Goal: Information Seeking & Learning: Learn about a topic

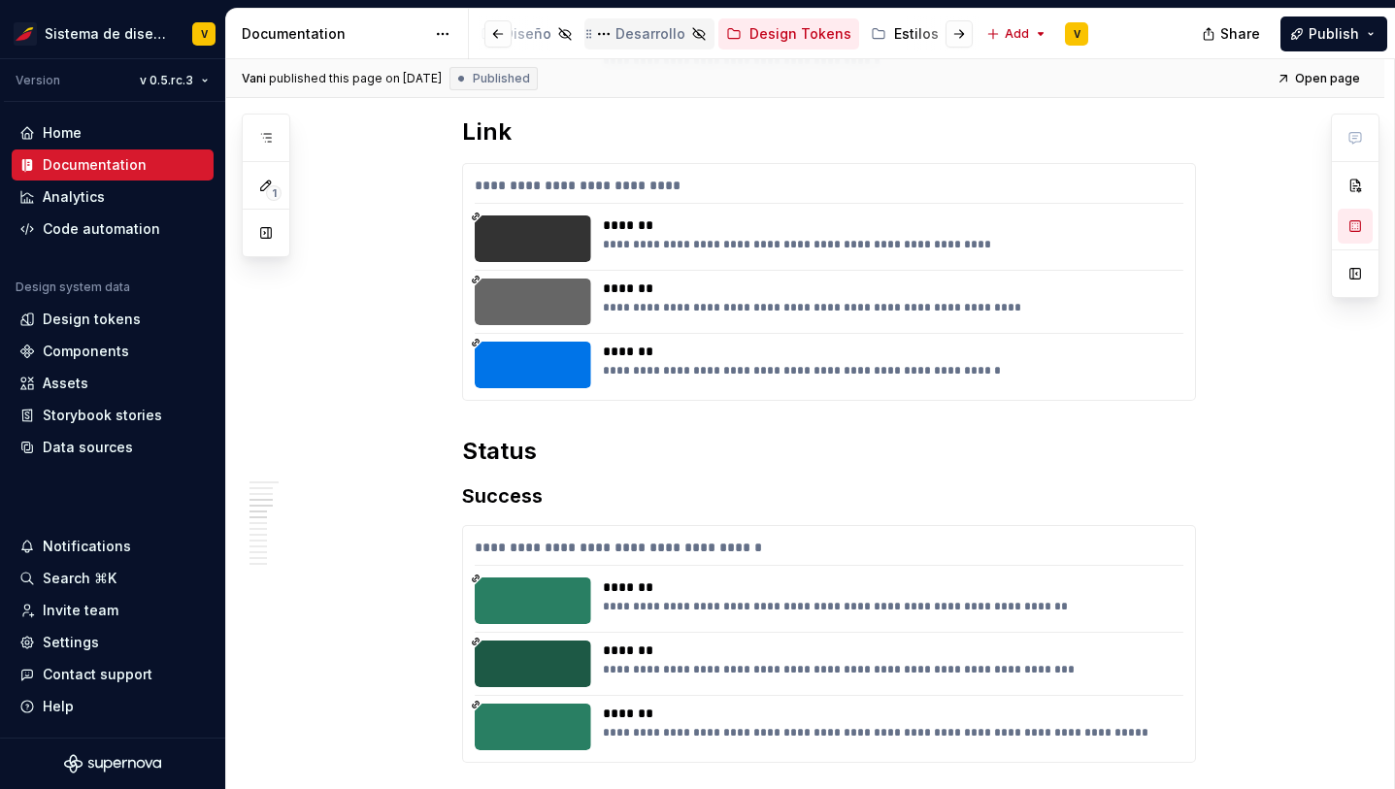
scroll to position [0, 572]
click at [807, 34] on div "Estilos" at bounding box center [829, 33] width 45 height 19
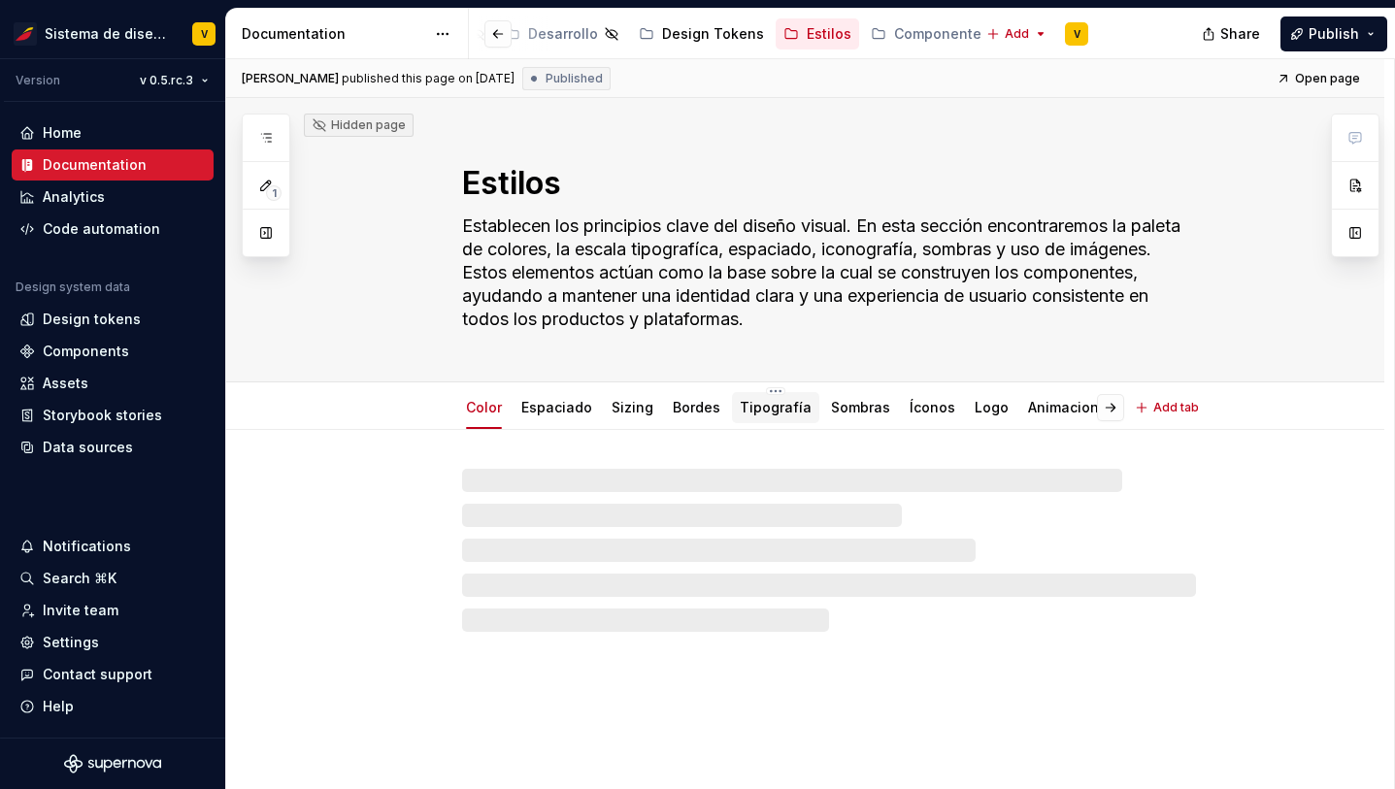
click at [759, 408] on link "Tipografía" at bounding box center [776, 407] width 72 height 17
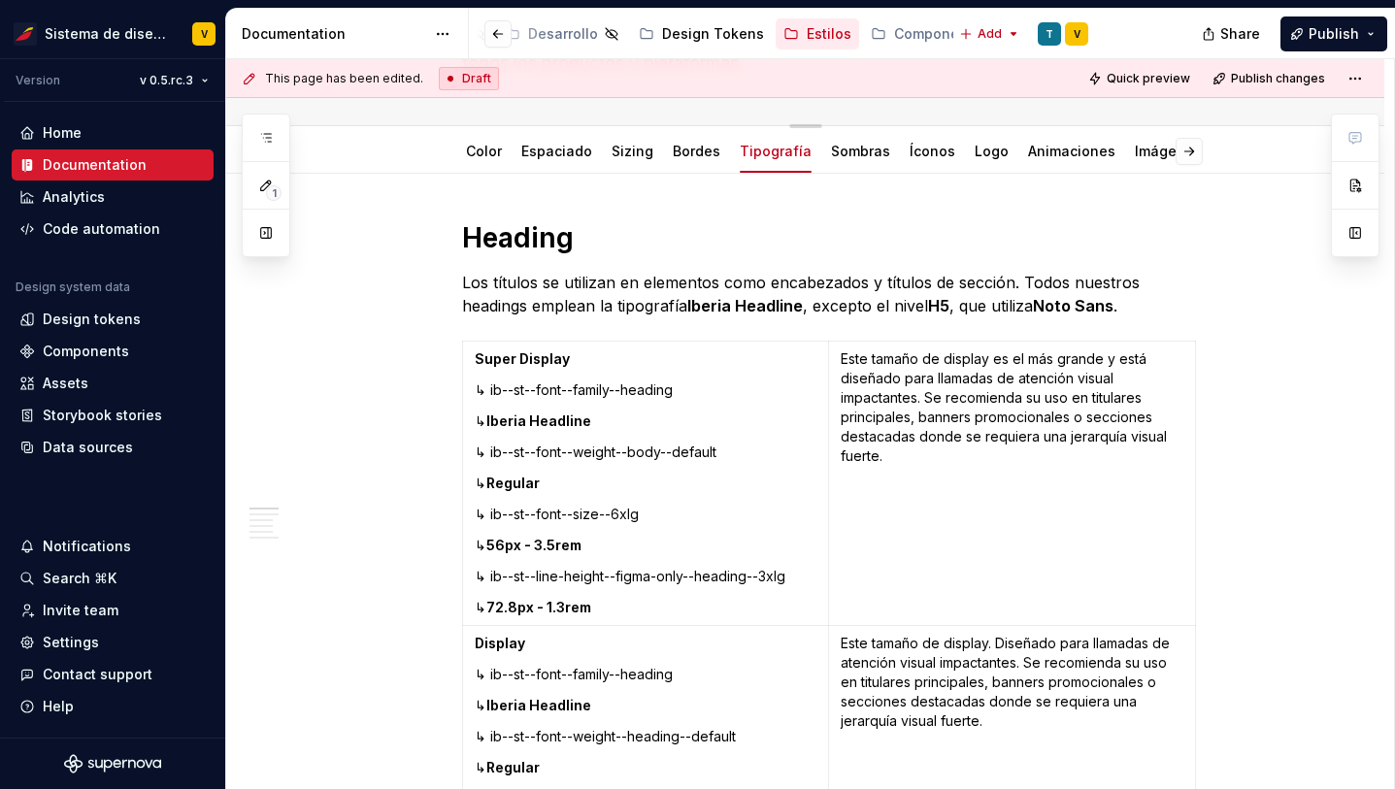
scroll to position [259, 0]
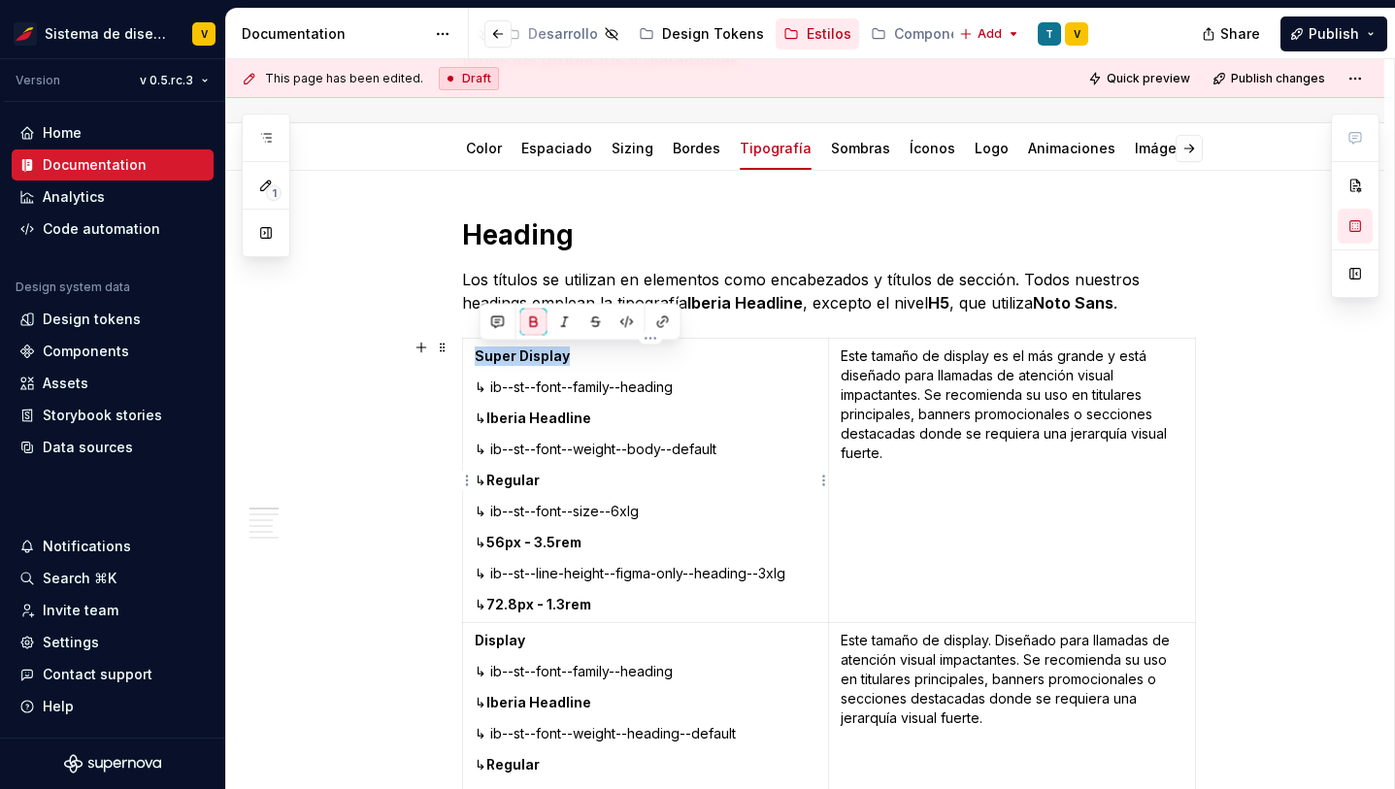
drag, startPoint x: 480, startPoint y: 356, endPoint x: 587, endPoint y: 357, distance: 107.8
click at [588, 356] on p "Super Display" at bounding box center [646, 356] width 343 height 19
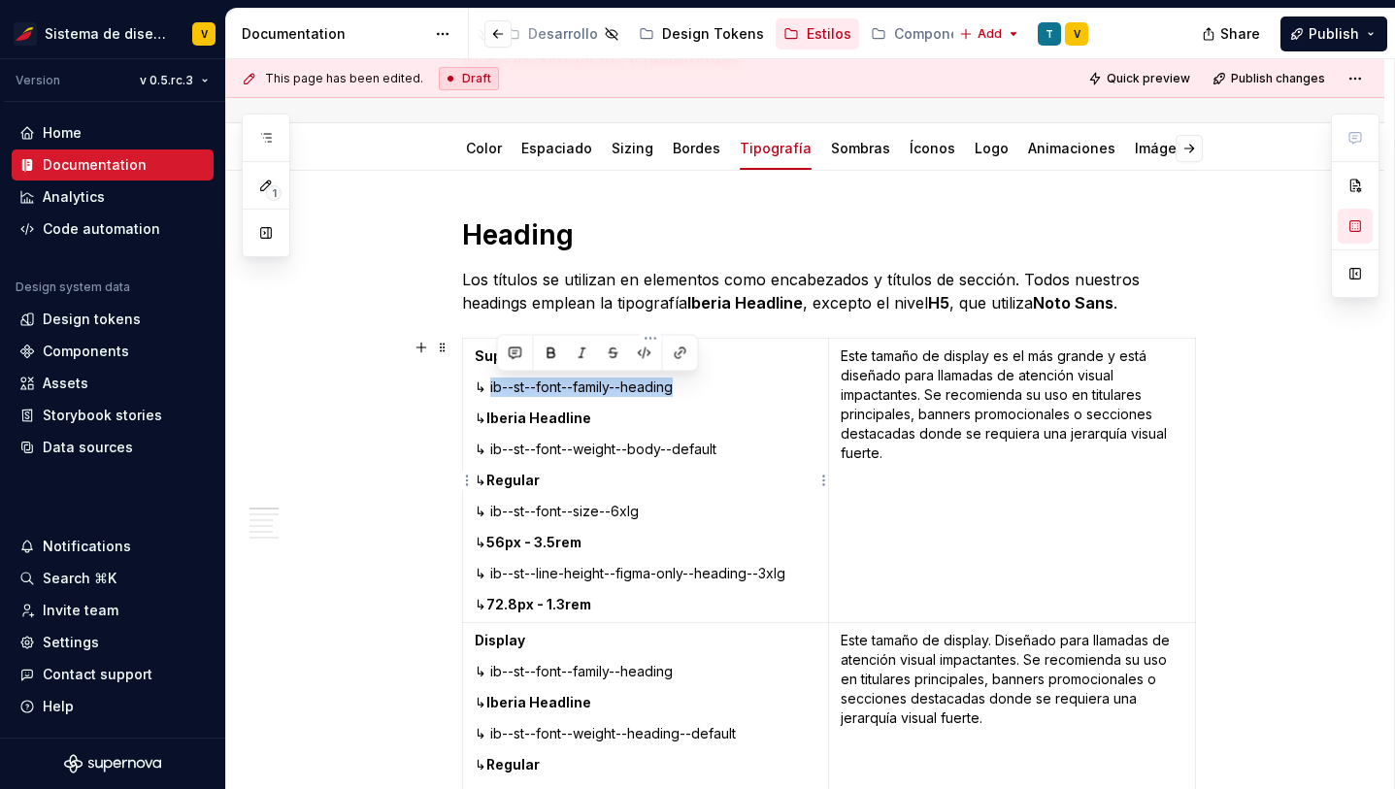
drag, startPoint x: 496, startPoint y: 390, endPoint x: 691, endPoint y: 391, distance: 195.1
click at [691, 391] on p "↳ ib--st--font--family--heading" at bounding box center [646, 387] width 343 height 19
drag, startPoint x: 511, startPoint y: 422, endPoint x: 621, endPoint y: 420, distance: 110.7
click at [622, 420] on p "↳ Iberia Headline" at bounding box center [646, 418] width 343 height 19
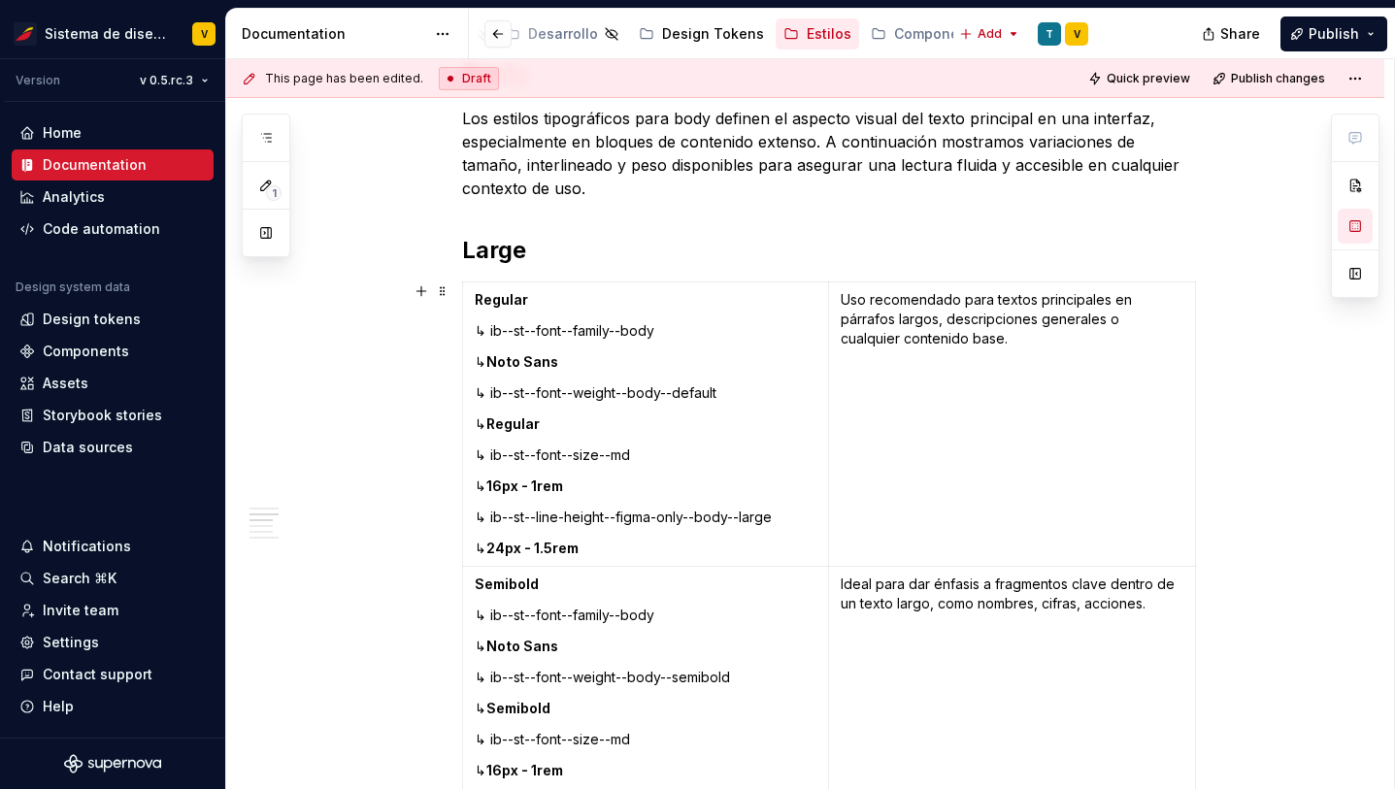
scroll to position [2594, 0]
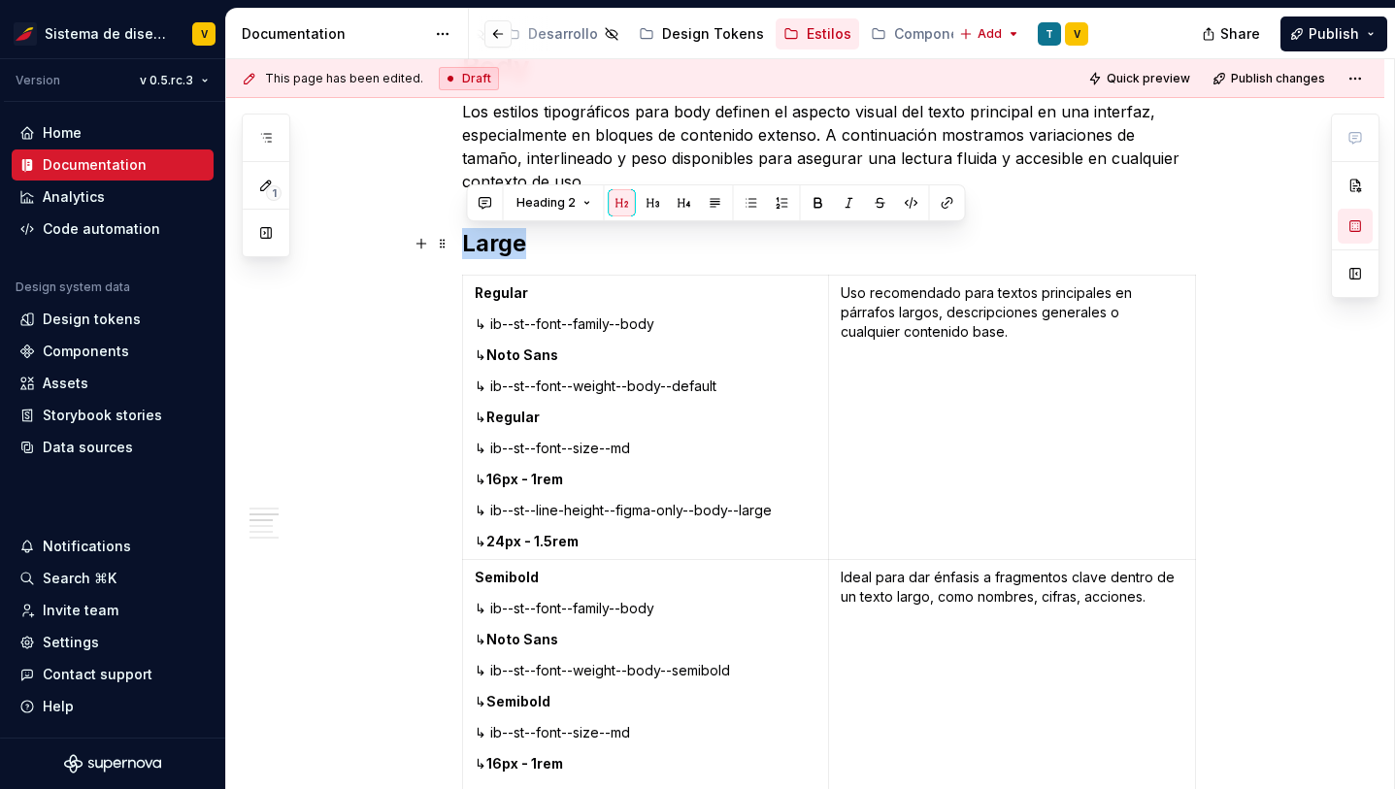
drag, startPoint x: 467, startPoint y: 240, endPoint x: 564, endPoint y: 240, distance: 97.1
click at [565, 240] on h2 "Large" at bounding box center [829, 243] width 734 height 31
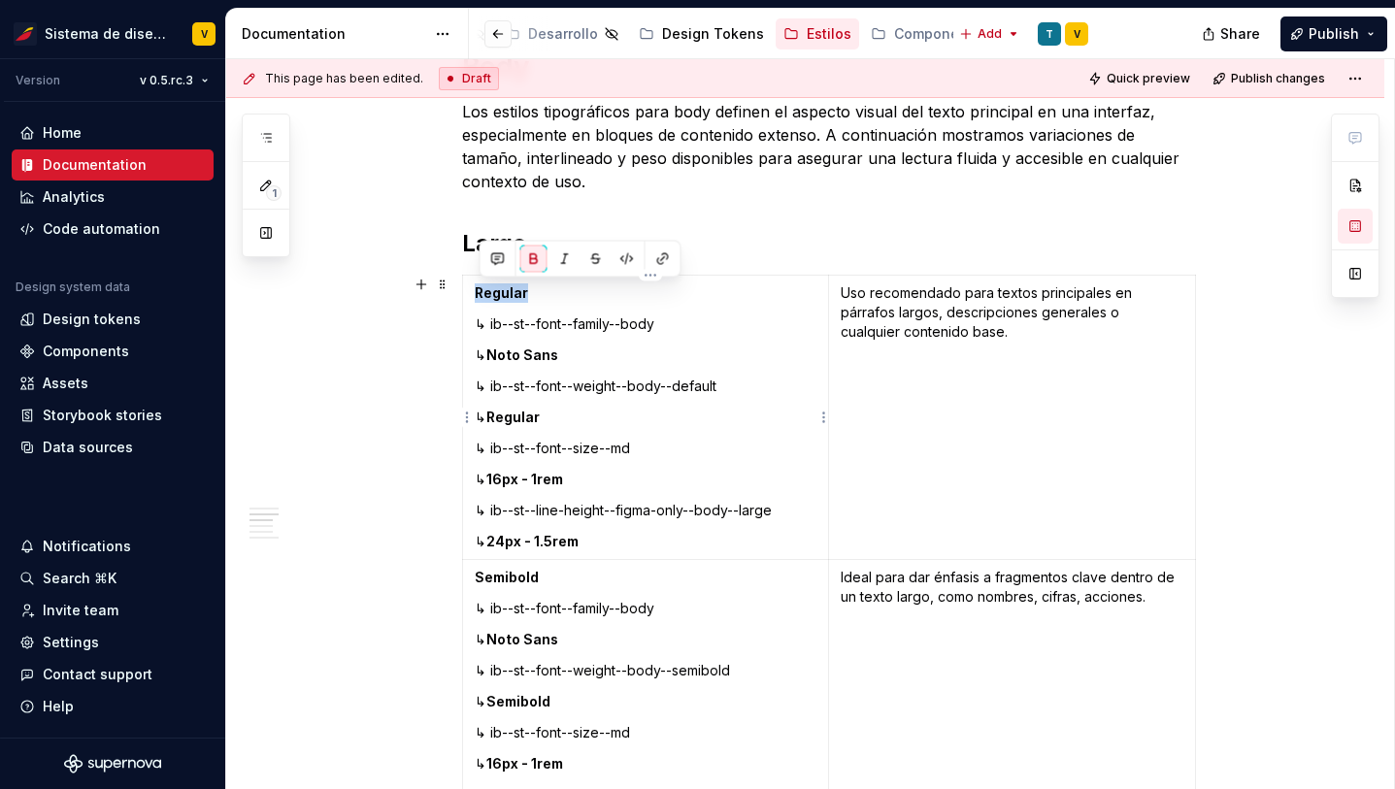
drag, startPoint x: 476, startPoint y: 291, endPoint x: 561, endPoint y: 292, distance: 85.4
click at [561, 292] on td "Regular ↳ ib--st--font--family--body ↳ Noto Sans ↳ ib--st--font--weight--body--…" at bounding box center [645, 418] width 367 height 284
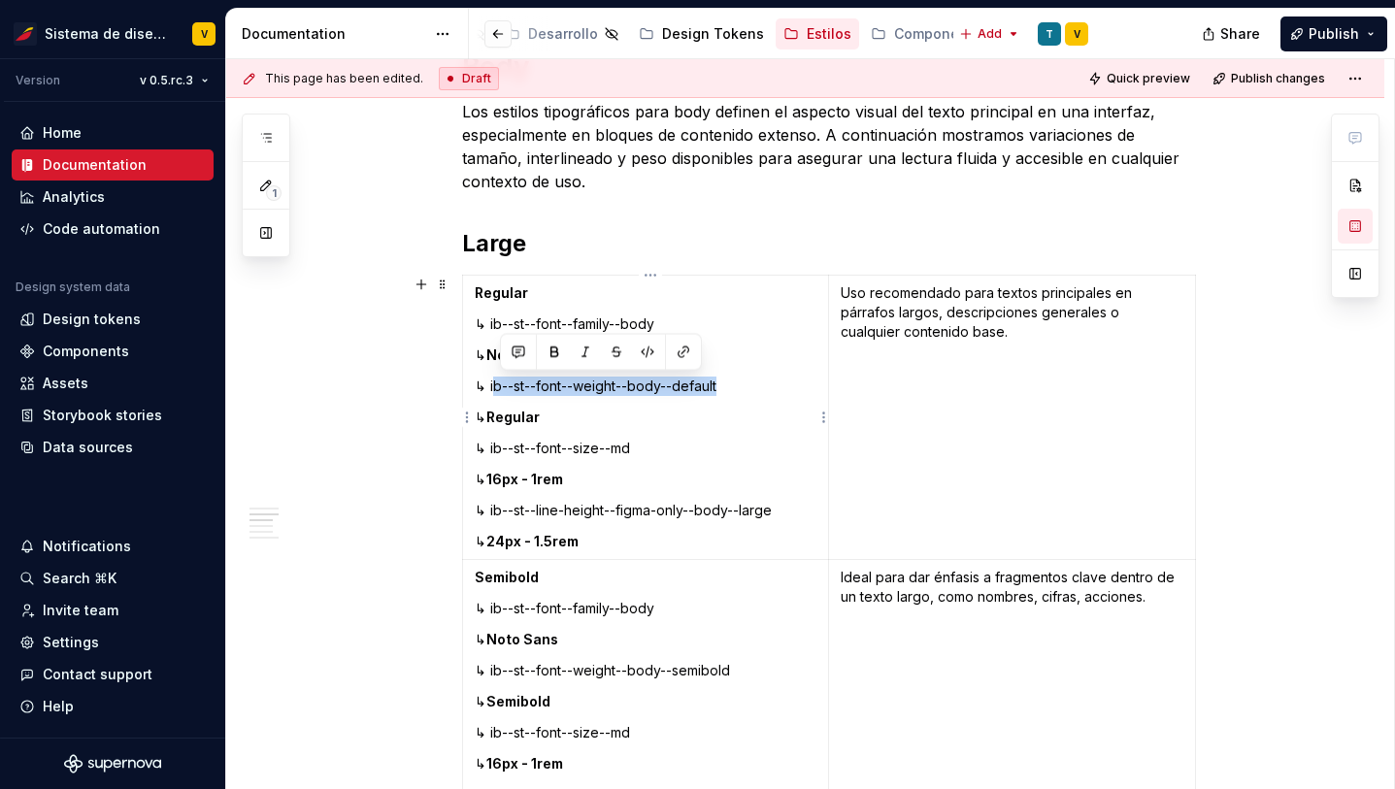
drag, startPoint x: 498, startPoint y: 385, endPoint x: 734, endPoint y: 383, distance: 235.9
click at [734, 383] on p "↳ ib--st--font--weight--body--default" at bounding box center [646, 386] width 343 height 19
drag, startPoint x: 517, startPoint y: 418, endPoint x: 551, endPoint y: 418, distance: 35.0
click at [540, 418] on strong "Regular" at bounding box center [512, 417] width 53 height 17
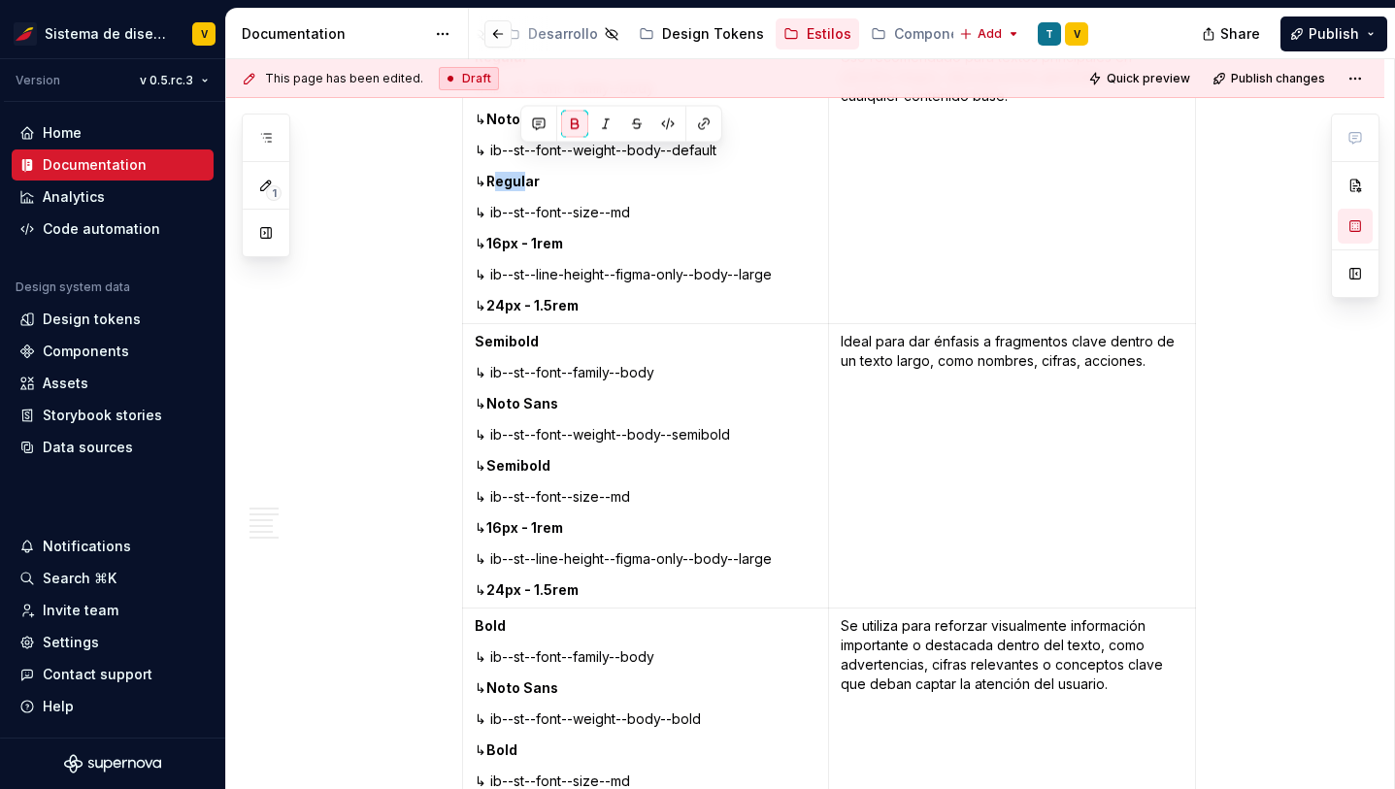
scroll to position [2865, 0]
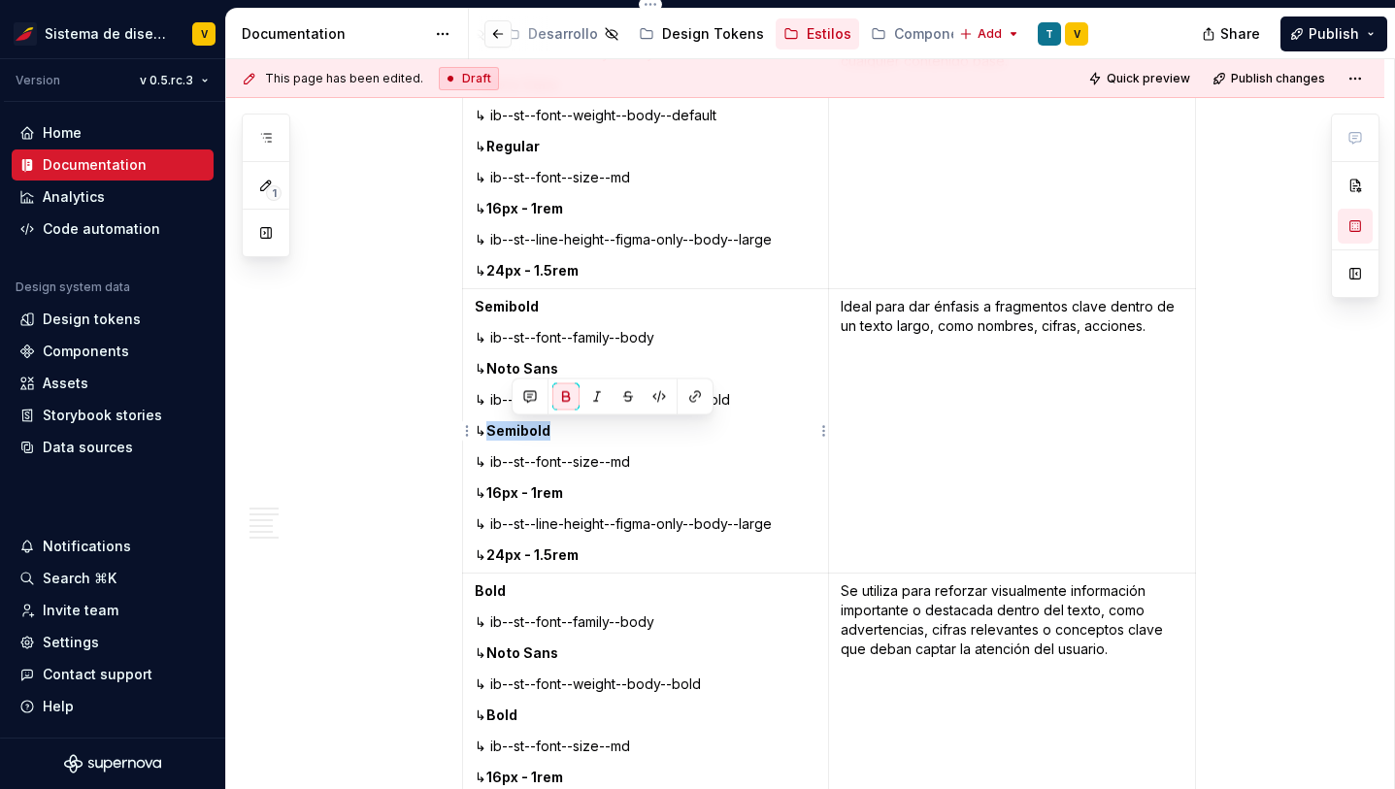
drag, startPoint x: 513, startPoint y: 433, endPoint x: 592, endPoint y: 433, distance: 79.6
click at [592, 433] on p "↳ Semibold" at bounding box center [646, 430] width 343 height 19
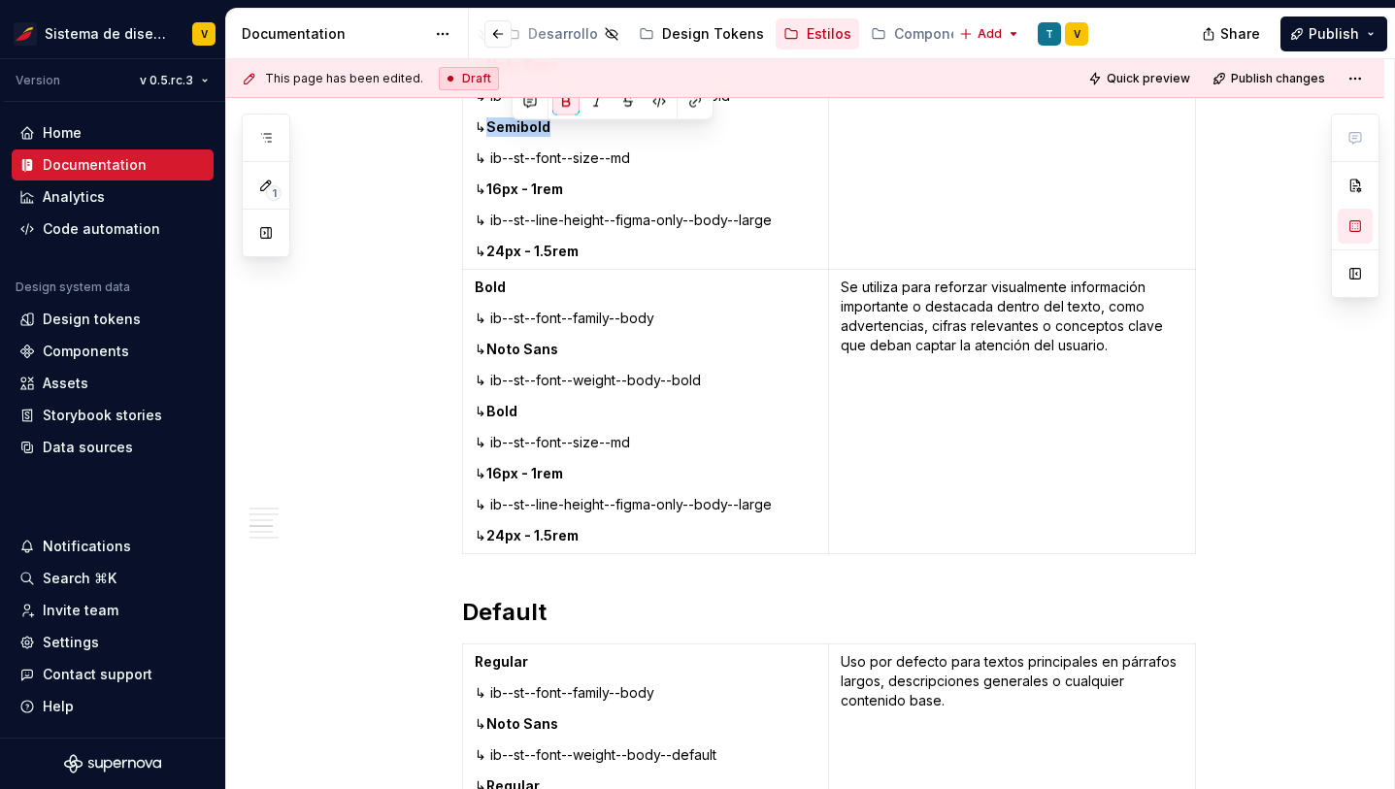
scroll to position [3202, 0]
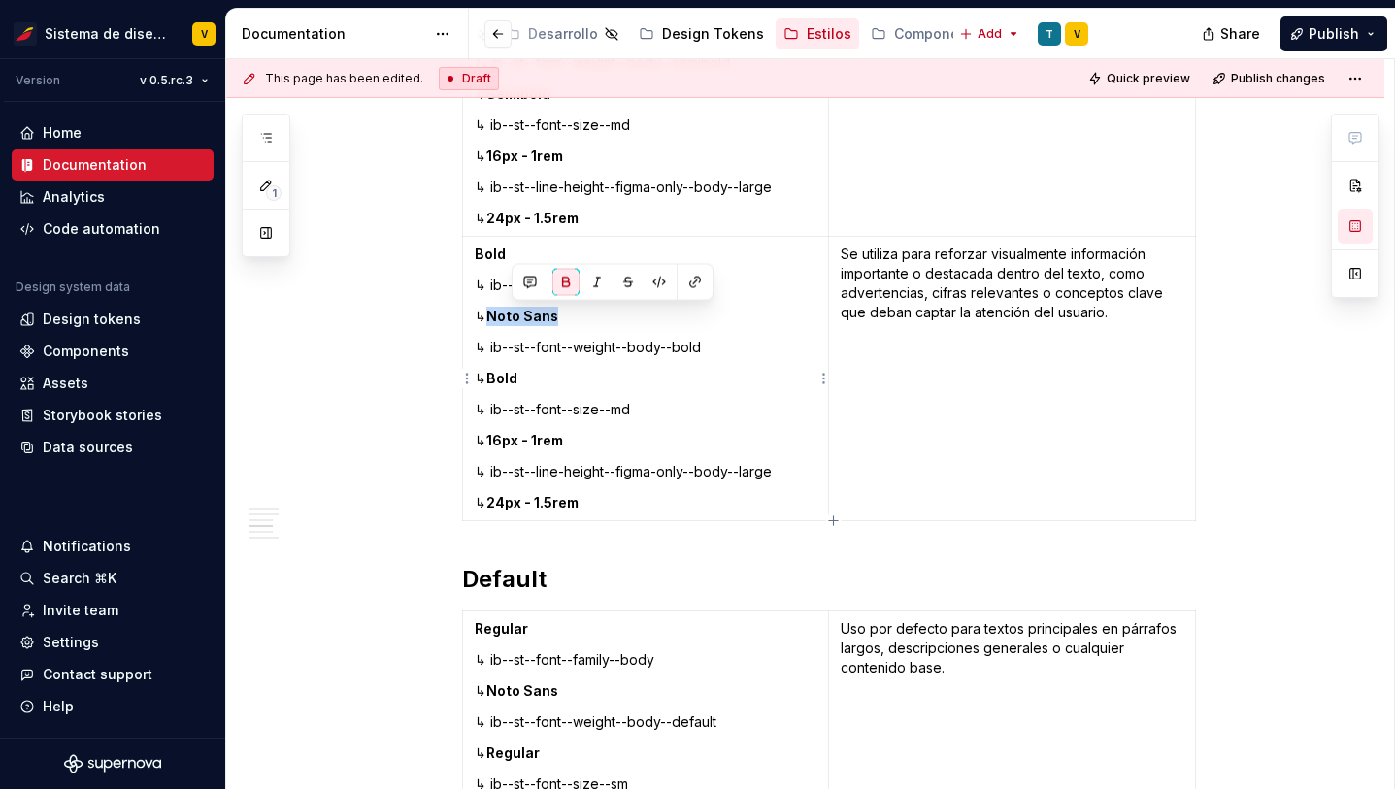
drag, startPoint x: 512, startPoint y: 317, endPoint x: 624, endPoint y: 317, distance: 112.6
click at [625, 317] on p "↳ Noto Sans" at bounding box center [646, 316] width 343 height 19
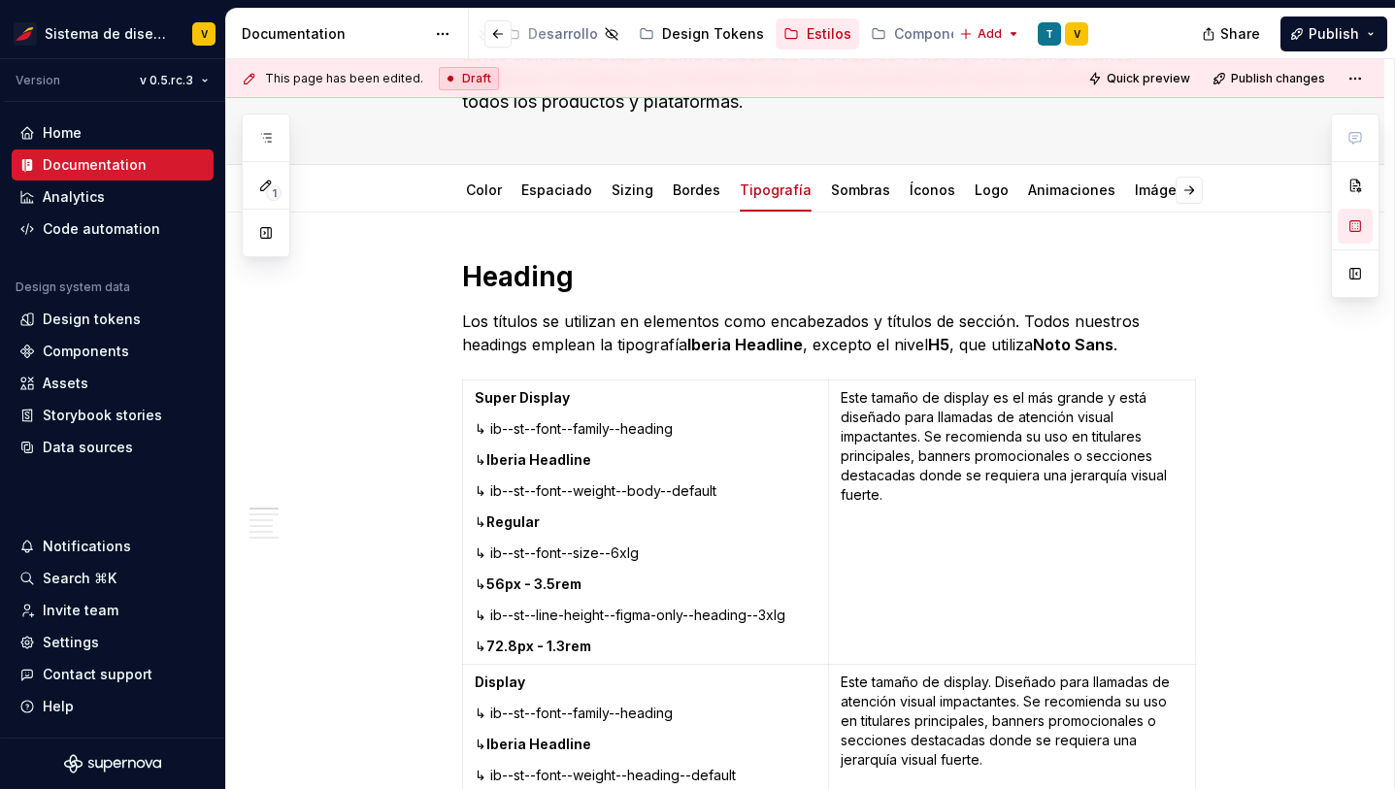
scroll to position [0, 0]
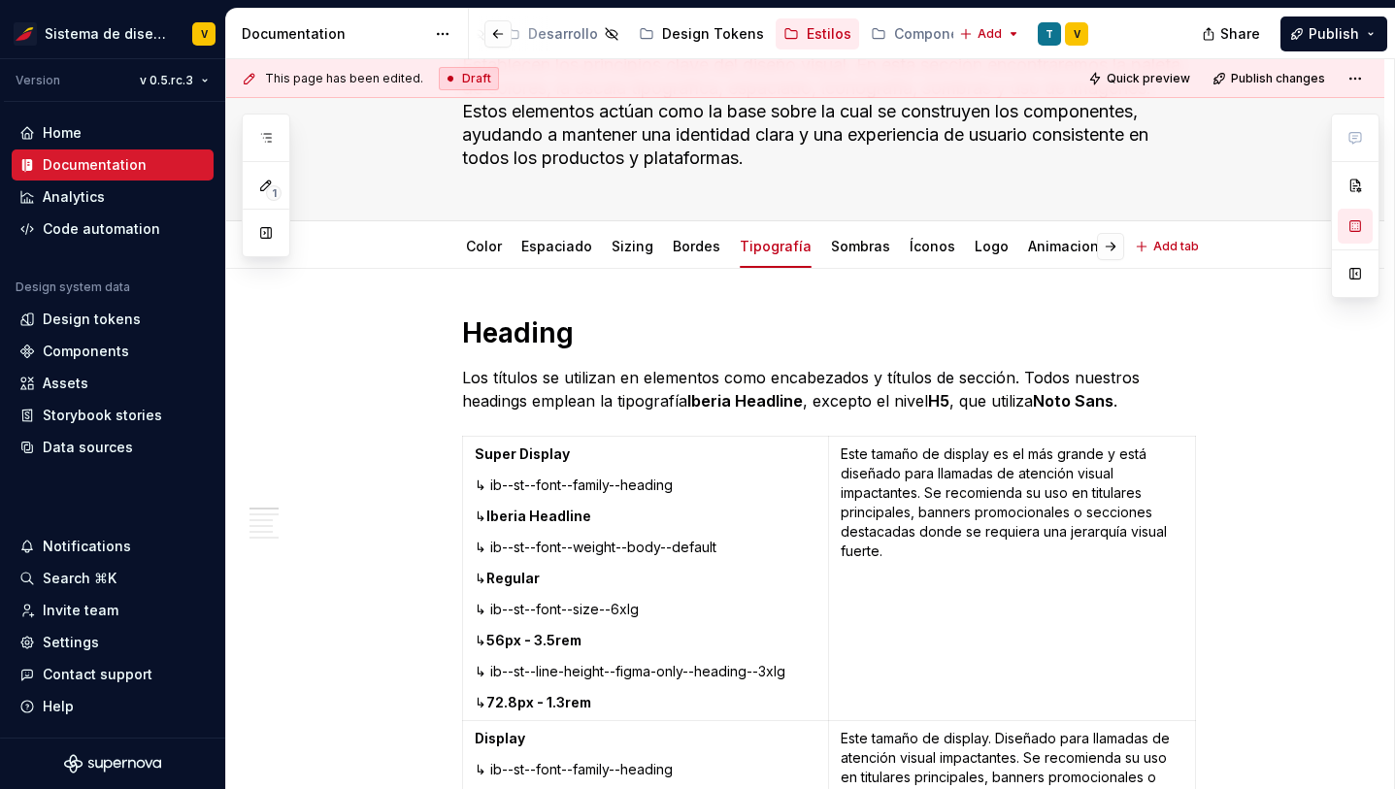
type textarea "*"
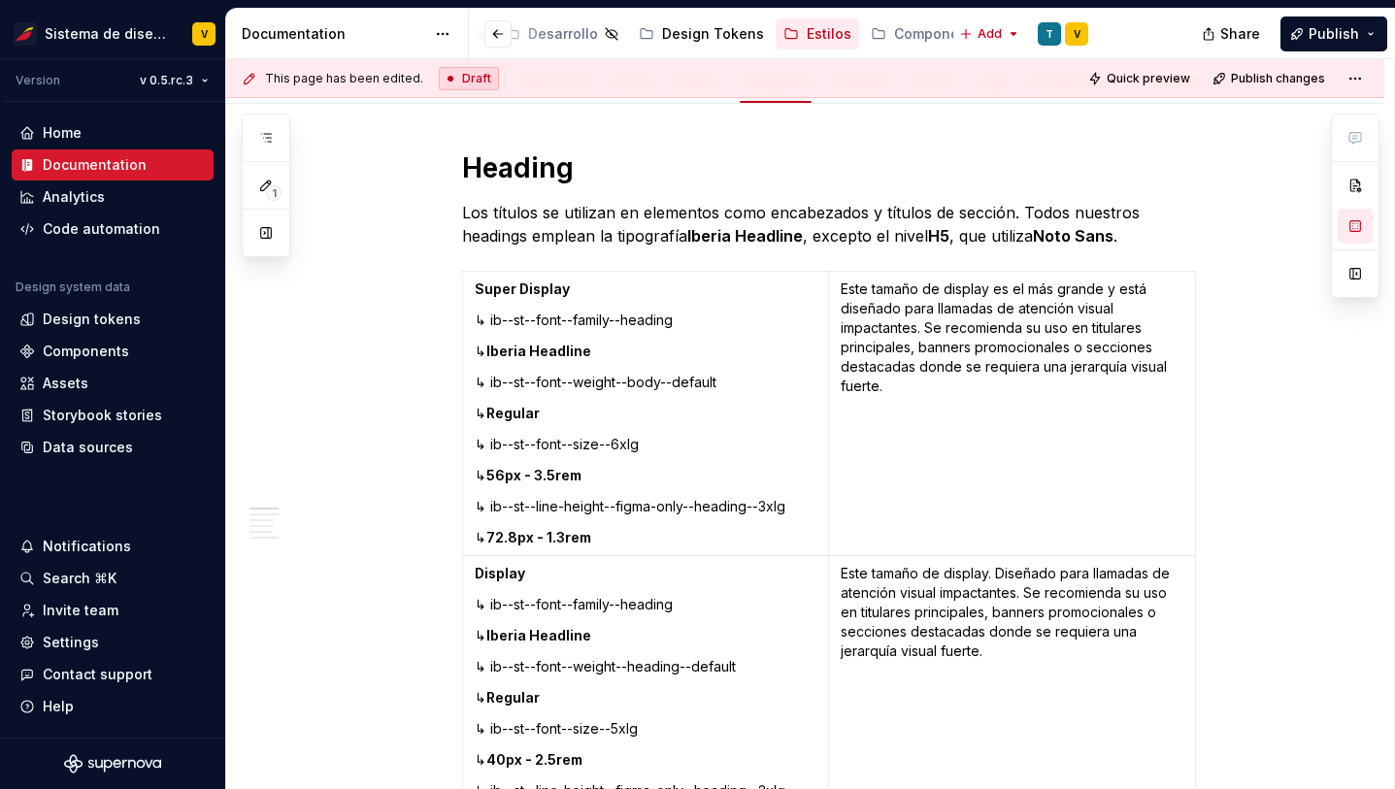
scroll to position [336, 0]
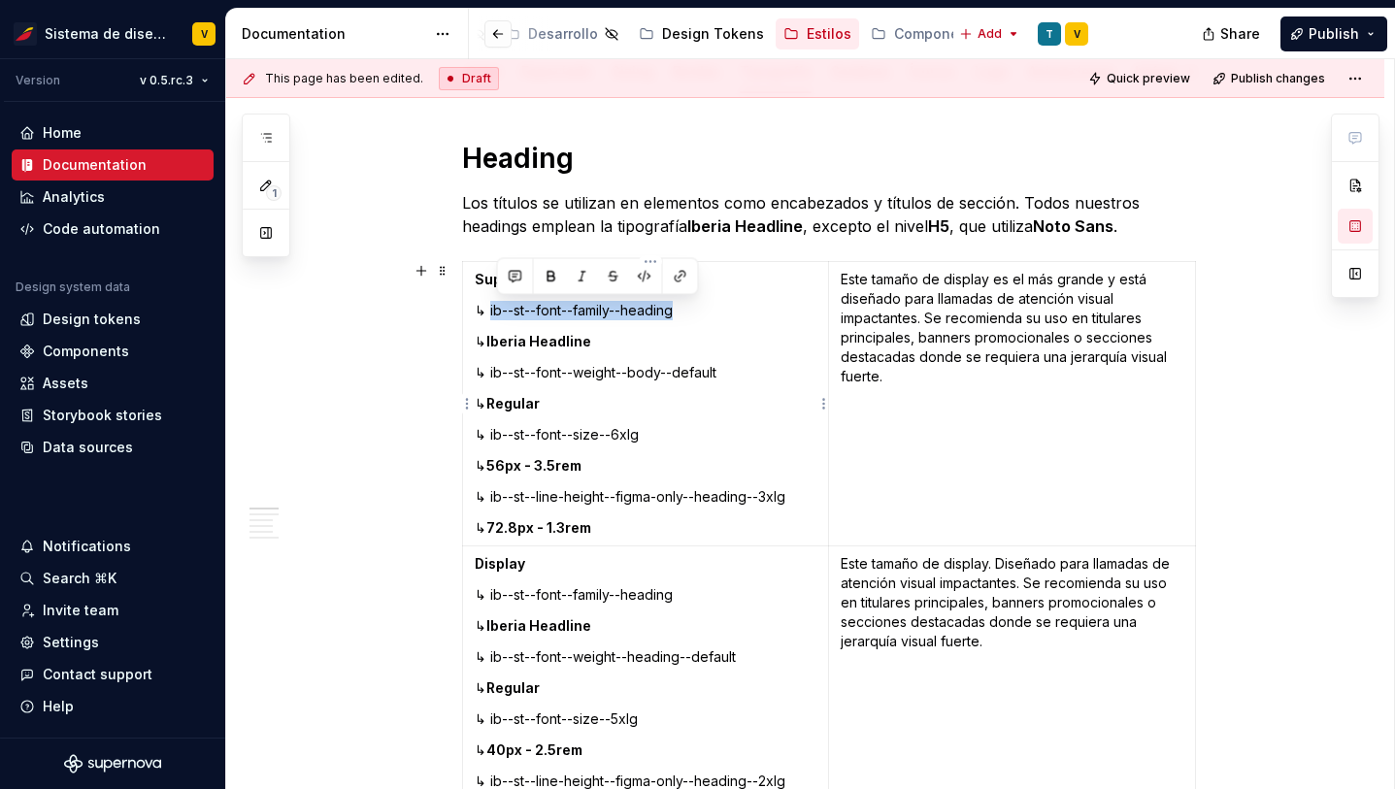
drag, startPoint x: 495, startPoint y: 312, endPoint x: 721, endPoint y: 314, distance: 226.2
click at [721, 315] on p "↳ ib--st--font--family--heading" at bounding box center [646, 310] width 343 height 19
copy p "ib--st--font--family--heading"
click at [481, 282] on strong "Super Display" at bounding box center [522, 279] width 95 height 17
click at [572, 281] on p "Super Display" at bounding box center [646, 279] width 343 height 19
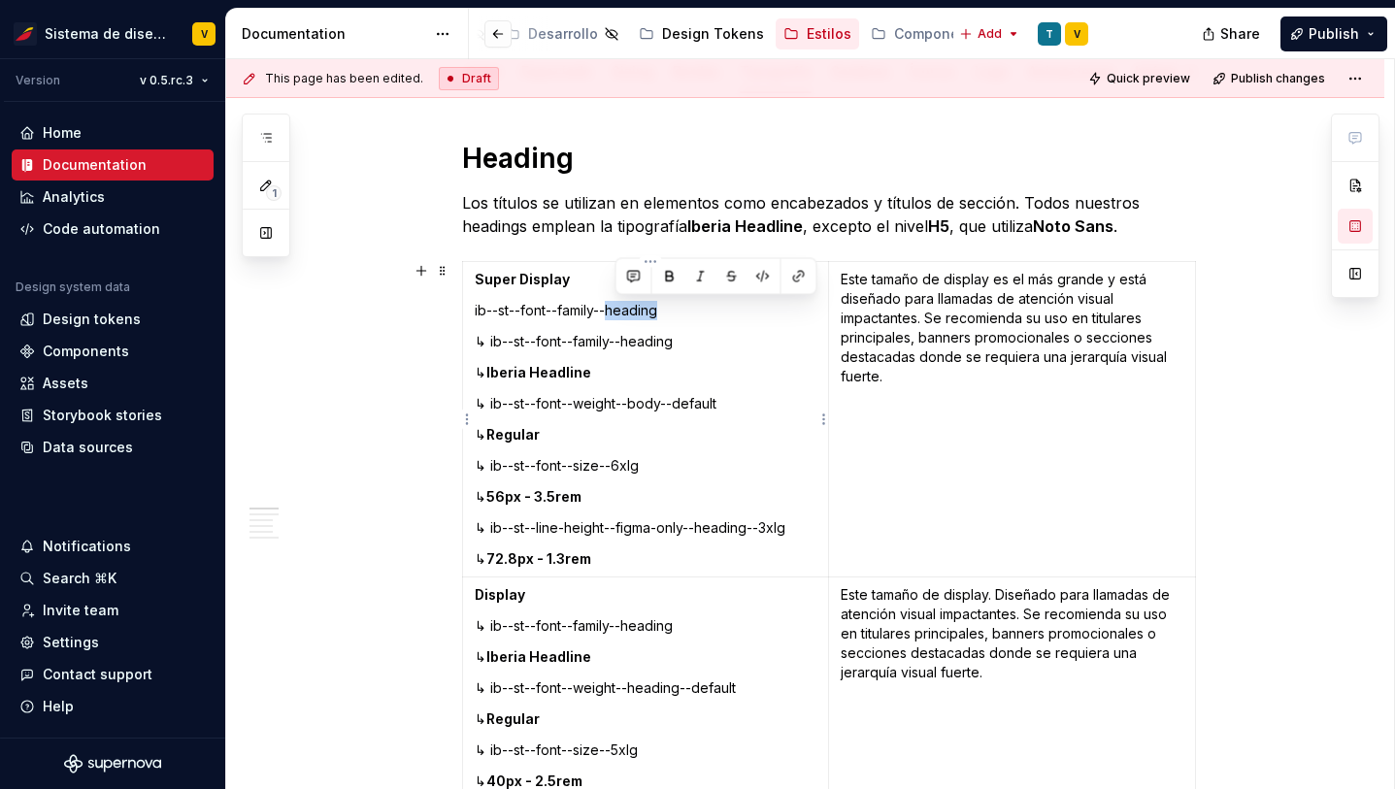
drag, startPoint x: 617, startPoint y: 315, endPoint x: 672, endPoint y: 315, distance: 55.3
click at [672, 315] on p "ib--st--font--family--heading" at bounding box center [646, 310] width 343 height 19
drag, startPoint x: 527, startPoint y: 313, endPoint x: 553, endPoint y: 313, distance: 26.2
click at [553, 313] on p "ib--st--font--family--superdisplay" at bounding box center [646, 310] width 343 height 19
drag, startPoint x: 571, startPoint y: 310, endPoint x: 606, endPoint y: 313, distance: 35.1
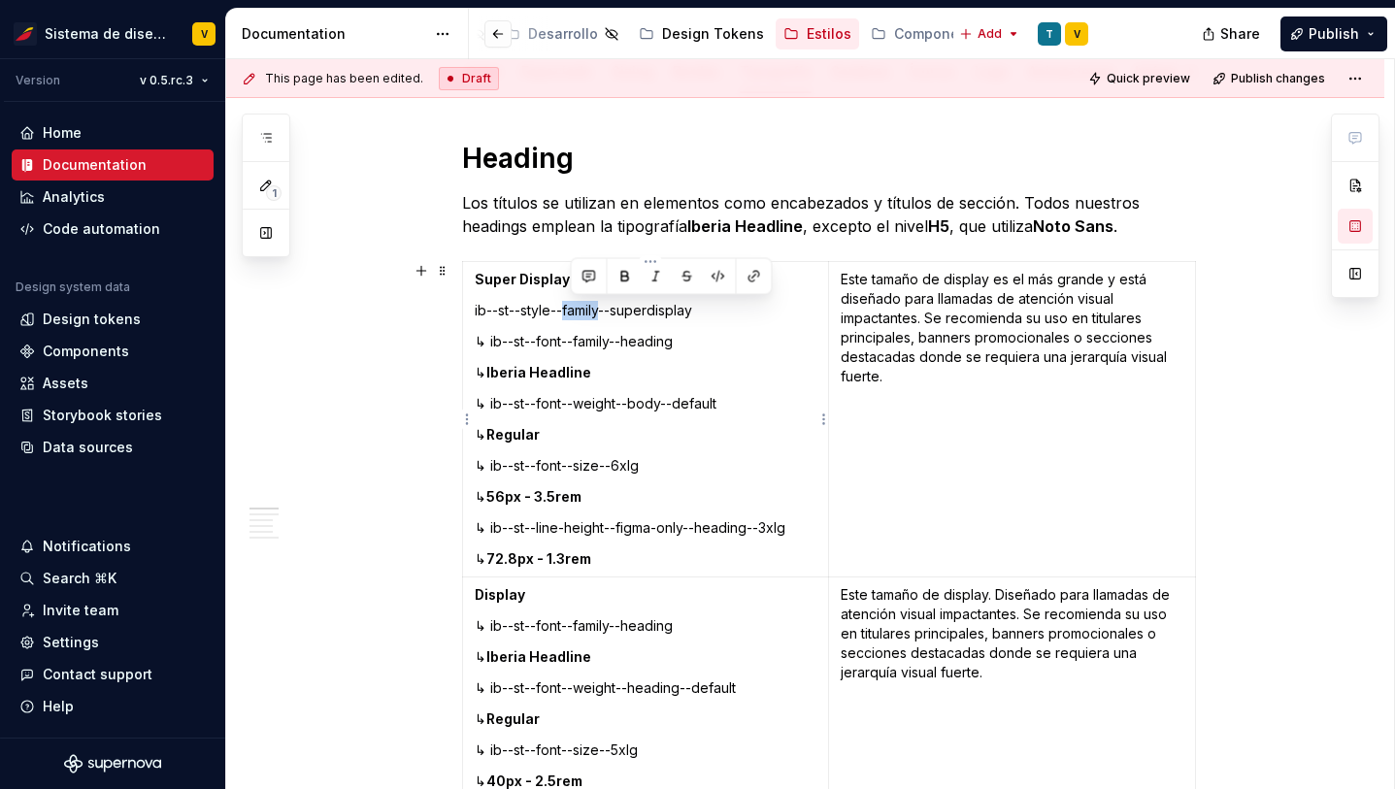
click at [606, 313] on p "ib--st--style--family--superdisplay" at bounding box center [646, 310] width 343 height 19
click at [644, 314] on p "ib--st--style--font--superdisplay" at bounding box center [646, 310] width 343 height 19
click at [705, 312] on p "ib--st--style--font--super-display" at bounding box center [646, 310] width 343 height 19
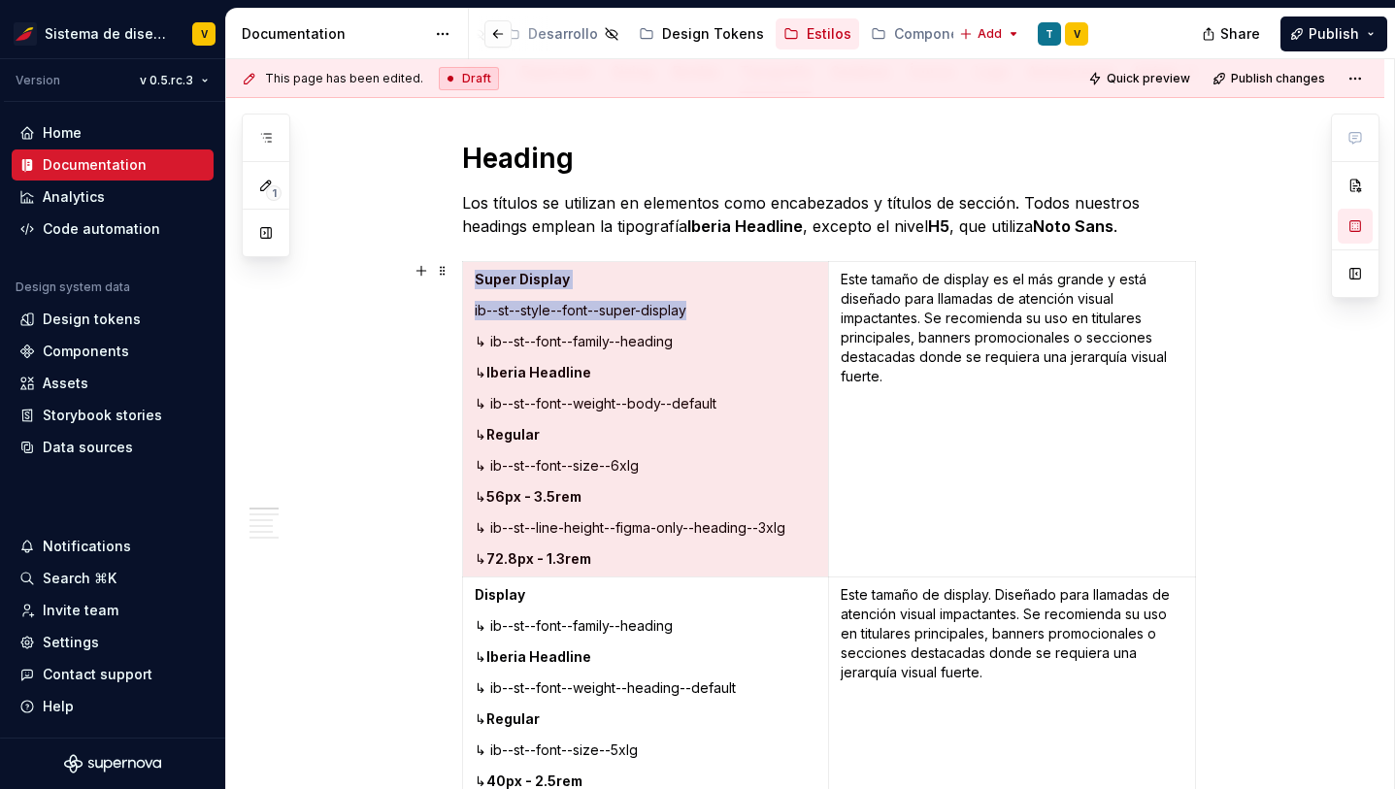
drag, startPoint x: 705, startPoint y: 312, endPoint x: 437, endPoint y: 313, distance: 268.0
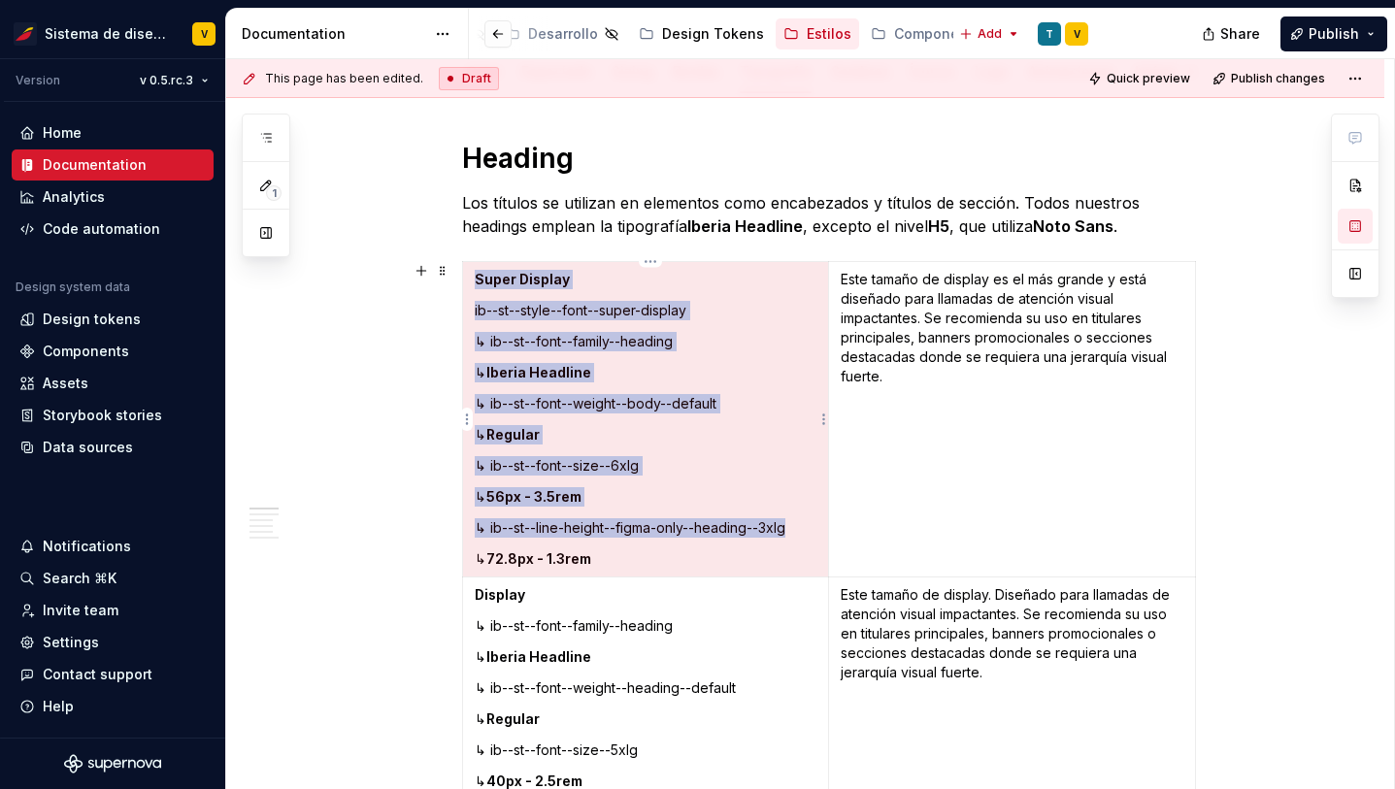
click at [543, 311] on p "ib--st--style--font--super-display" at bounding box center [646, 310] width 343 height 19
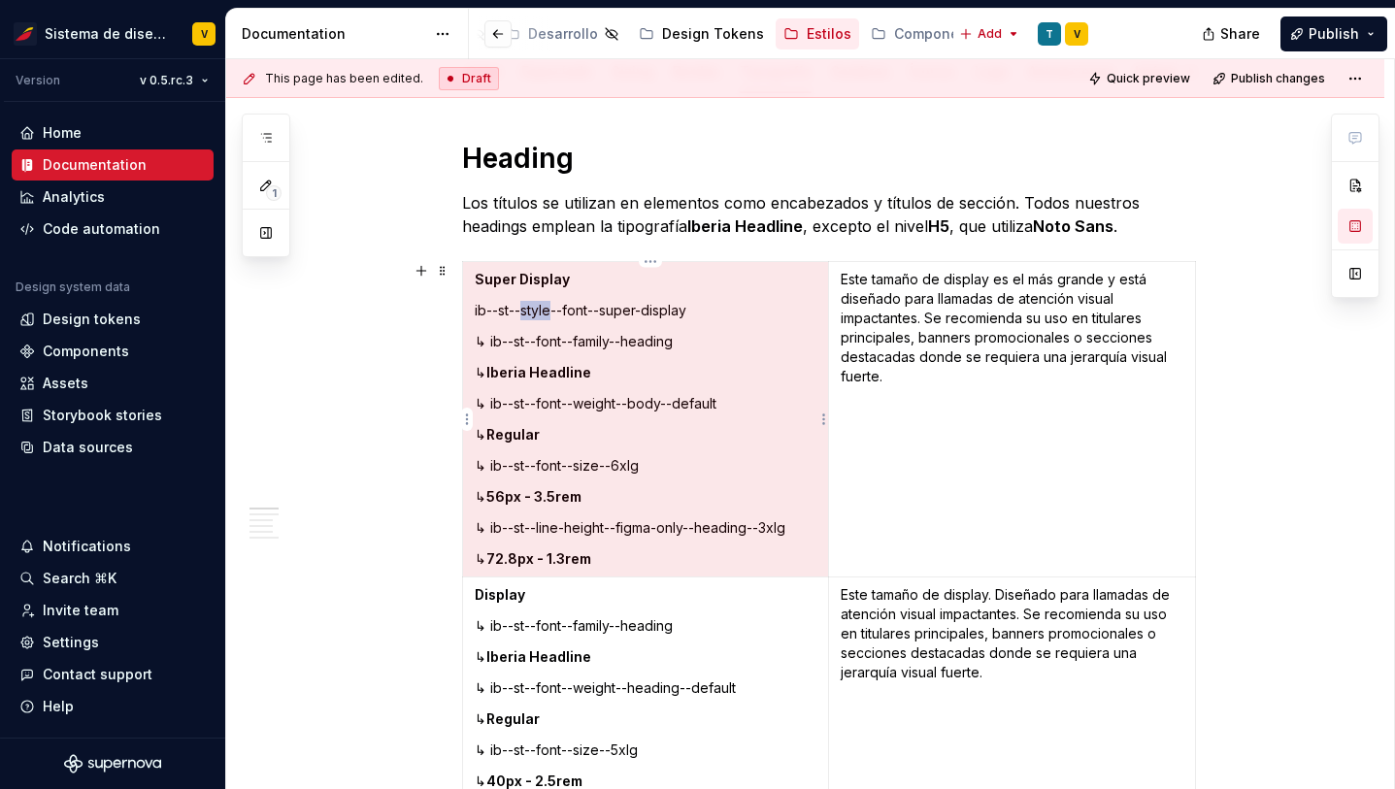
click at [543, 311] on p "ib--st--style--font--super-display" at bounding box center [646, 310] width 343 height 19
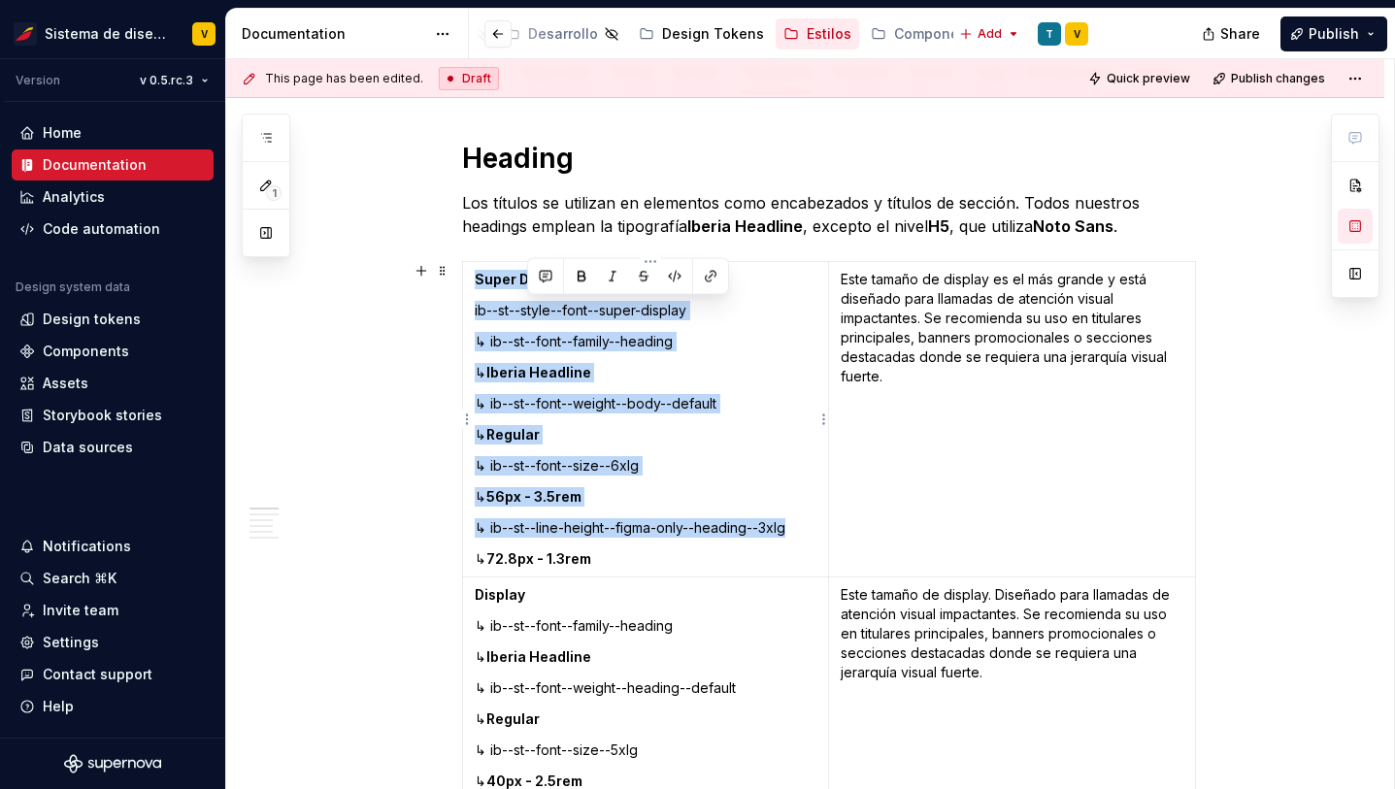
click at [543, 311] on p "ib--st--style--font--super-display" at bounding box center [646, 310] width 343 height 19
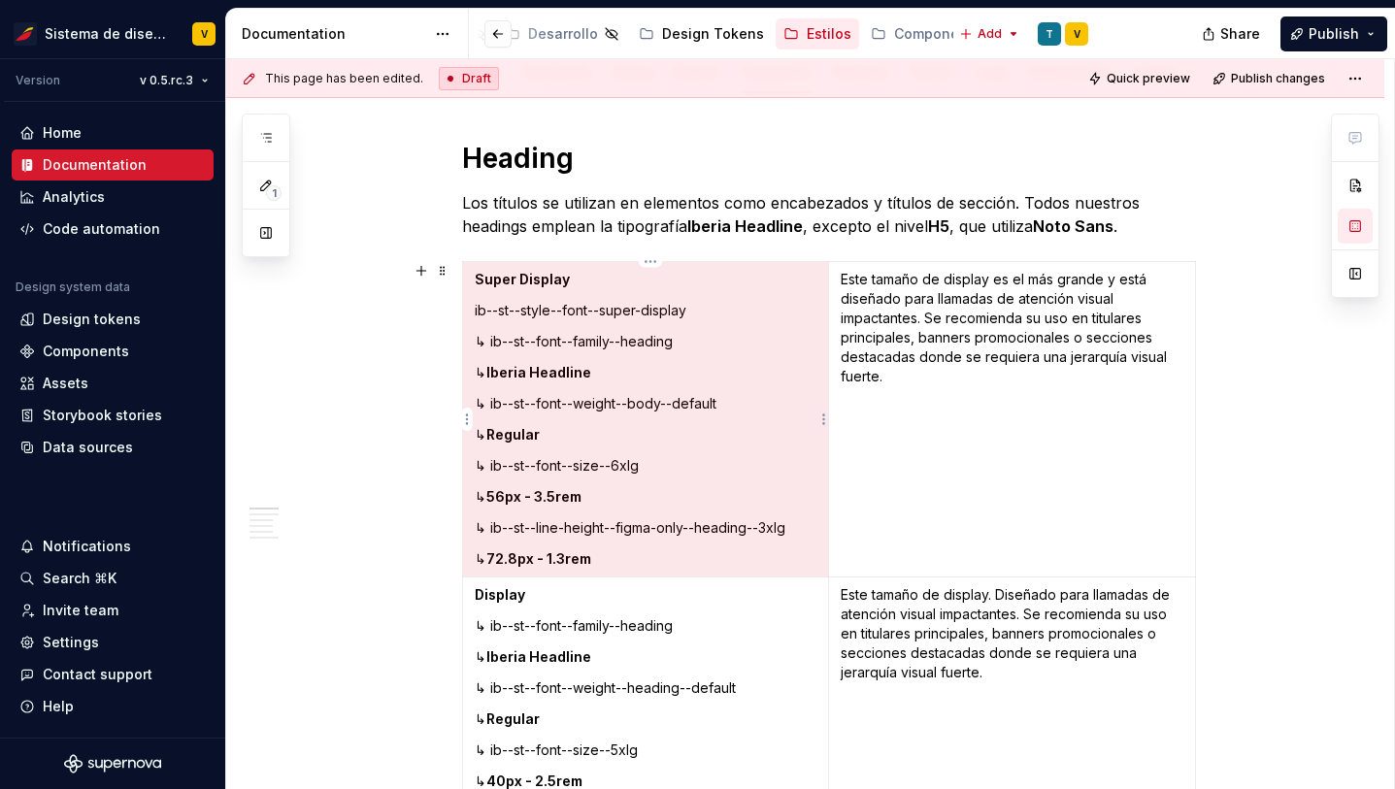
click at [493, 306] on p "ib--st--style--font--super-display" at bounding box center [646, 310] width 343 height 19
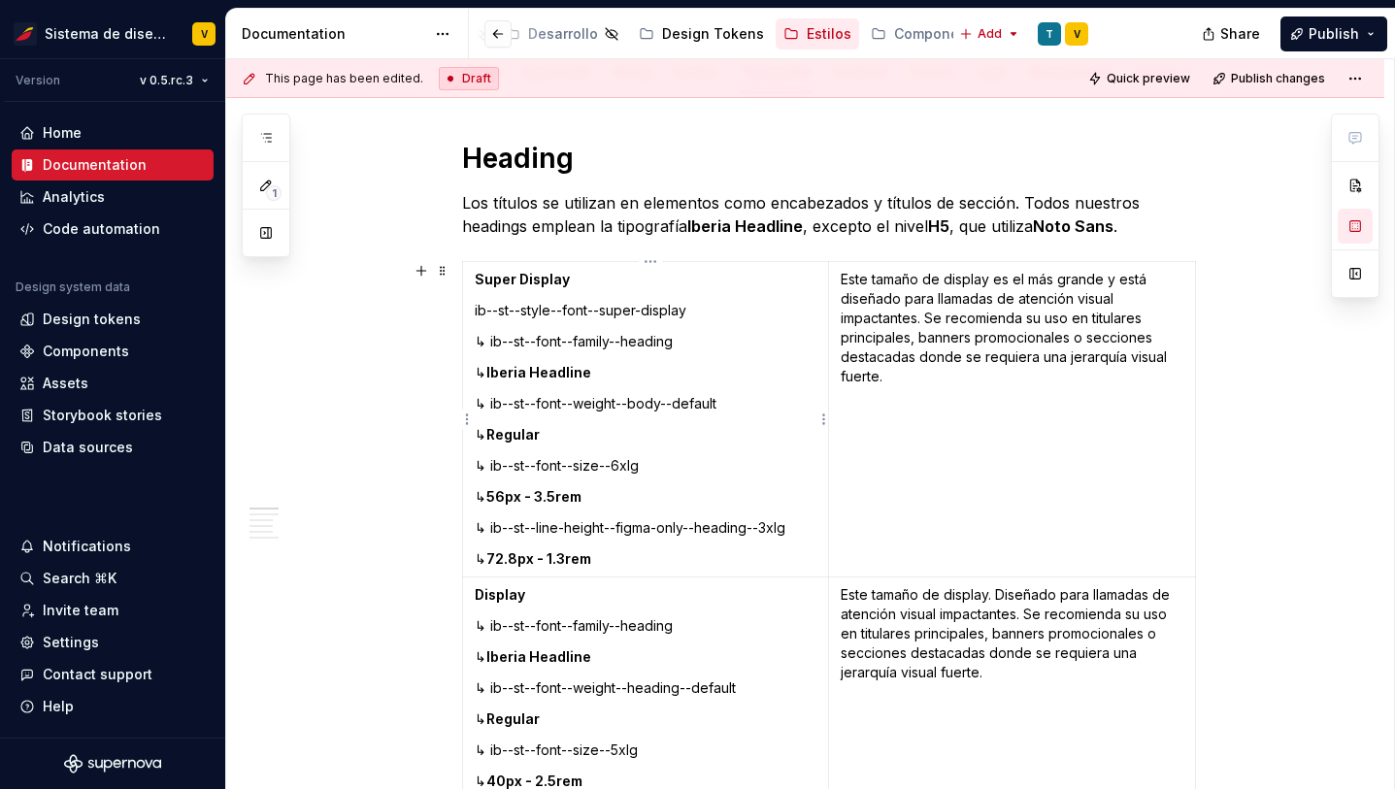
click at [479, 278] on strong "Super Display" at bounding box center [522, 279] width 95 height 17
drag, startPoint x: 570, startPoint y: 279, endPoint x: 479, endPoint y: 275, distance: 91.3
click at [478, 275] on td "Super Display ib--st--style--font--super-display ↳ ib--st--font--family--headin…" at bounding box center [645, 420] width 367 height 316
click at [480, 311] on p "ib--st--style--font--super-display" at bounding box center [646, 310] width 343 height 19
click at [538, 312] on p "ib--st--style--font--super-display" at bounding box center [646, 310] width 343 height 19
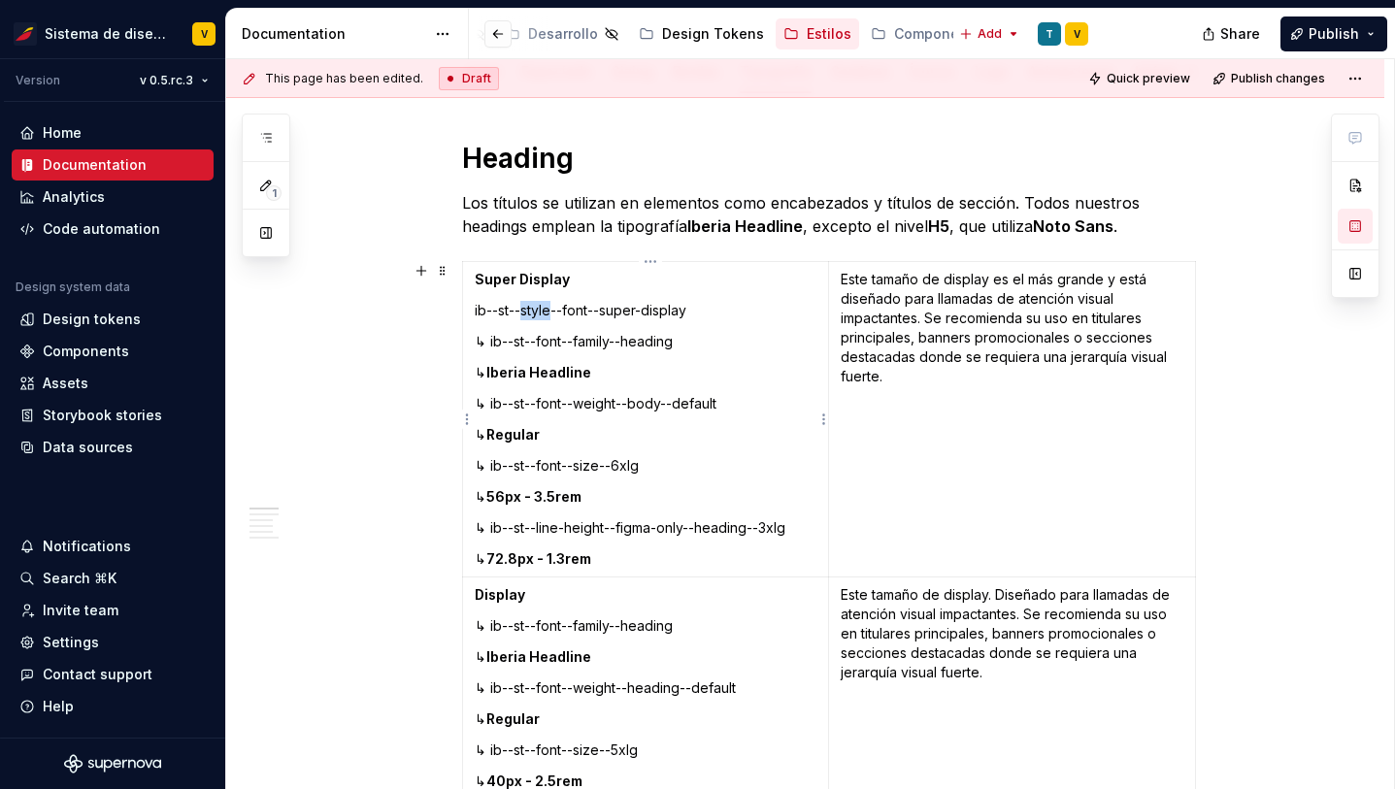
click at [538, 312] on p "ib--st--style--font--super-display" at bounding box center [646, 310] width 343 height 19
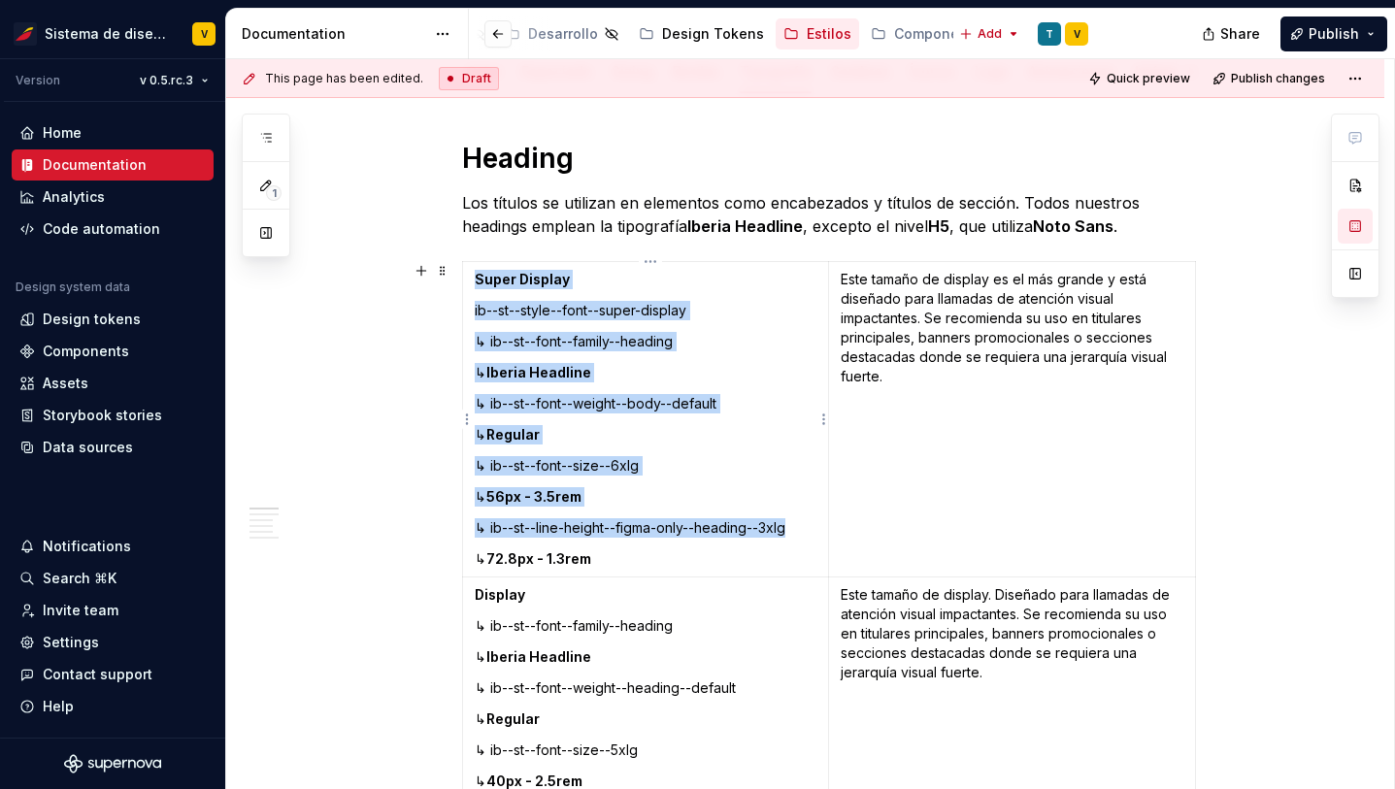
click at [538, 312] on p "ib--st--style--font--super-display" at bounding box center [646, 310] width 343 height 19
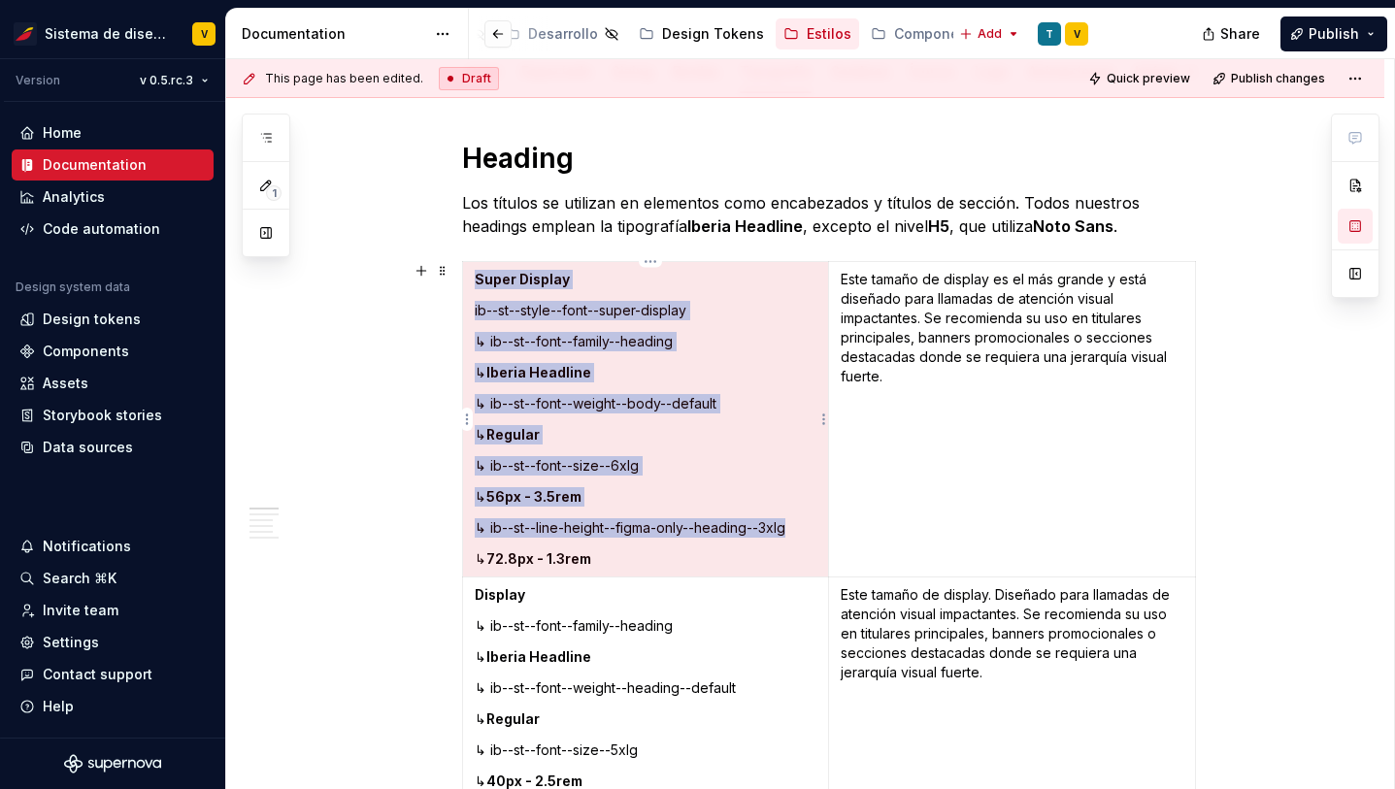
click at [503, 310] on p "ib--st--style--font--super-display" at bounding box center [646, 310] width 343 height 19
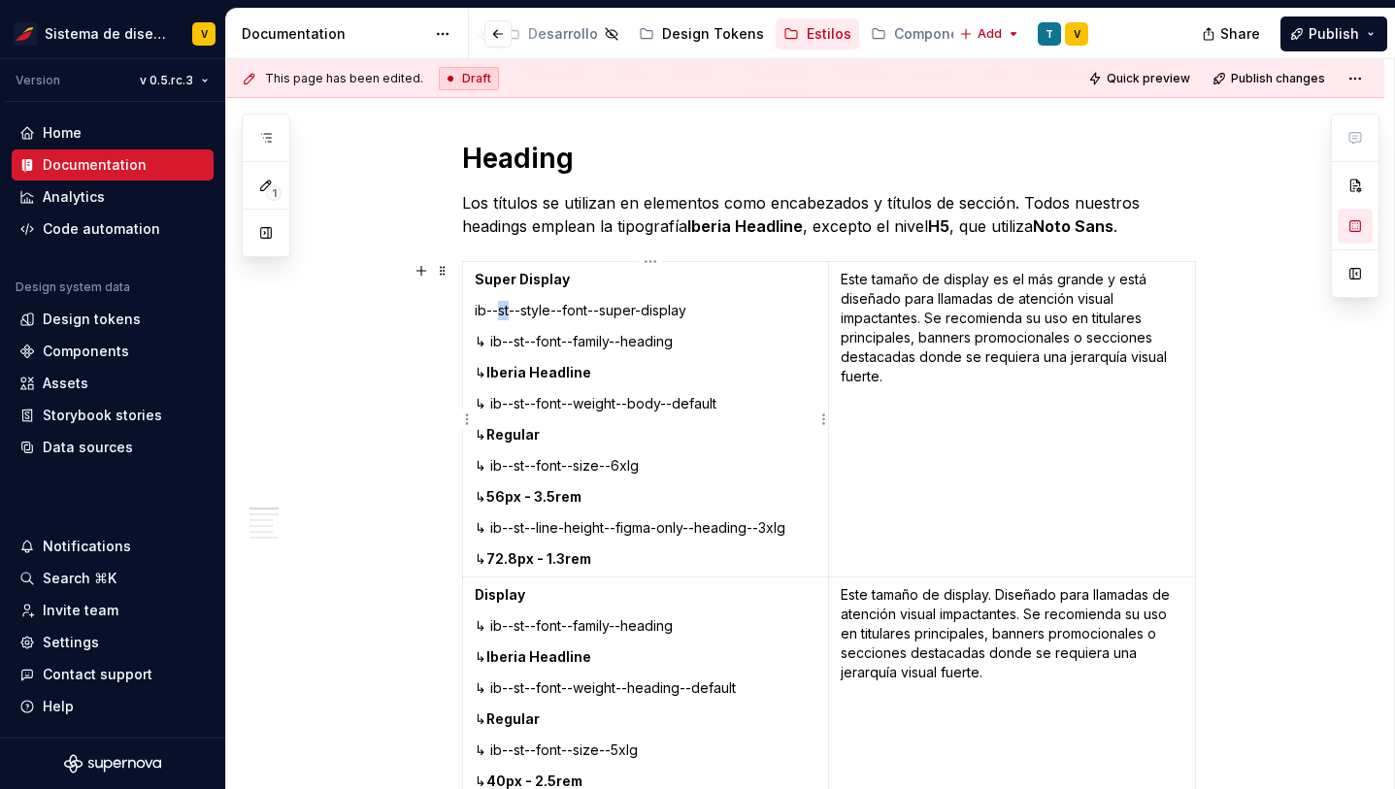
click at [503, 310] on p "ib--st--style--font--super-display" at bounding box center [646, 310] width 343 height 19
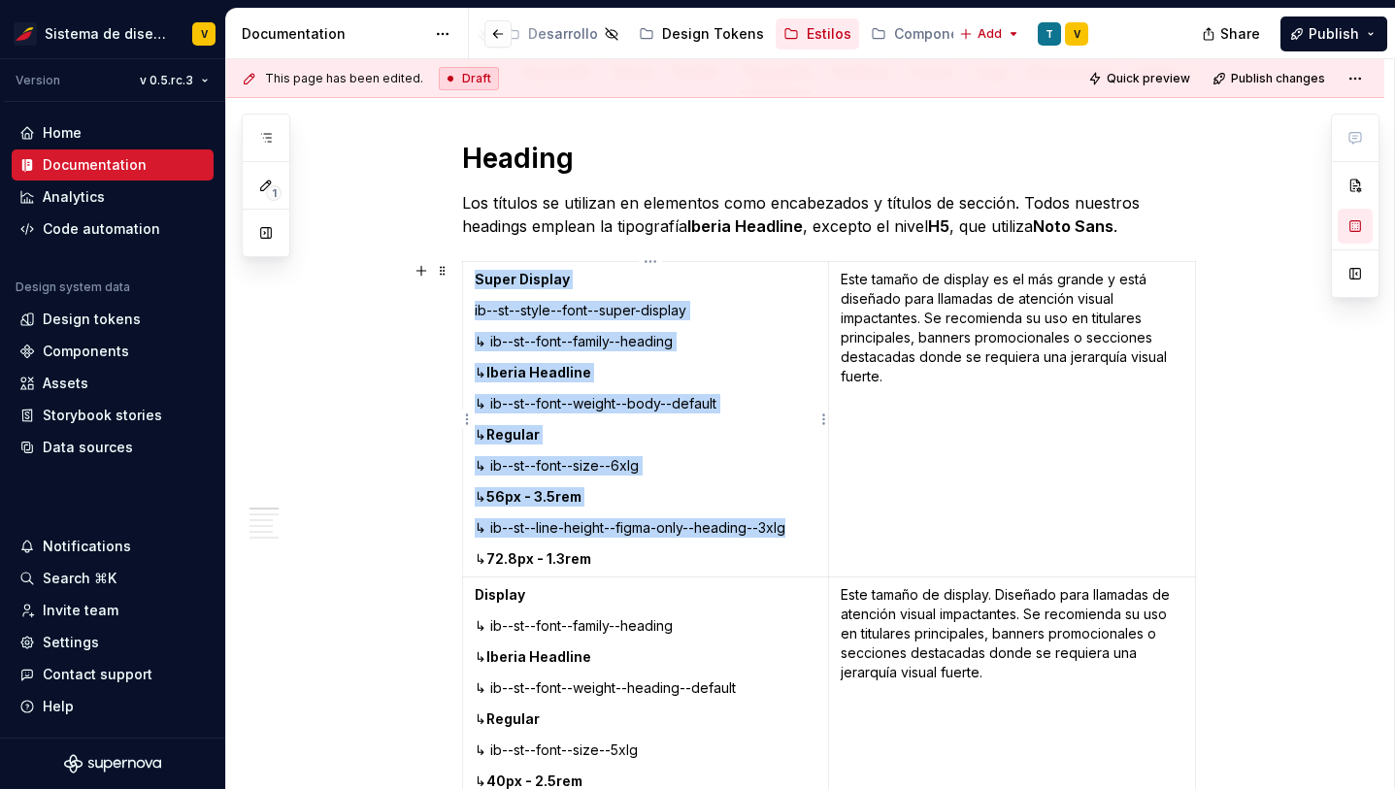
click at [503, 310] on p "ib--st--style--font--super-display" at bounding box center [646, 310] width 343 height 19
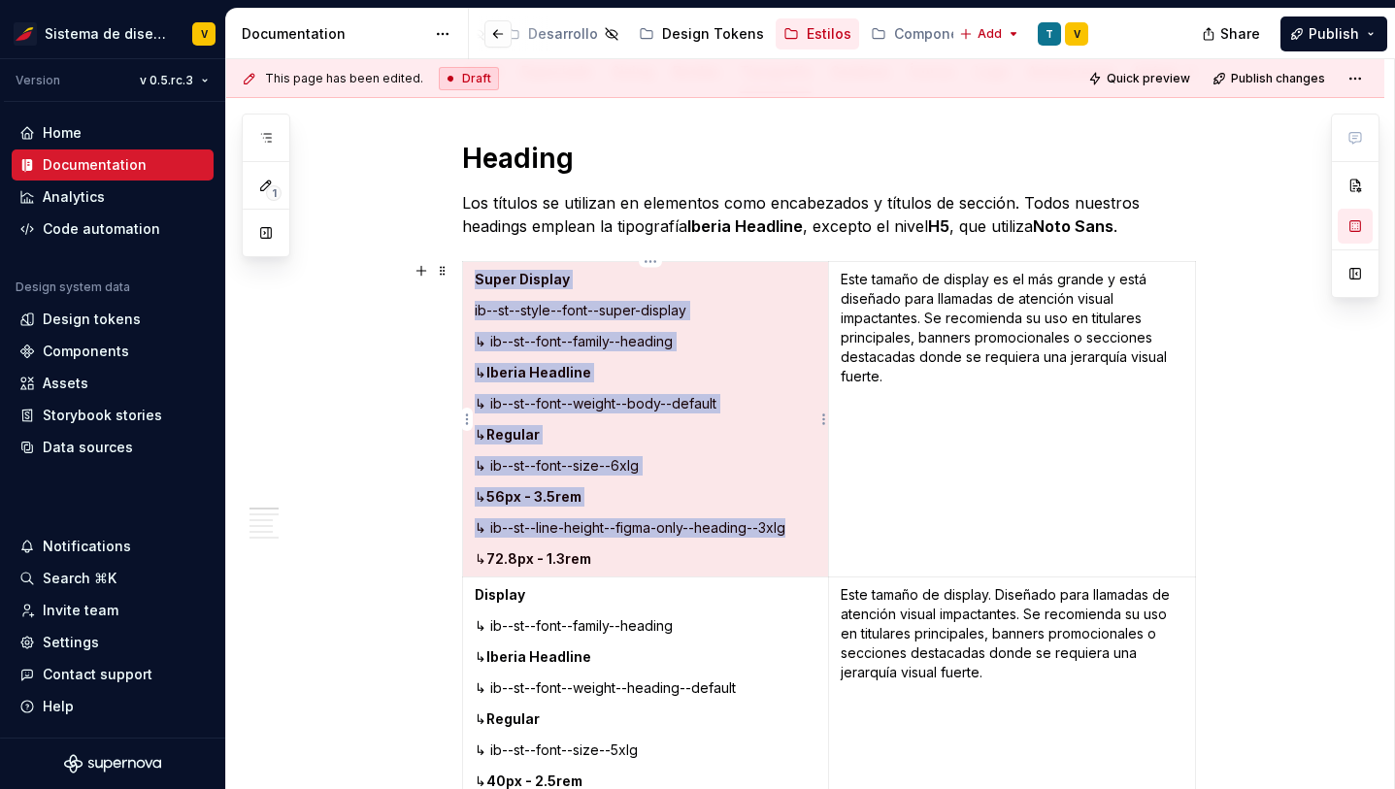
click at [553, 311] on p "ib--st--style--font--super-display" at bounding box center [646, 310] width 343 height 19
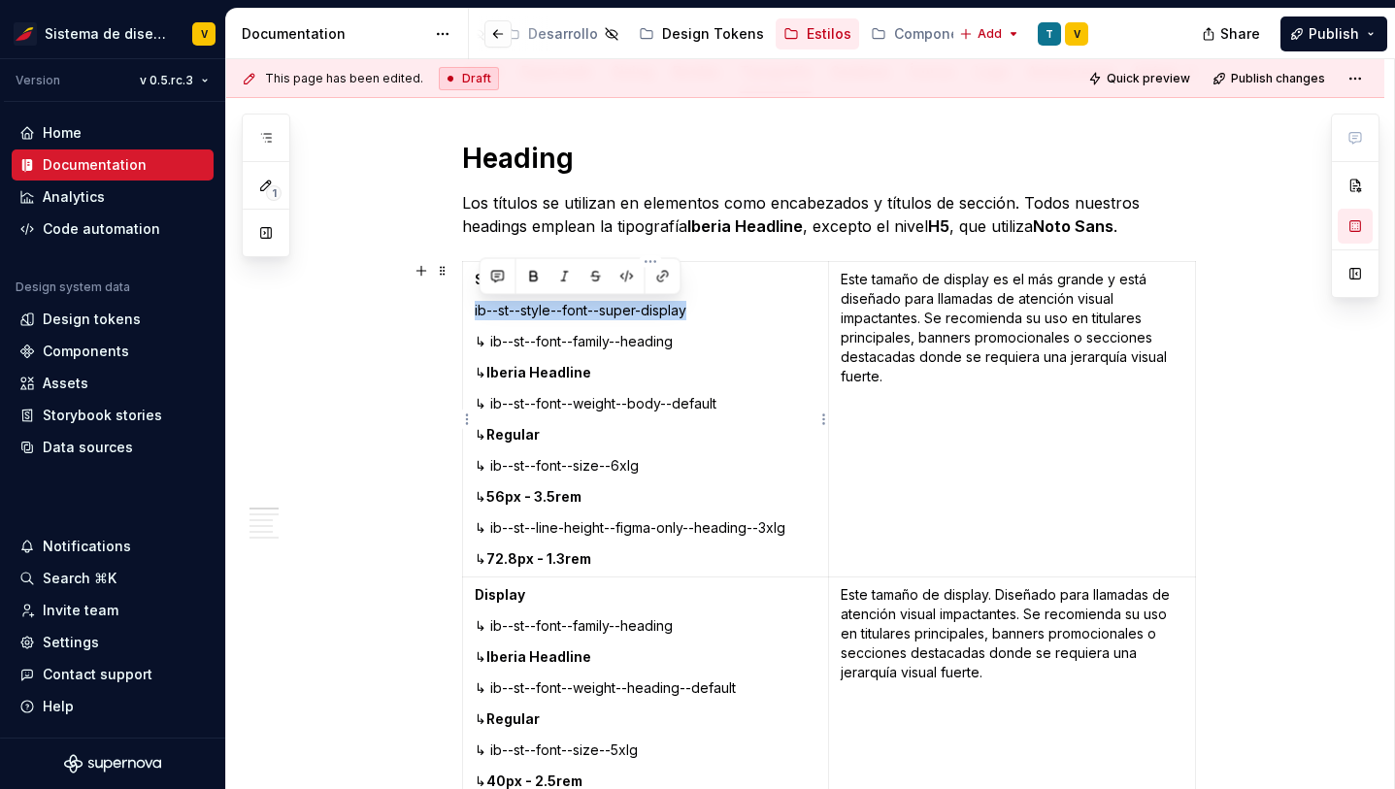
drag, startPoint x: 670, startPoint y: 315, endPoint x: 478, endPoint y: 316, distance: 192.2
click at [478, 315] on td "Super Display ib--st--style--font--super-display ↳ ib--st--font--family--headin…" at bounding box center [645, 420] width 367 height 316
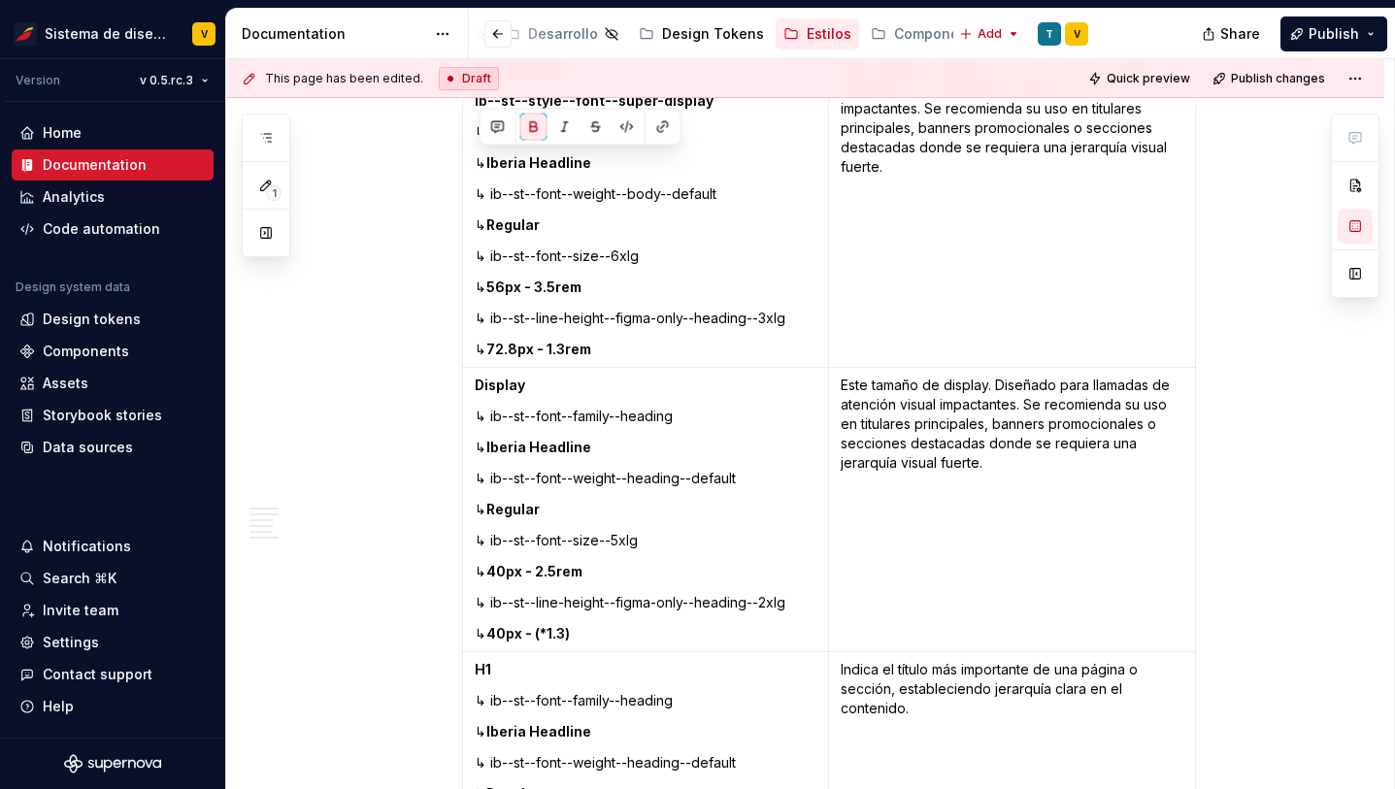
scroll to position [557, 0]
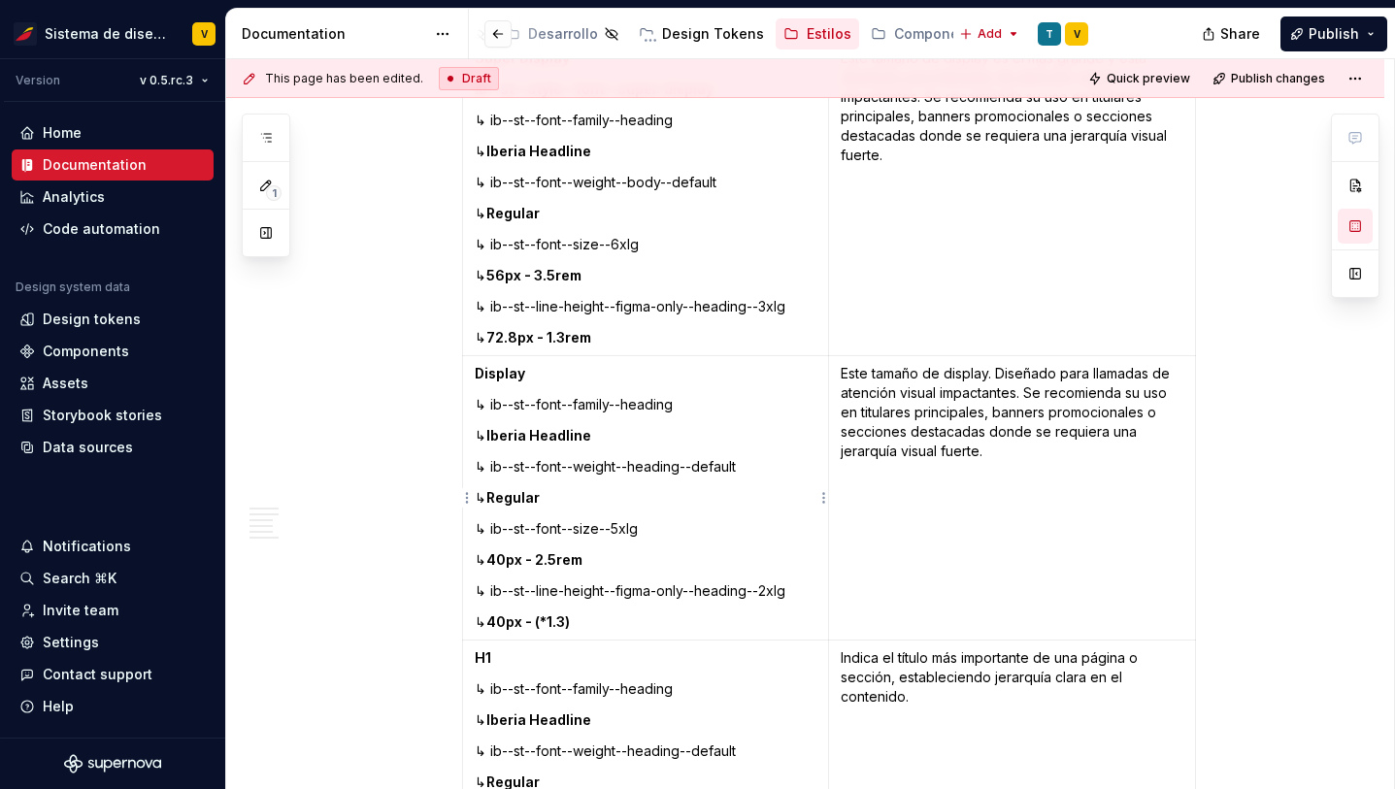
click at [537, 380] on p "Display" at bounding box center [646, 373] width 343 height 19
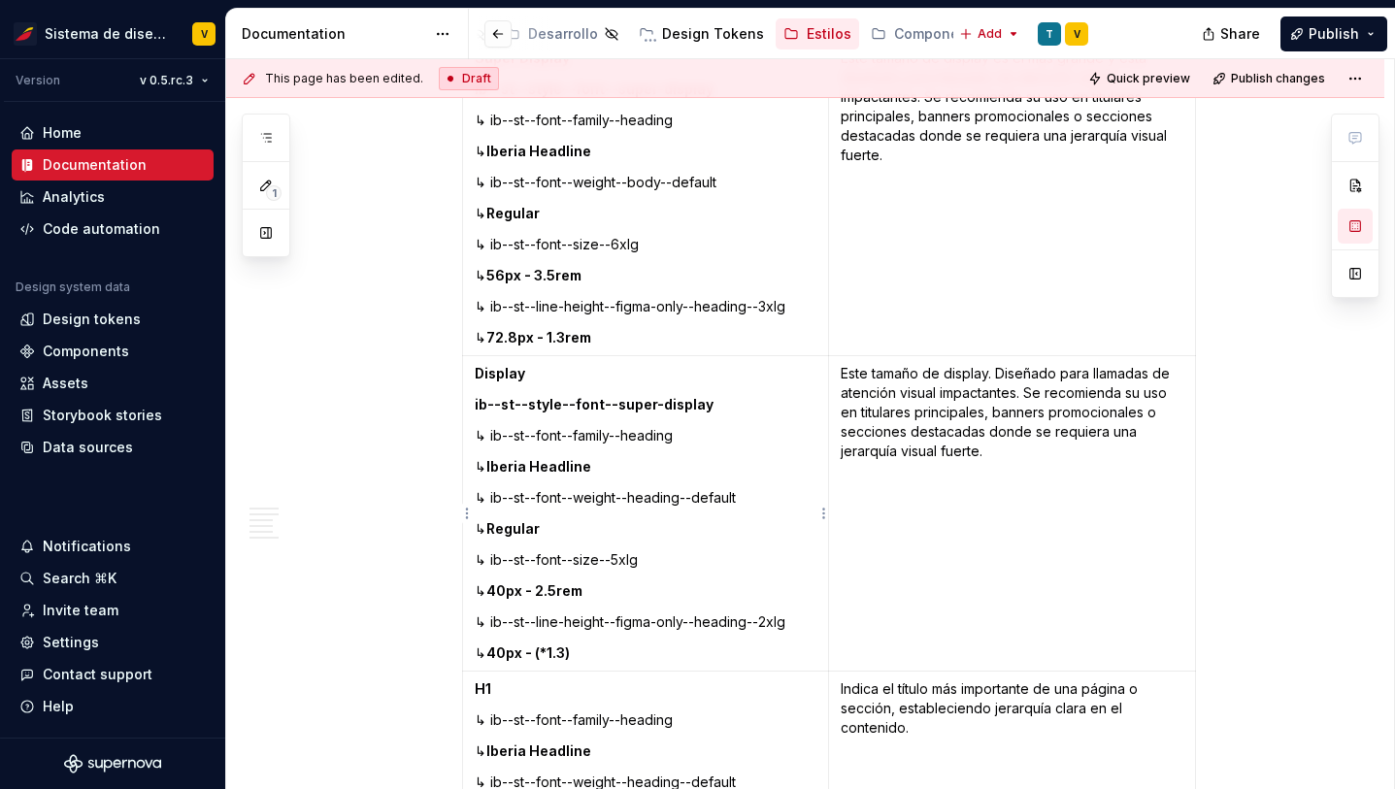
click at [658, 407] on strong "ib--st--style--font--super-display" at bounding box center [594, 404] width 239 height 17
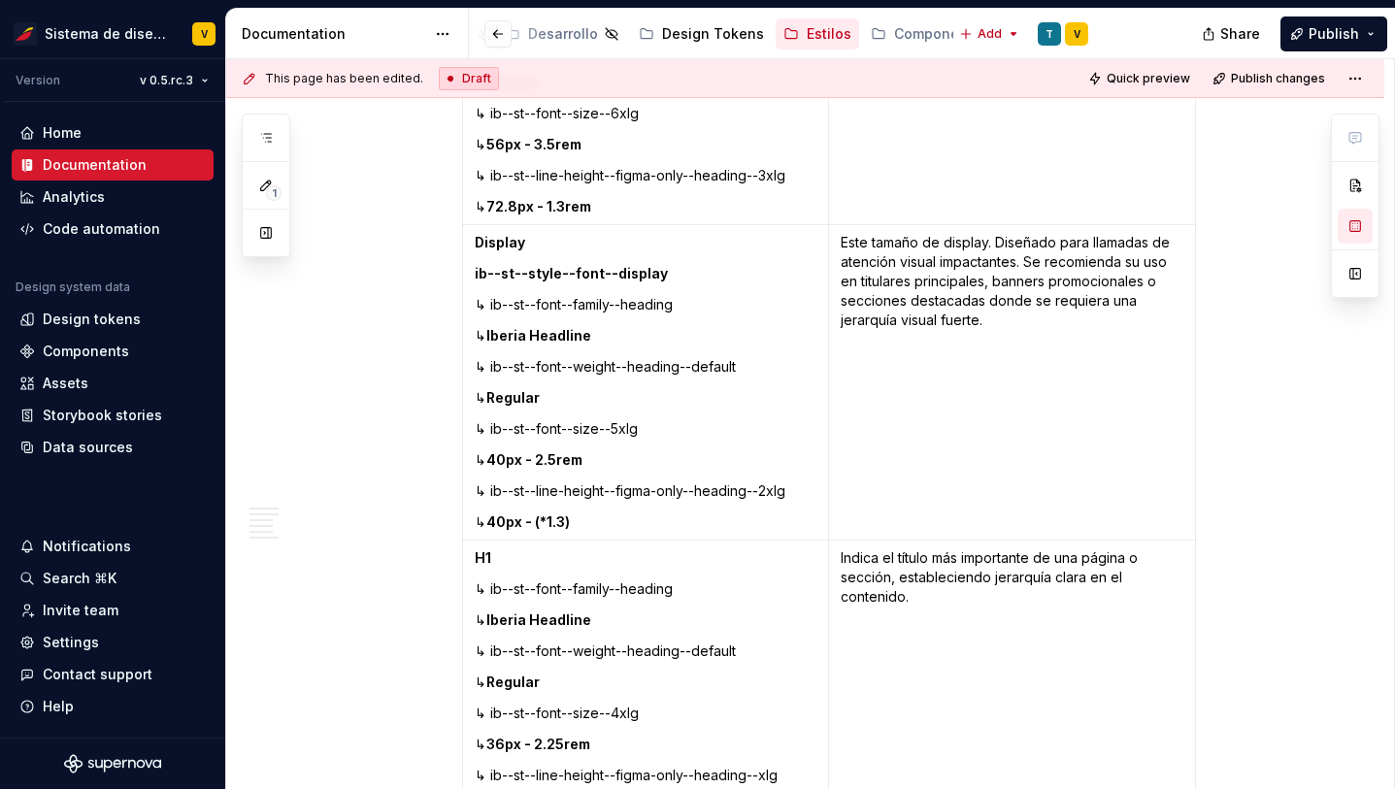
scroll to position [756, 0]
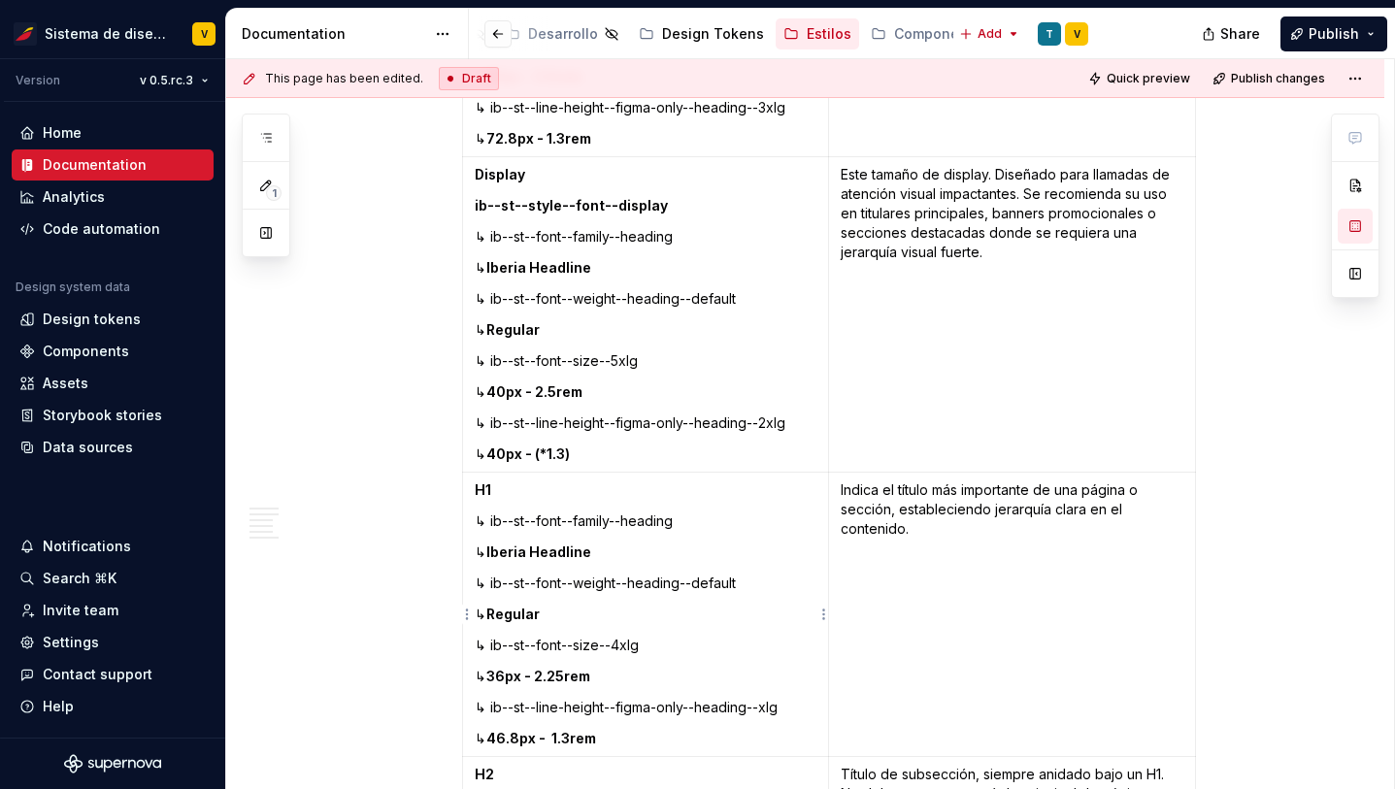
click at [505, 489] on p "H1" at bounding box center [646, 490] width 343 height 19
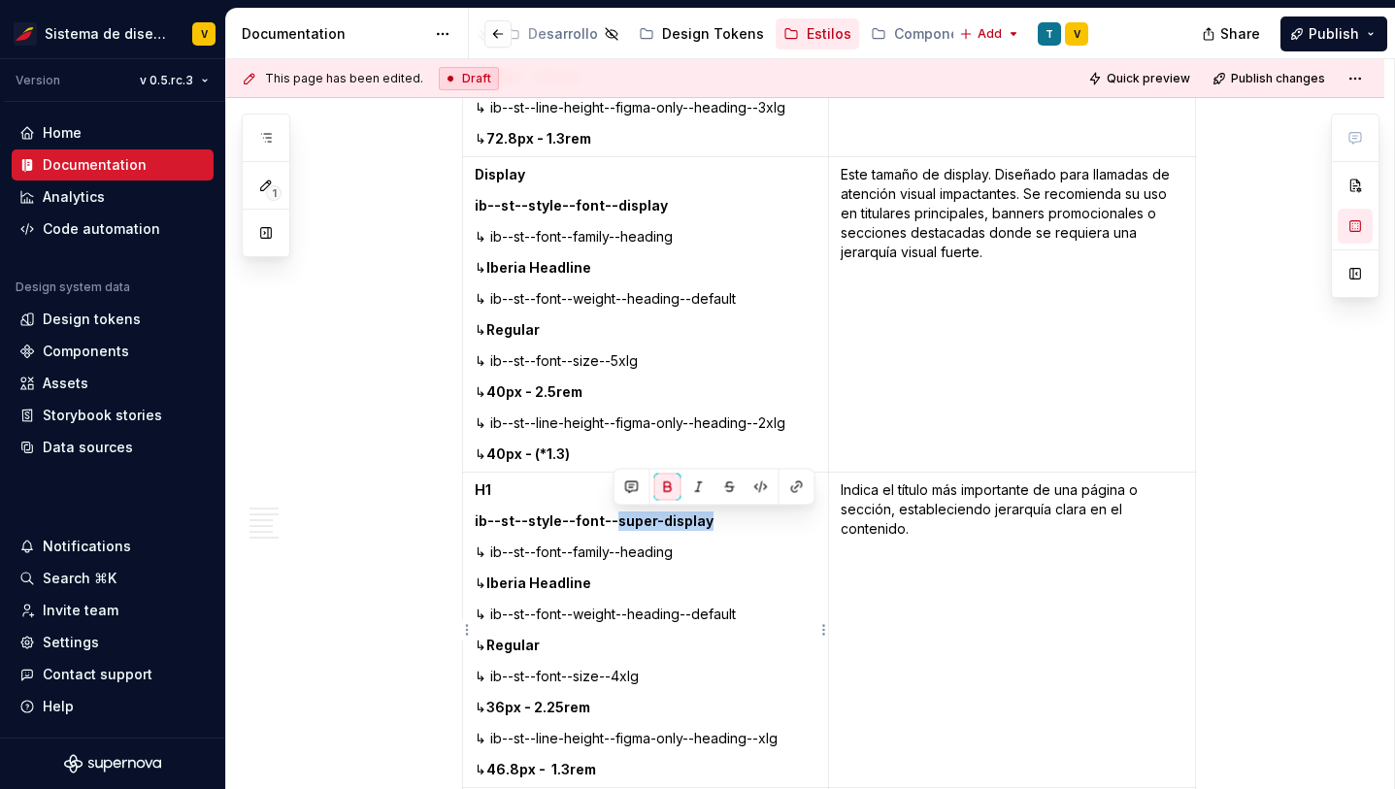
drag, startPoint x: 612, startPoint y: 522, endPoint x: 703, endPoint y: 524, distance: 91.3
click at [703, 524] on strong "ib--st--style--font--super-display" at bounding box center [594, 521] width 239 height 17
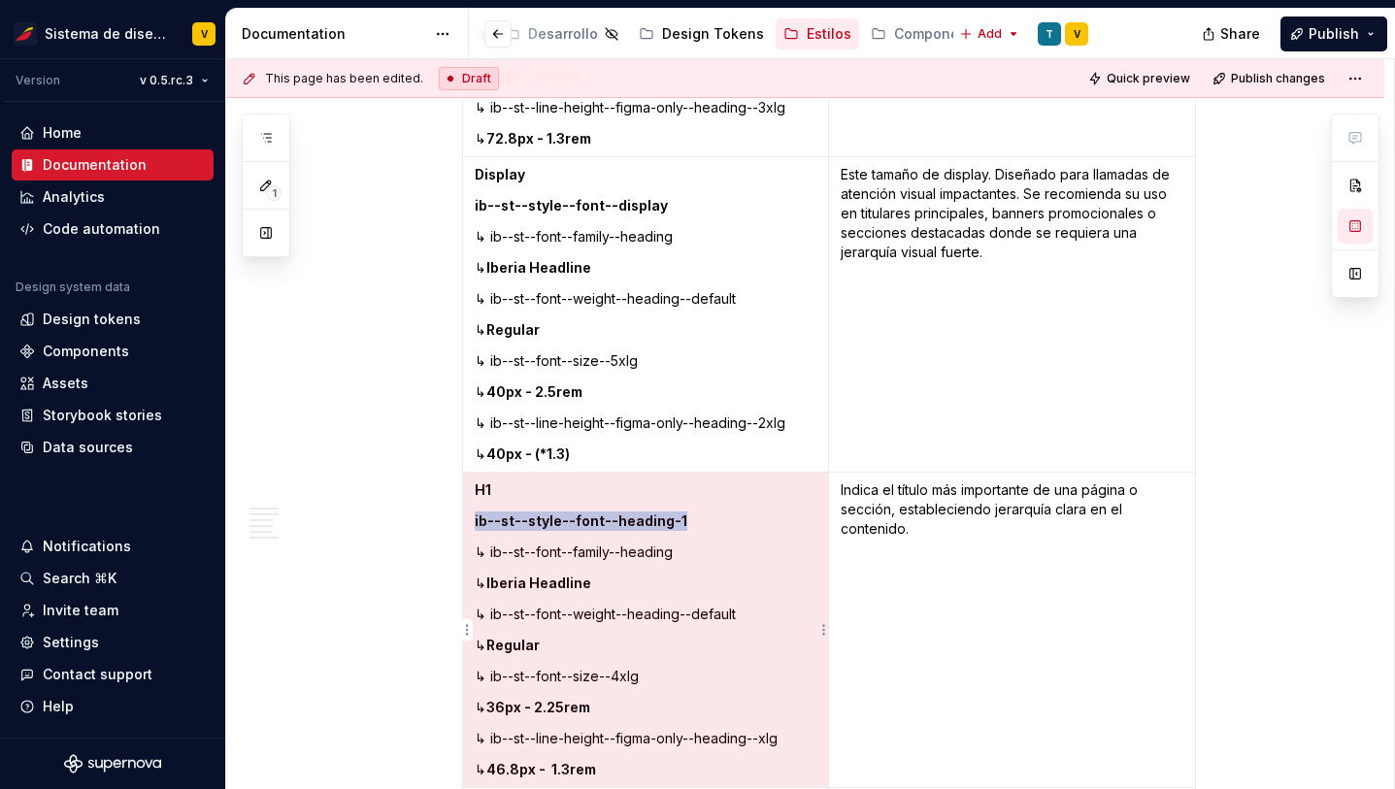
drag, startPoint x: 689, startPoint y: 518, endPoint x: 479, endPoint y: 524, distance: 210.8
click at [479, 524] on p "ib--st--style--font--heading-1" at bounding box center [646, 521] width 343 height 19
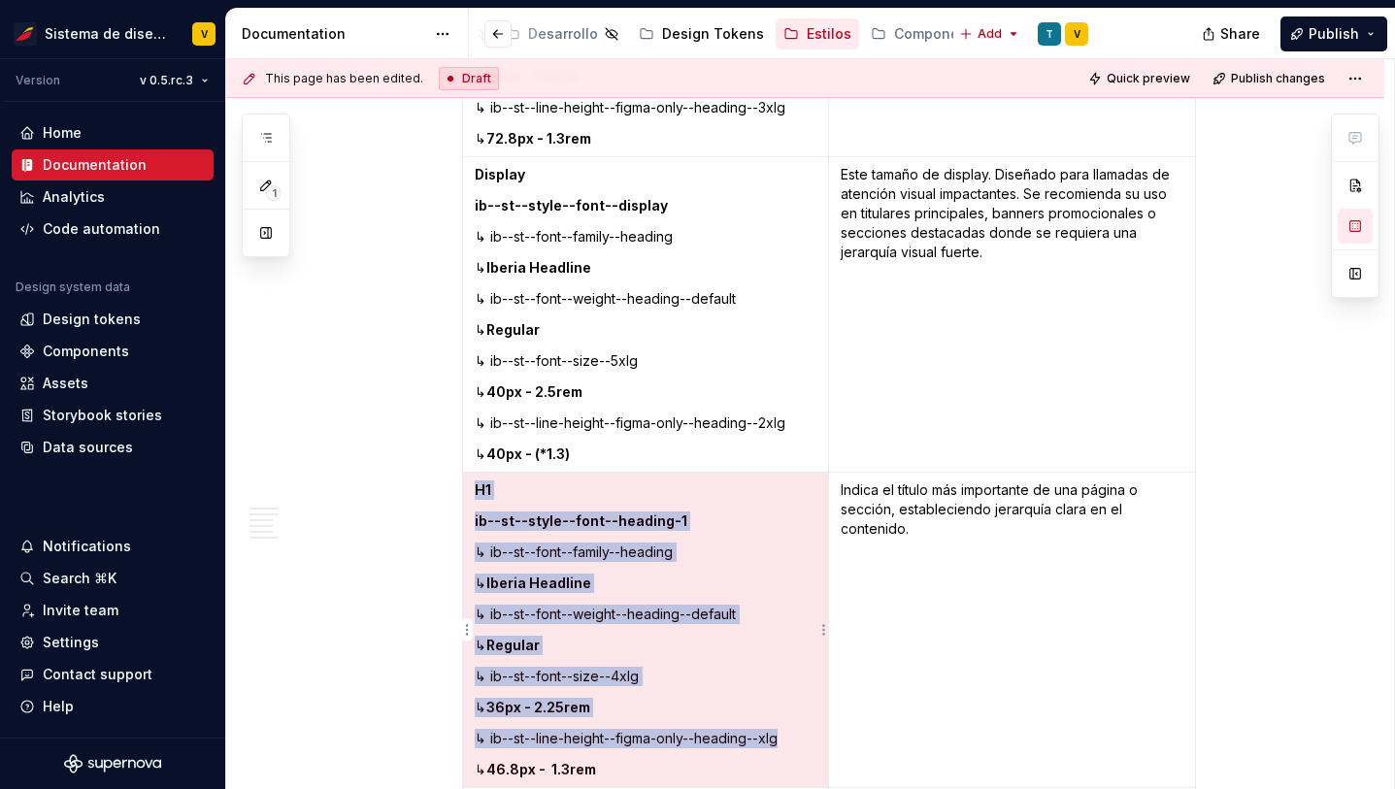
click at [517, 519] on strong "ib--st--style--font--heading-1" at bounding box center [581, 521] width 213 height 17
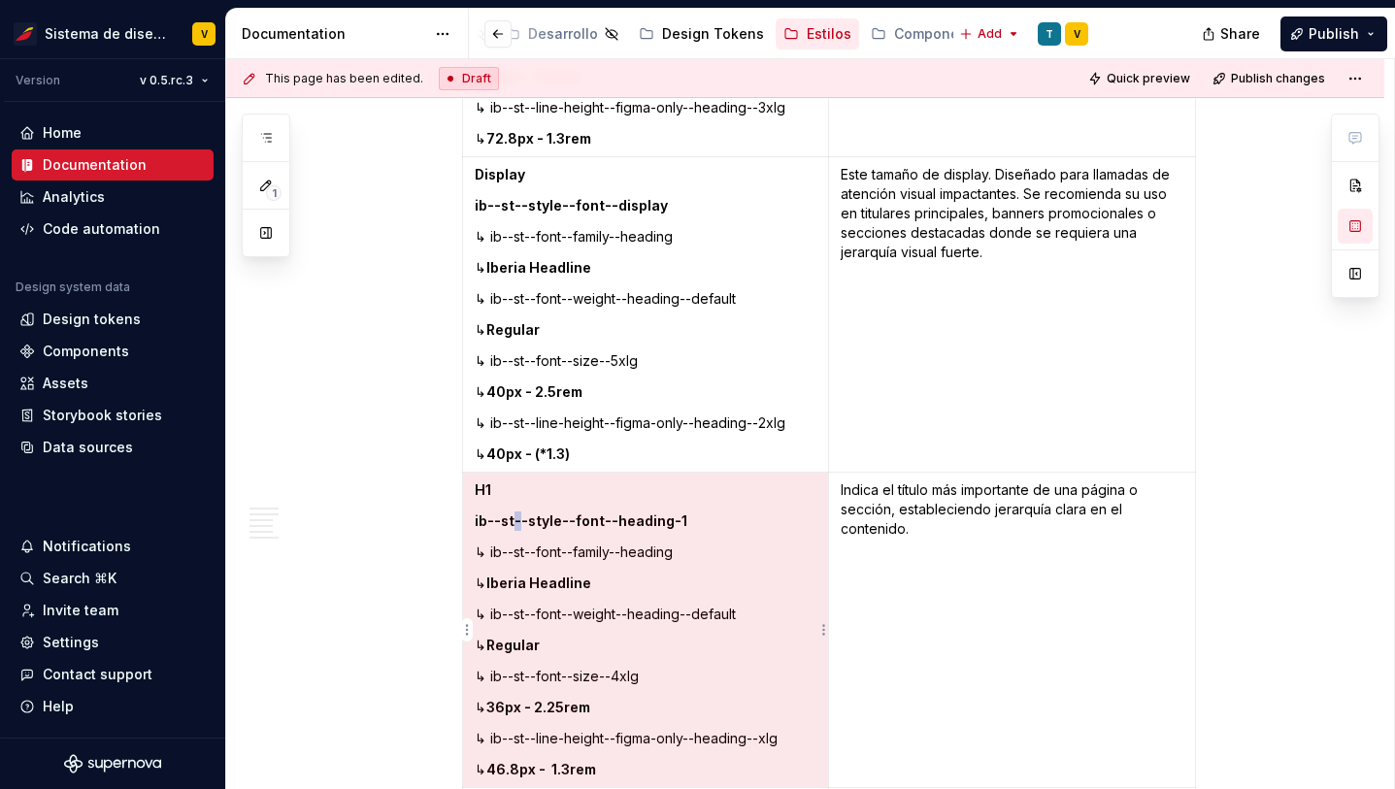
click at [517, 519] on strong "ib--st--style--font--heading-1" at bounding box center [581, 521] width 213 height 17
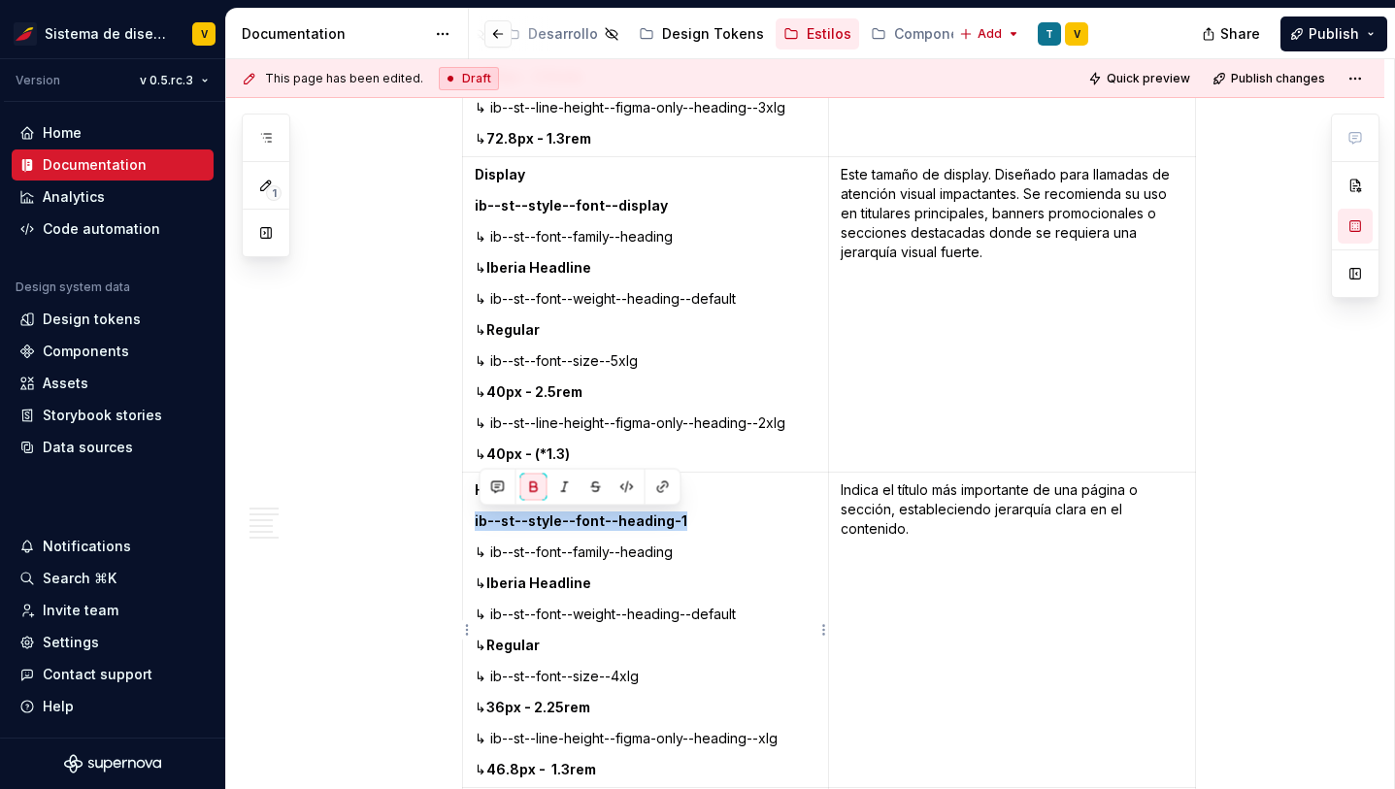
copy strong "ib--st--style--font--heading-1"
drag, startPoint x: 475, startPoint y: 522, endPoint x: 677, endPoint y: 527, distance: 202.0
click at [677, 527] on td "H1 ib--st--style--font--heading-1 ↳ ib--st--font--family--heading ↳ Iberia Head…" at bounding box center [645, 631] width 367 height 316
click at [614, 522] on strong "ib--st--style--font--heading-1" at bounding box center [581, 521] width 213 height 17
drag, startPoint x: 674, startPoint y: 521, endPoint x: 478, endPoint y: 517, distance: 196.2
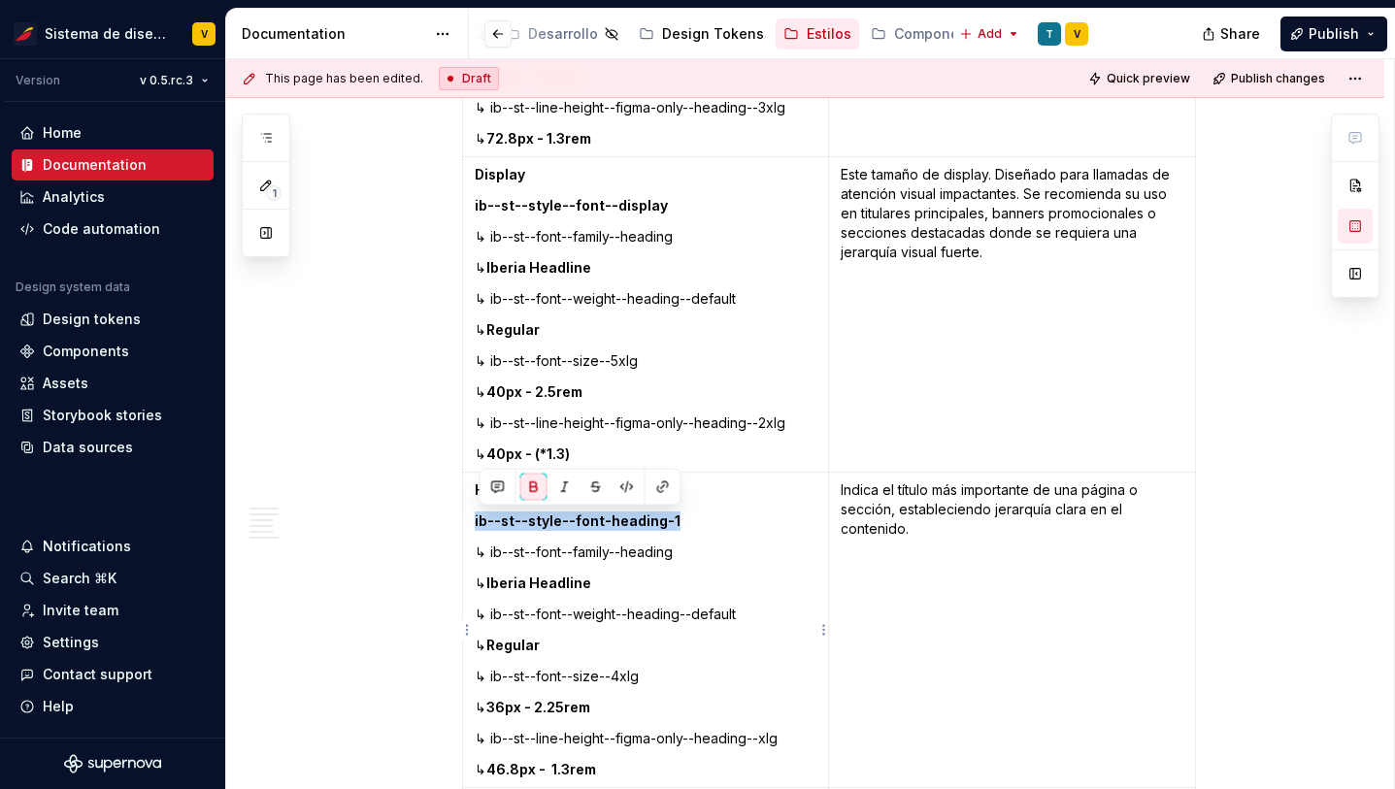
click at [478, 517] on td "H1 ib--st--style--font-heading-1 ↳ ib--st--font--family--heading ↳ Iberia Headl…" at bounding box center [645, 631] width 367 height 316
copy strong "ib--st--style--font-heading-1"
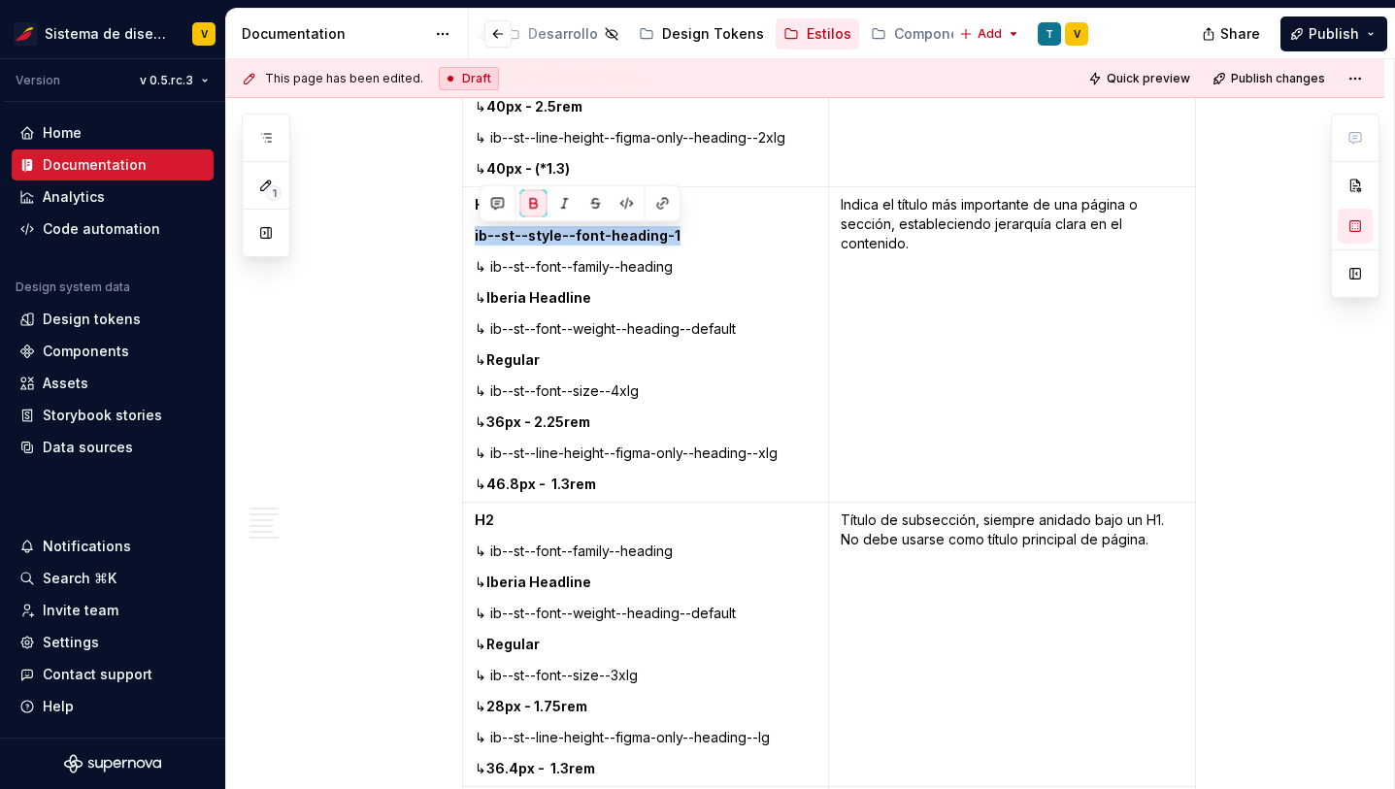
scroll to position [1044, 0]
click at [508, 517] on p "H2" at bounding box center [646, 518] width 343 height 19
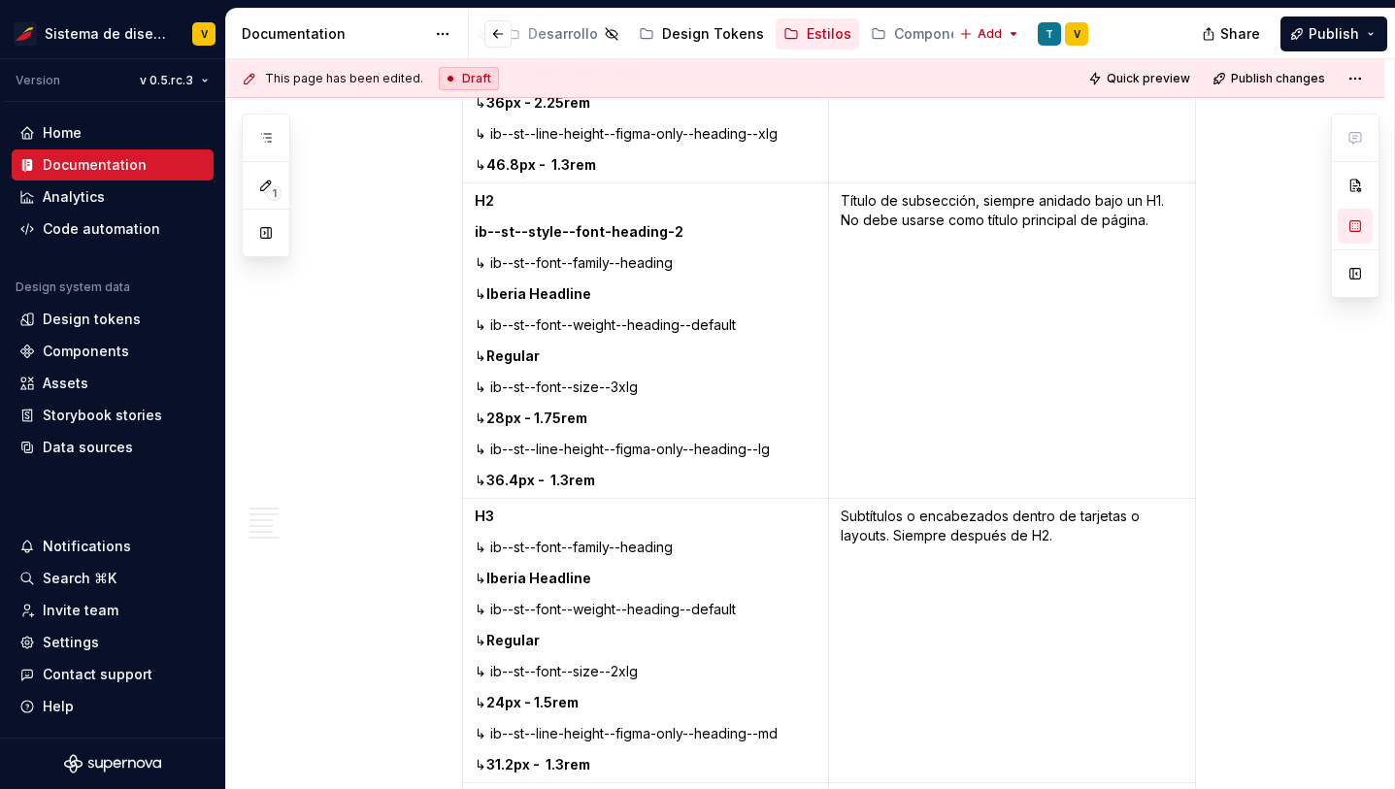
scroll to position [1395, 0]
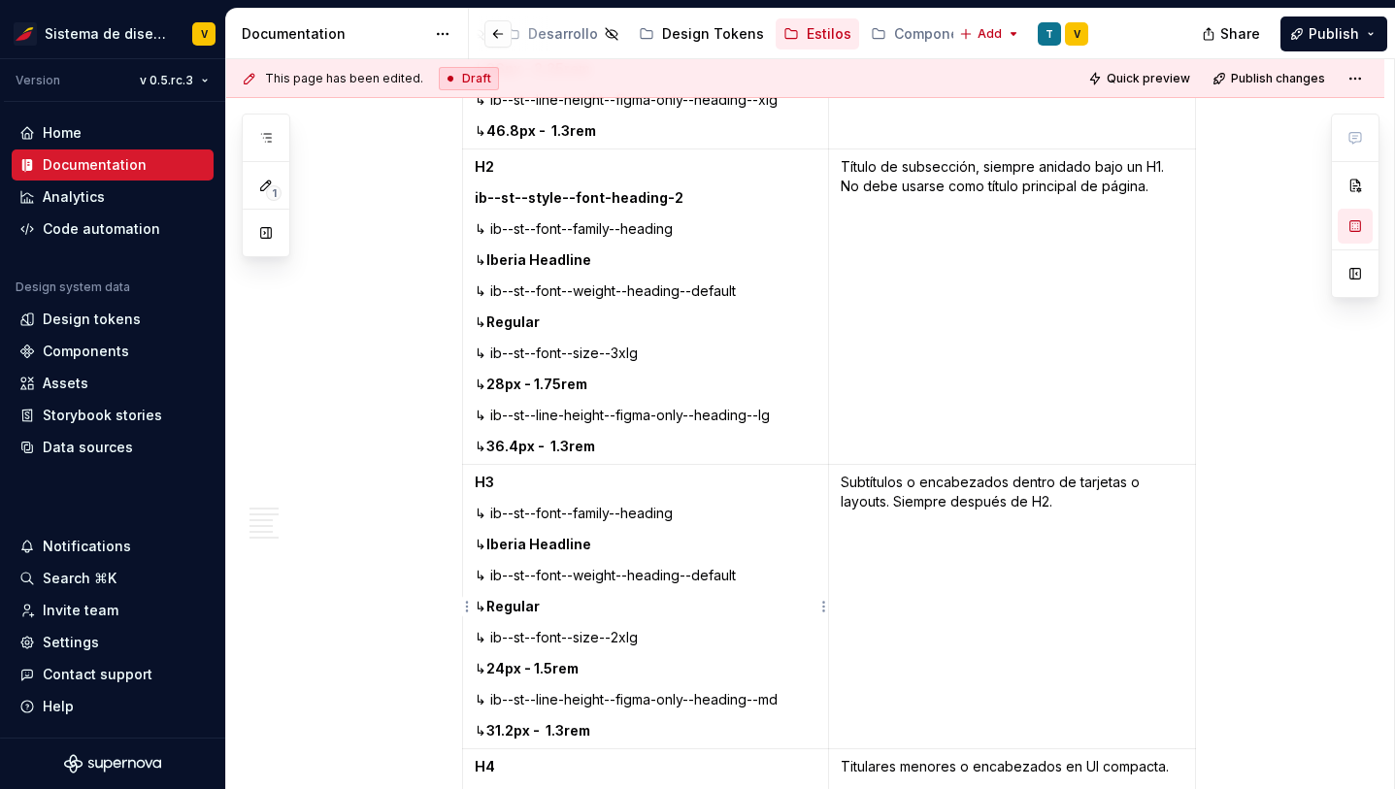
click at [498, 481] on p "H3" at bounding box center [646, 482] width 343 height 19
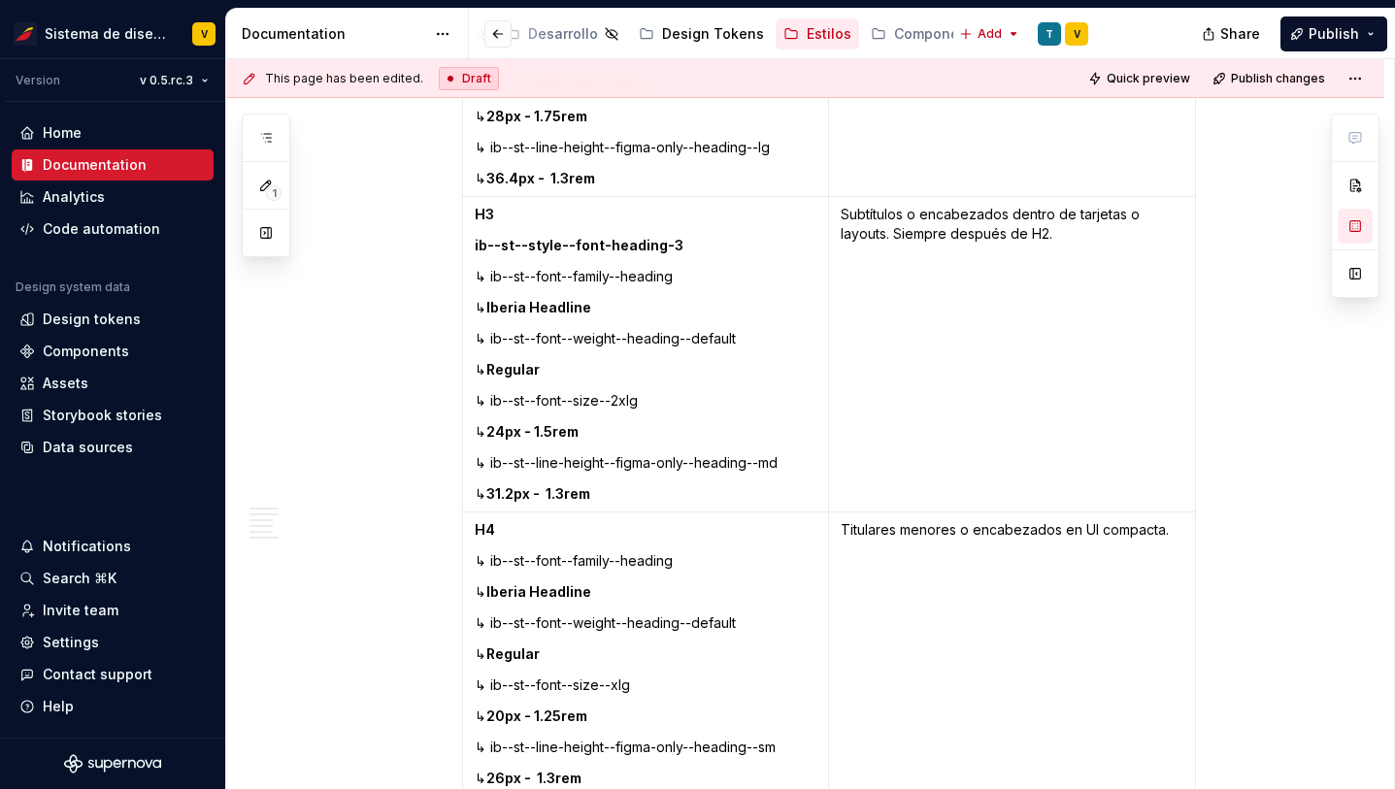
scroll to position [1683, 0]
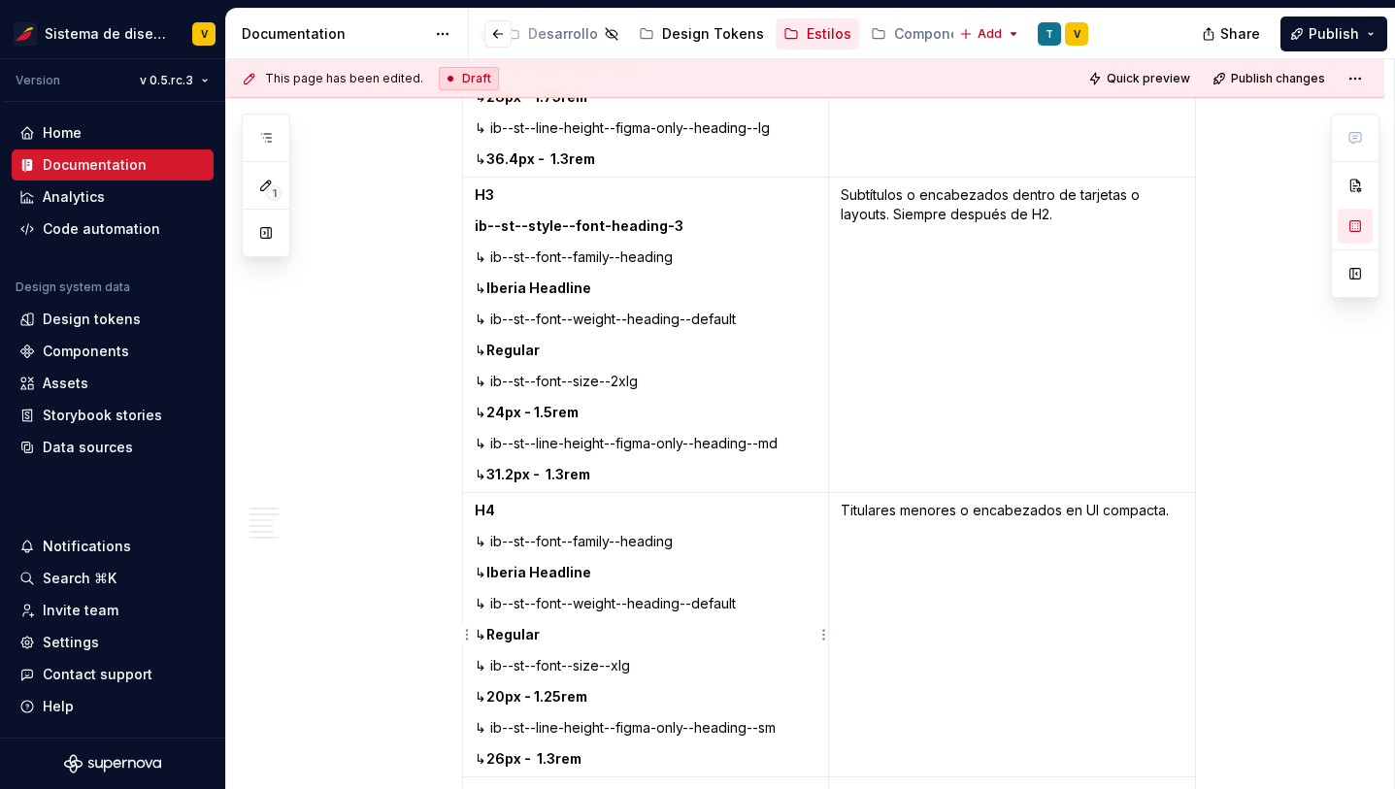
click at [501, 511] on p "H4" at bounding box center [646, 510] width 343 height 19
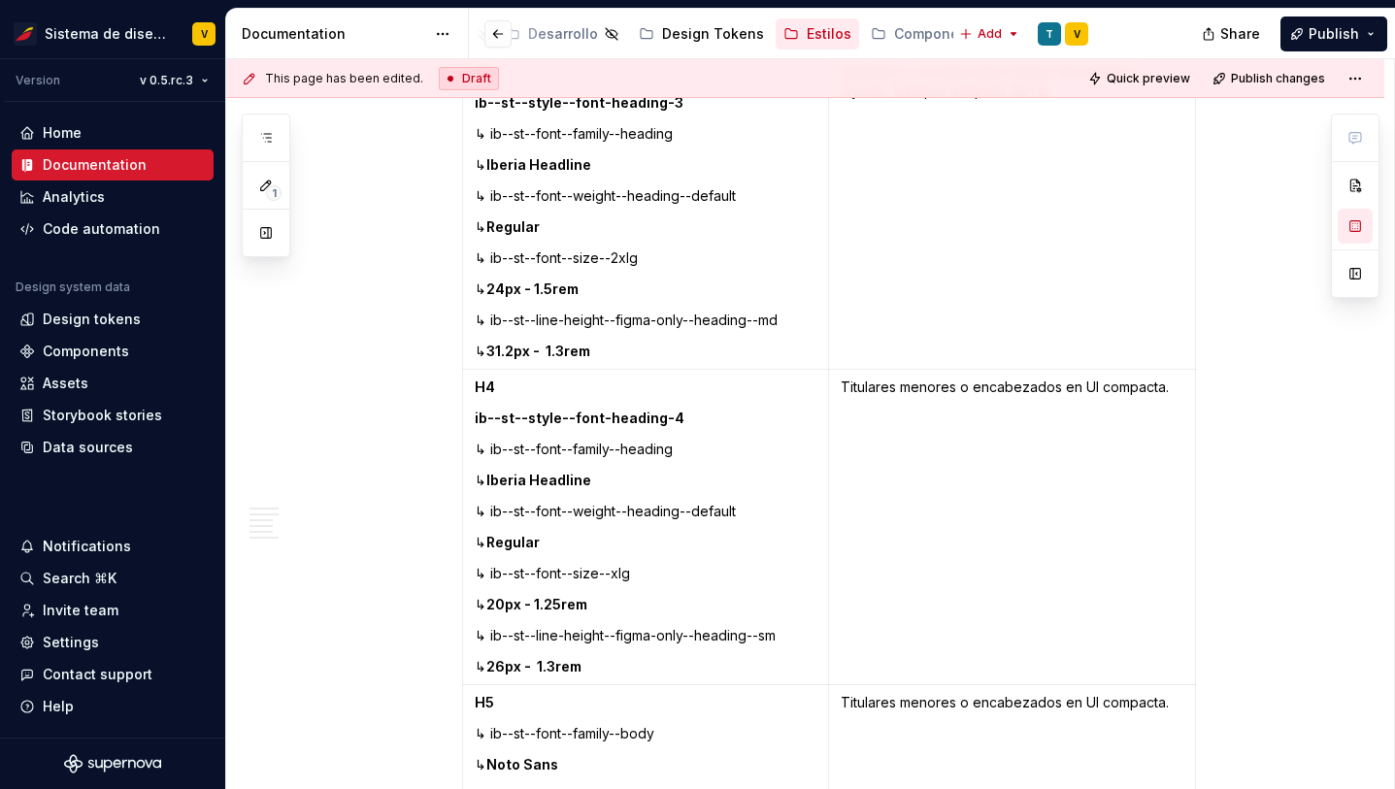
scroll to position [1896, 0]
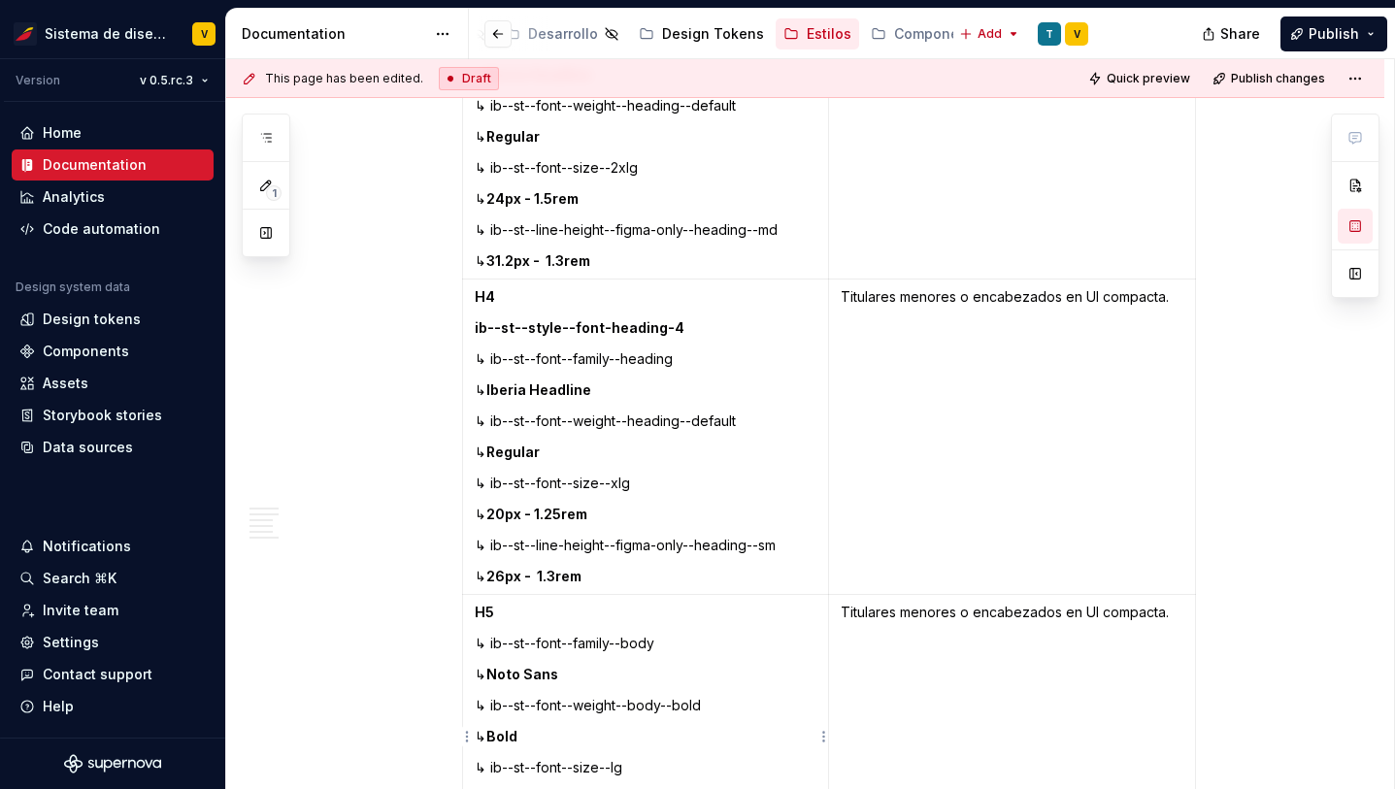
click at [510, 605] on p "H5" at bounding box center [646, 612] width 343 height 19
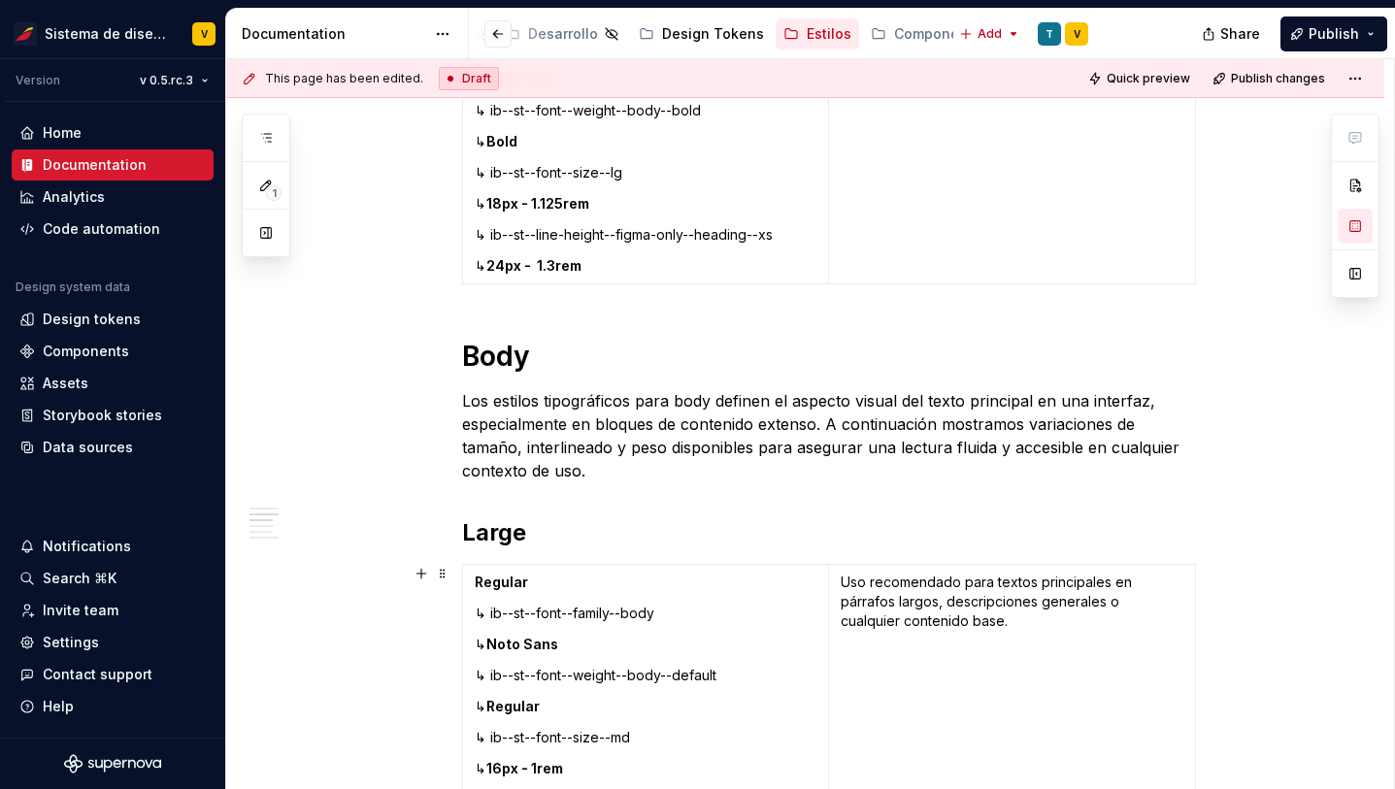
scroll to position [2581, 0]
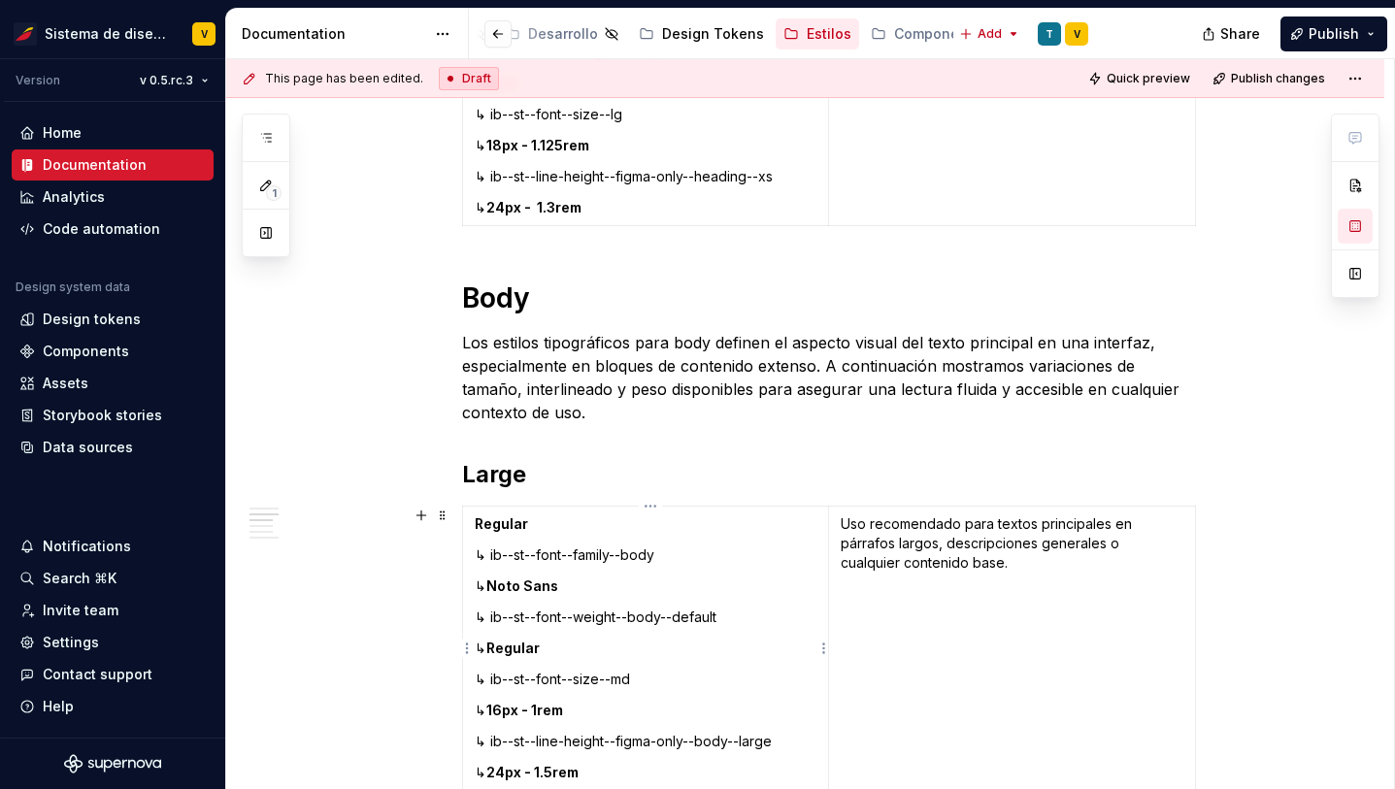
click at [531, 521] on p "Regular" at bounding box center [646, 524] width 343 height 19
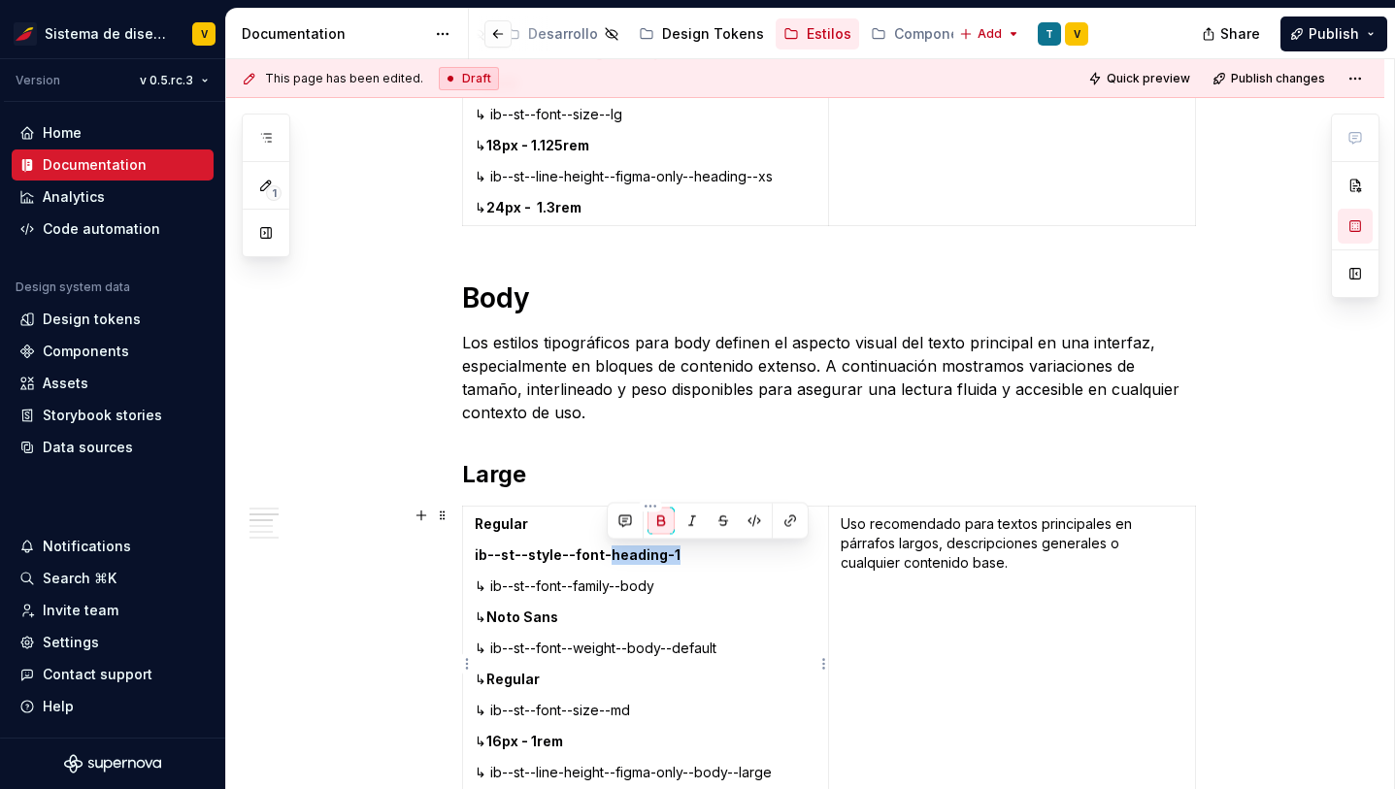
drag, startPoint x: 609, startPoint y: 556, endPoint x: 673, endPoint y: 557, distance: 64.1
click at [673, 557] on p "ib--st--style--font-heading-1" at bounding box center [646, 555] width 343 height 19
click at [549, 561] on strong "ib--st--style--font-regular" at bounding box center [568, 555] width 187 height 17
click at [519, 557] on strong "ib--st--style--font-regular" at bounding box center [568, 555] width 187 height 17
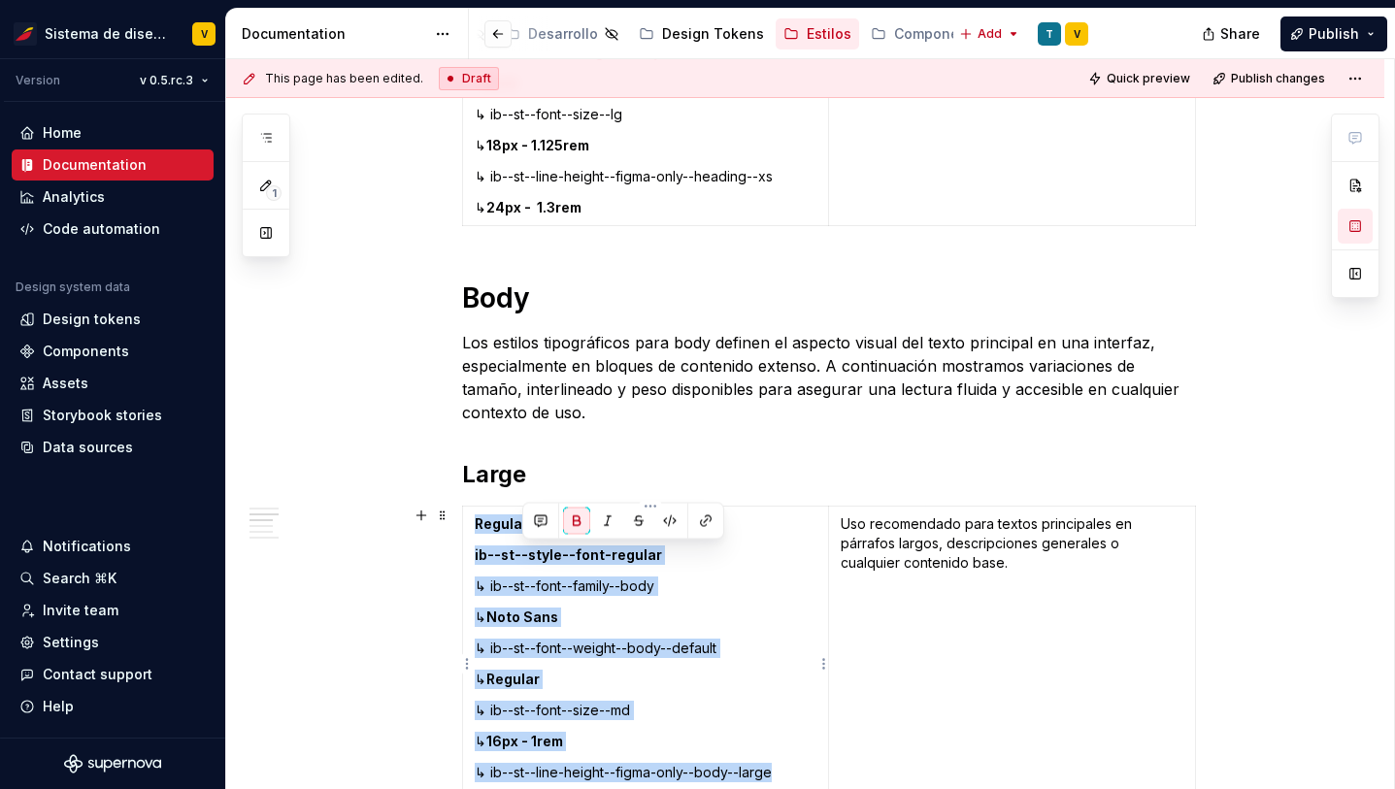
click at [519, 557] on strong "ib--st--style--font-regular" at bounding box center [568, 555] width 187 height 17
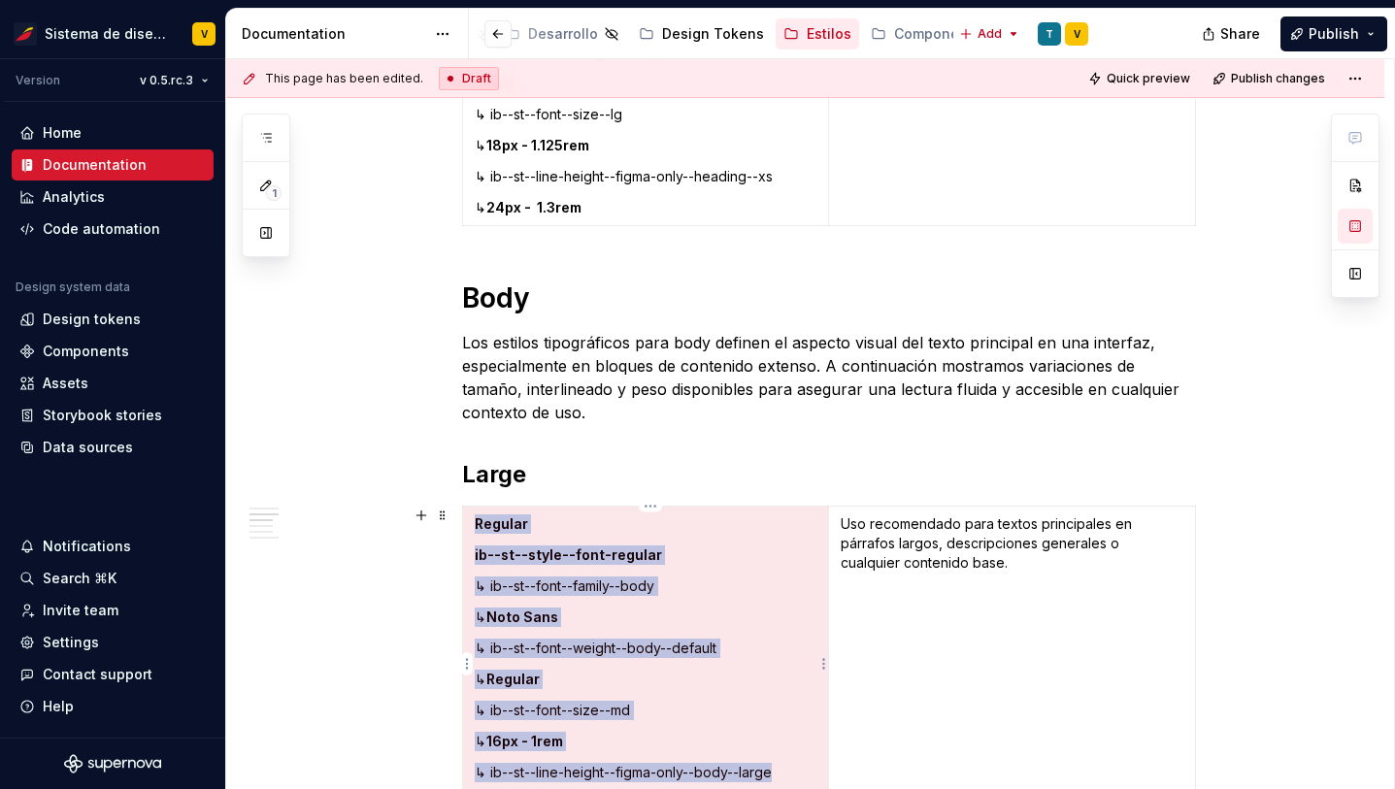
click at [525, 557] on strong "ib--st--style--font-regular" at bounding box center [568, 555] width 187 height 17
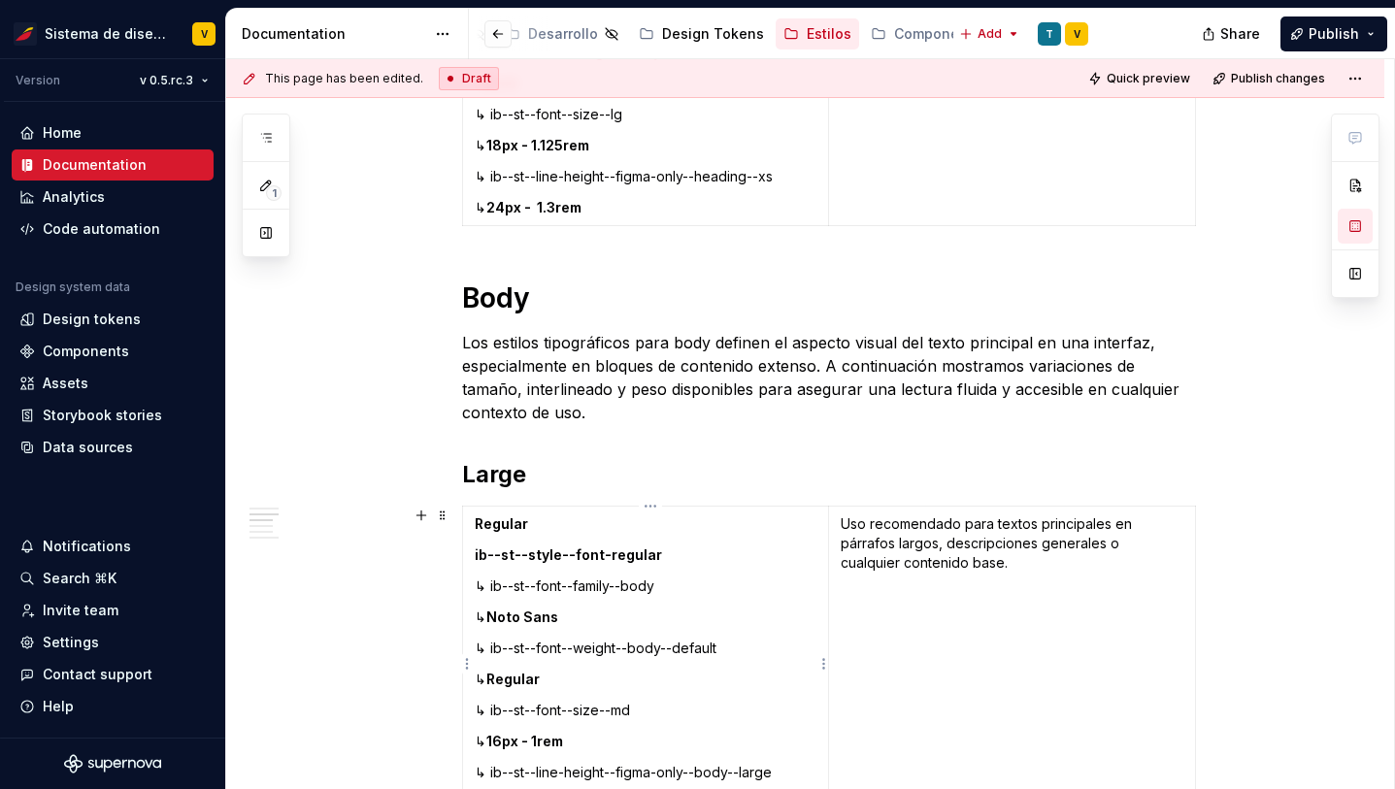
click at [605, 554] on strong "ib--st--style--font-regular" at bounding box center [568, 555] width 187 height 17
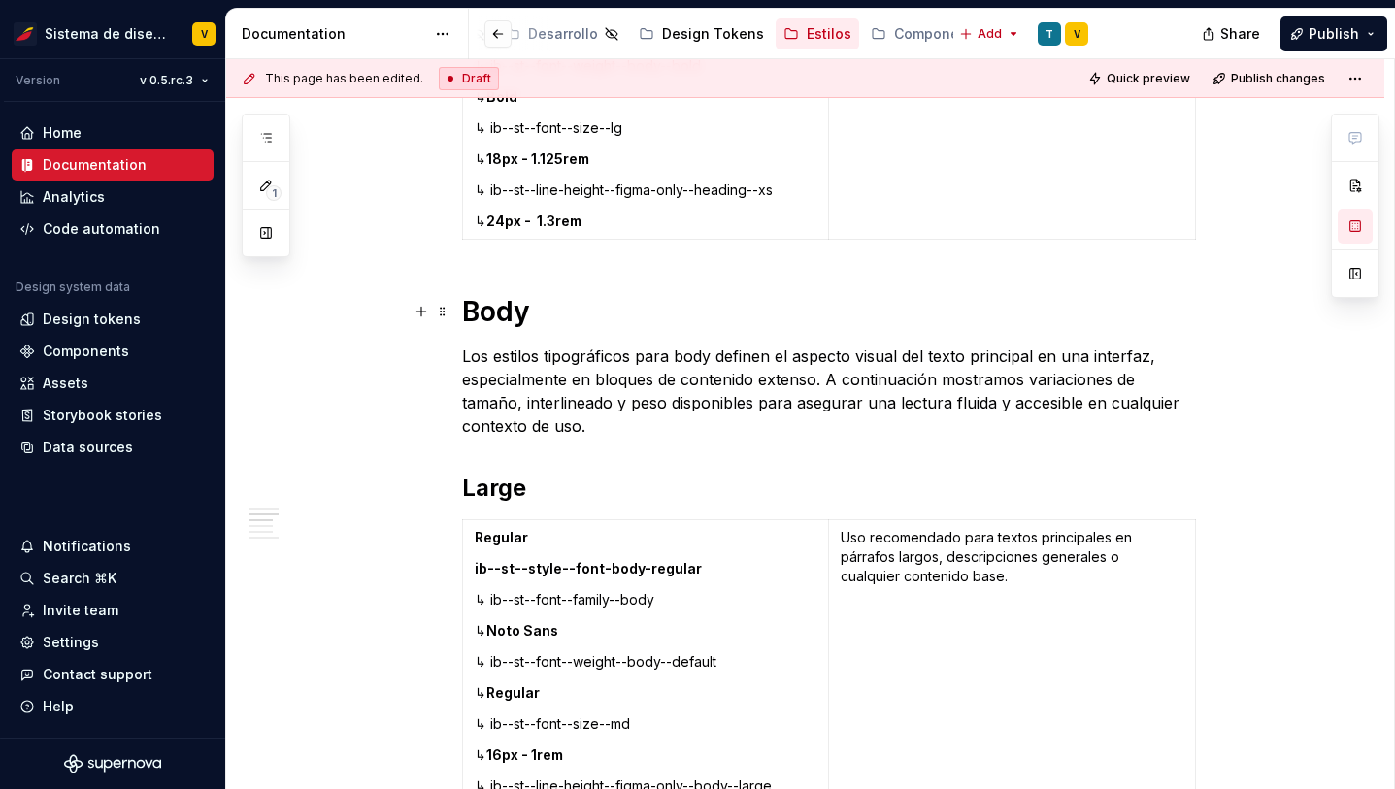
scroll to position [2571, 0]
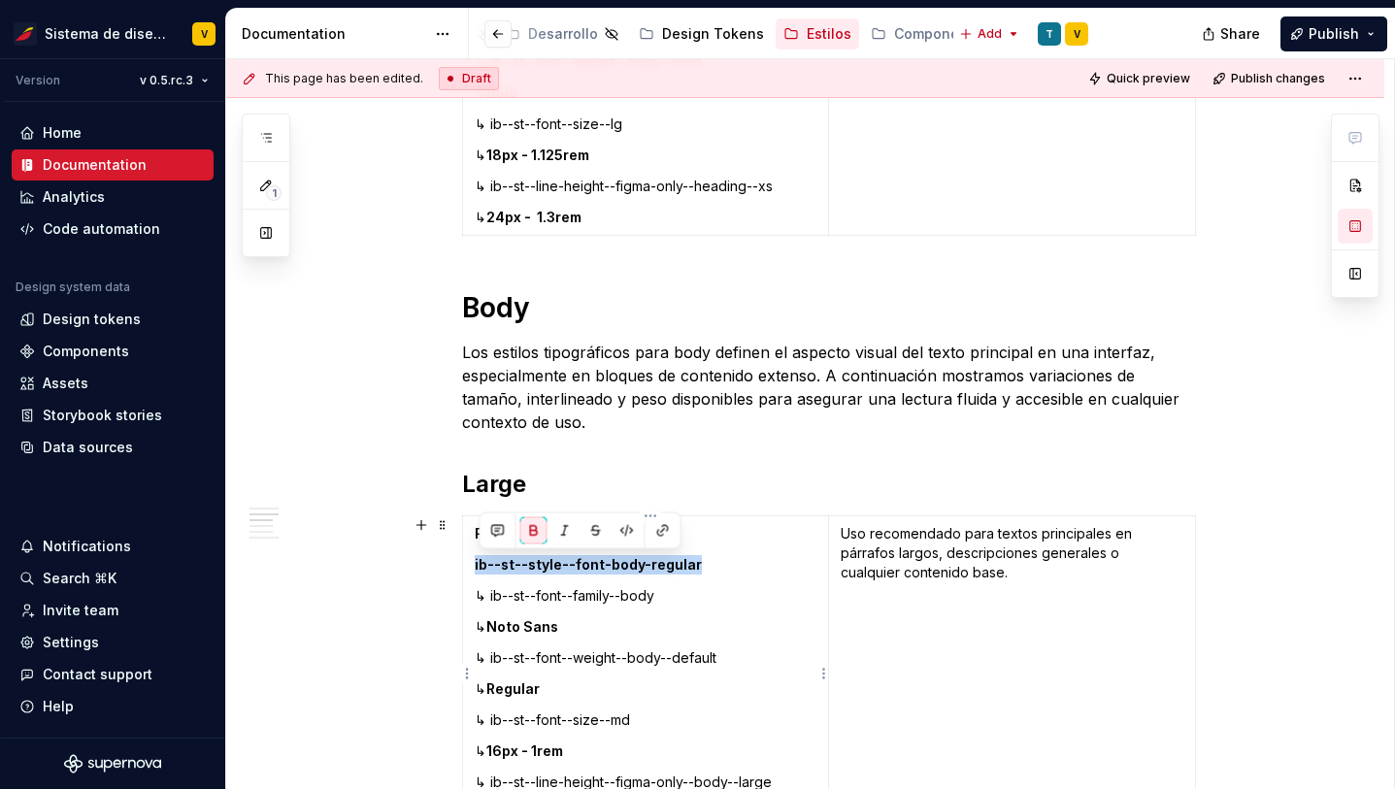
copy strong "ib--st--style--font-body-regular"
drag, startPoint x: 480, startPoint y: 565, endPoint x: 693, endPoint y: 566, distance: 213.6
click at [693, 566] on p "ib--st--style--font-body-regular" at bounding box center [646, 564] width 343 height 19
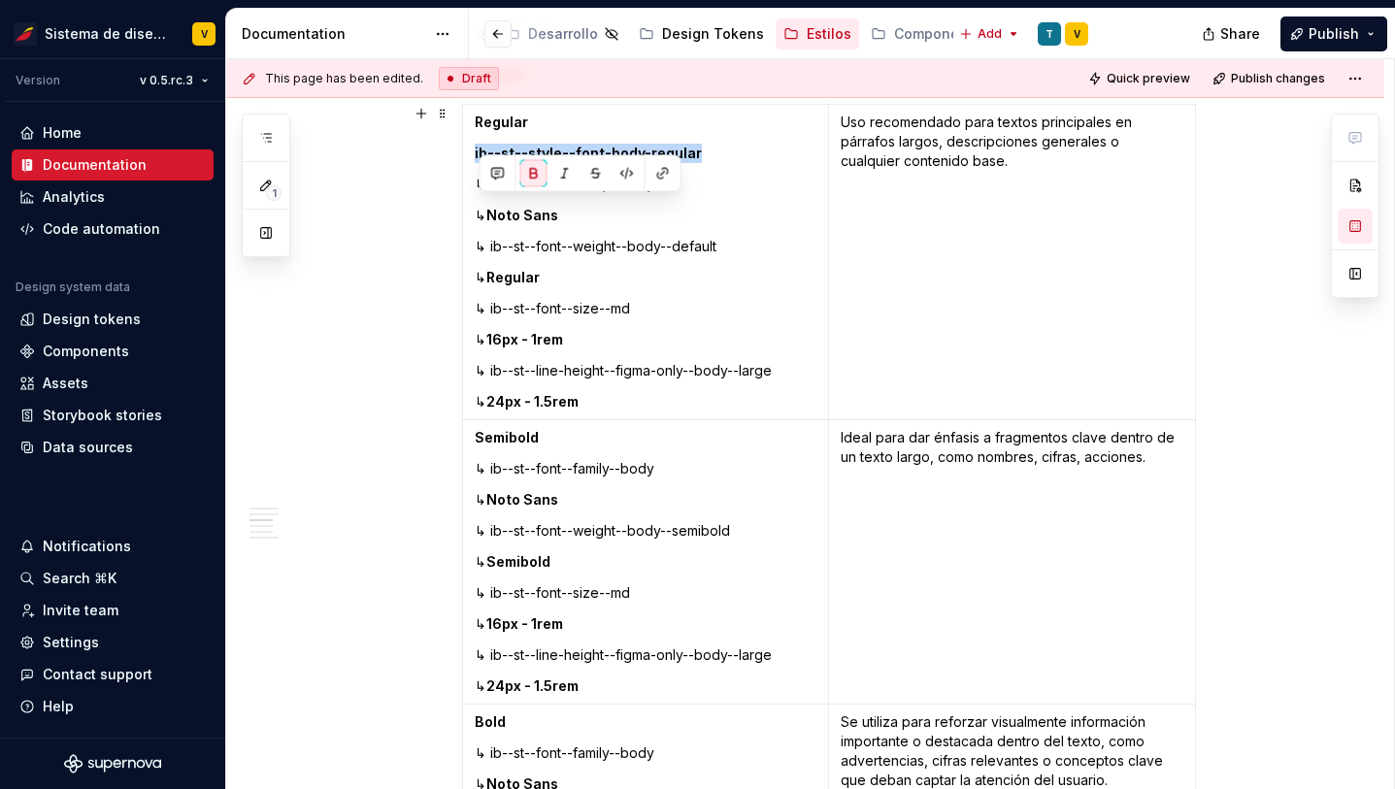
scroll to position [2997, 0]
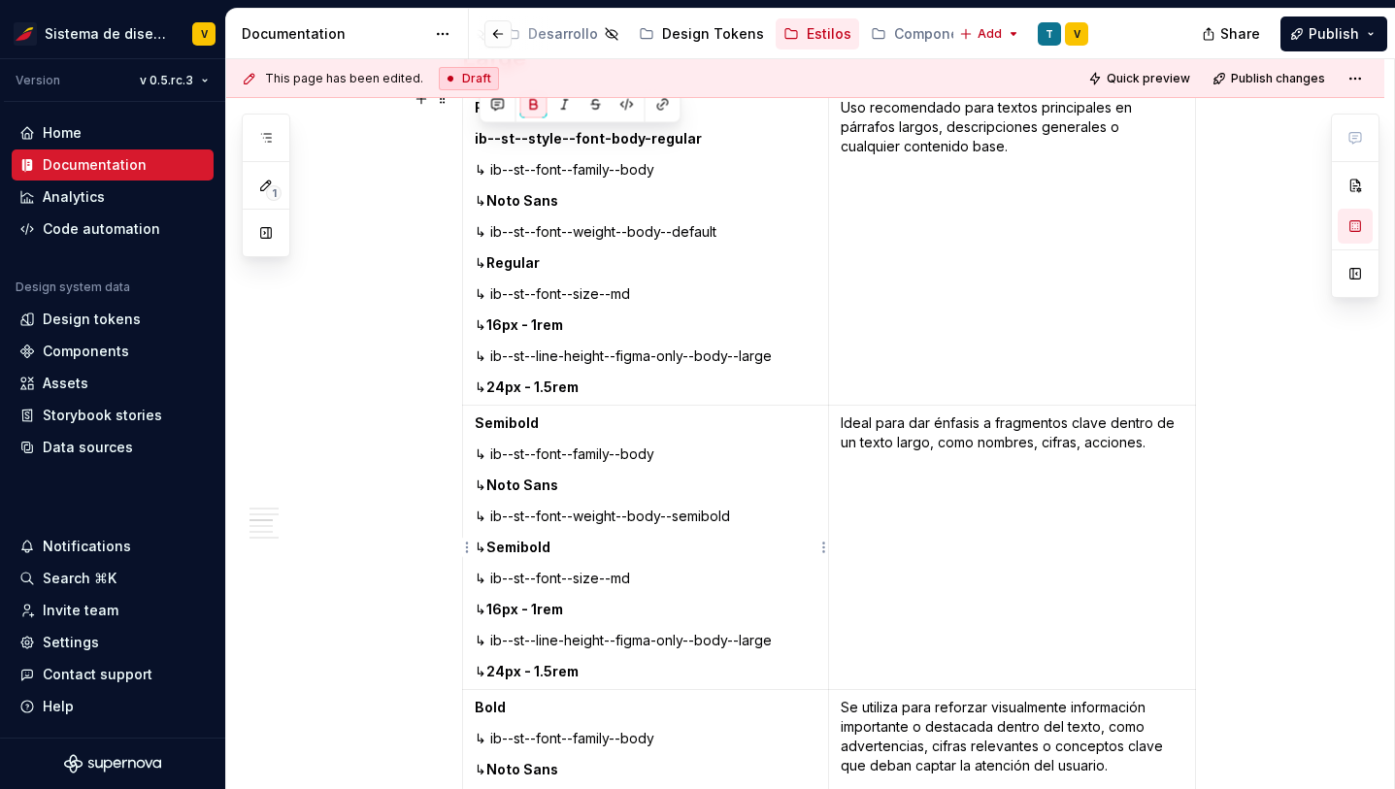
click at [545, 420] on p "Semibold" at bounding box center [646, 423] width 343 height 19
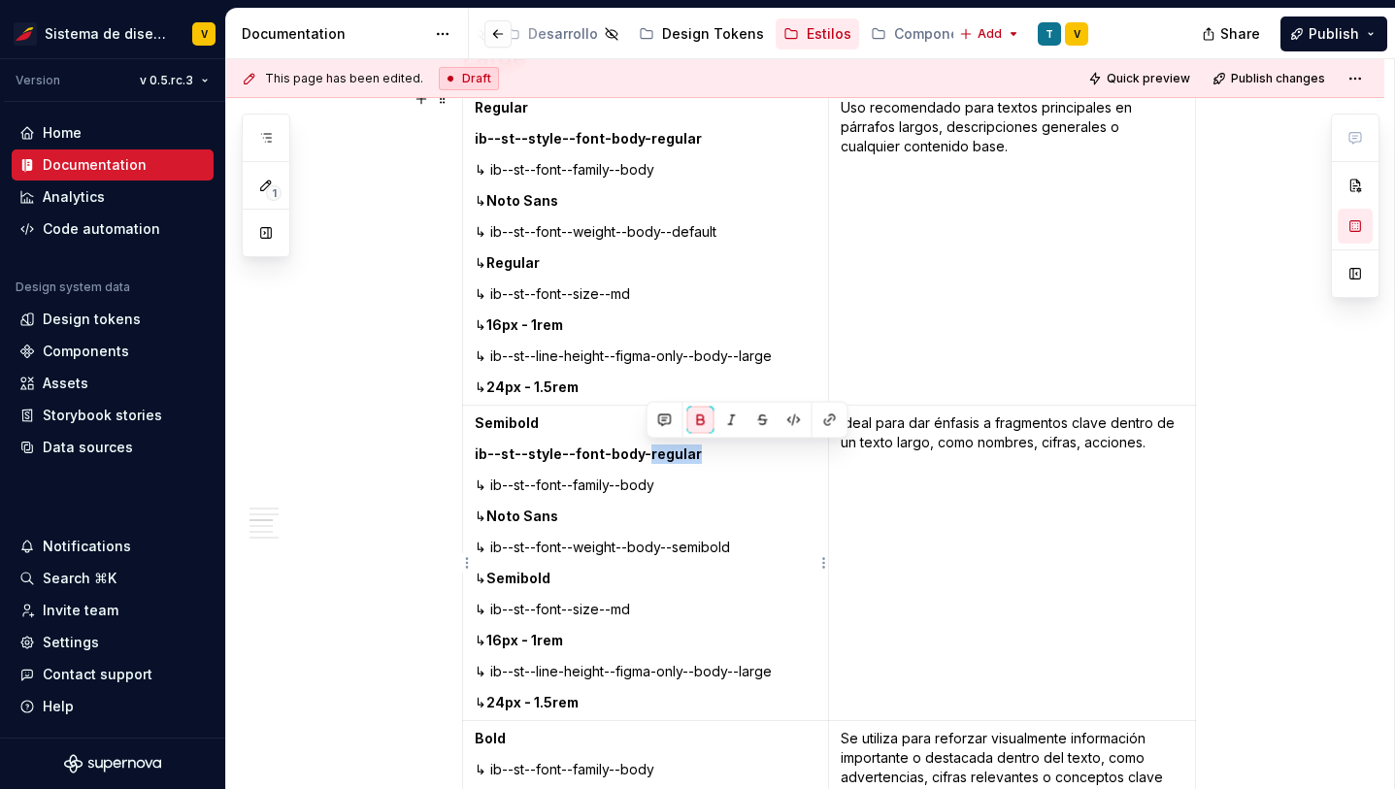
drag, startPoint x: 647, startPoint y: 454, endPoint x: 693, endPoint y: 457, distance: 46.7
click at [693, 457] on p "ib--st--style--font-body-regular" at bounding box center [646, 454] width 343 height 19
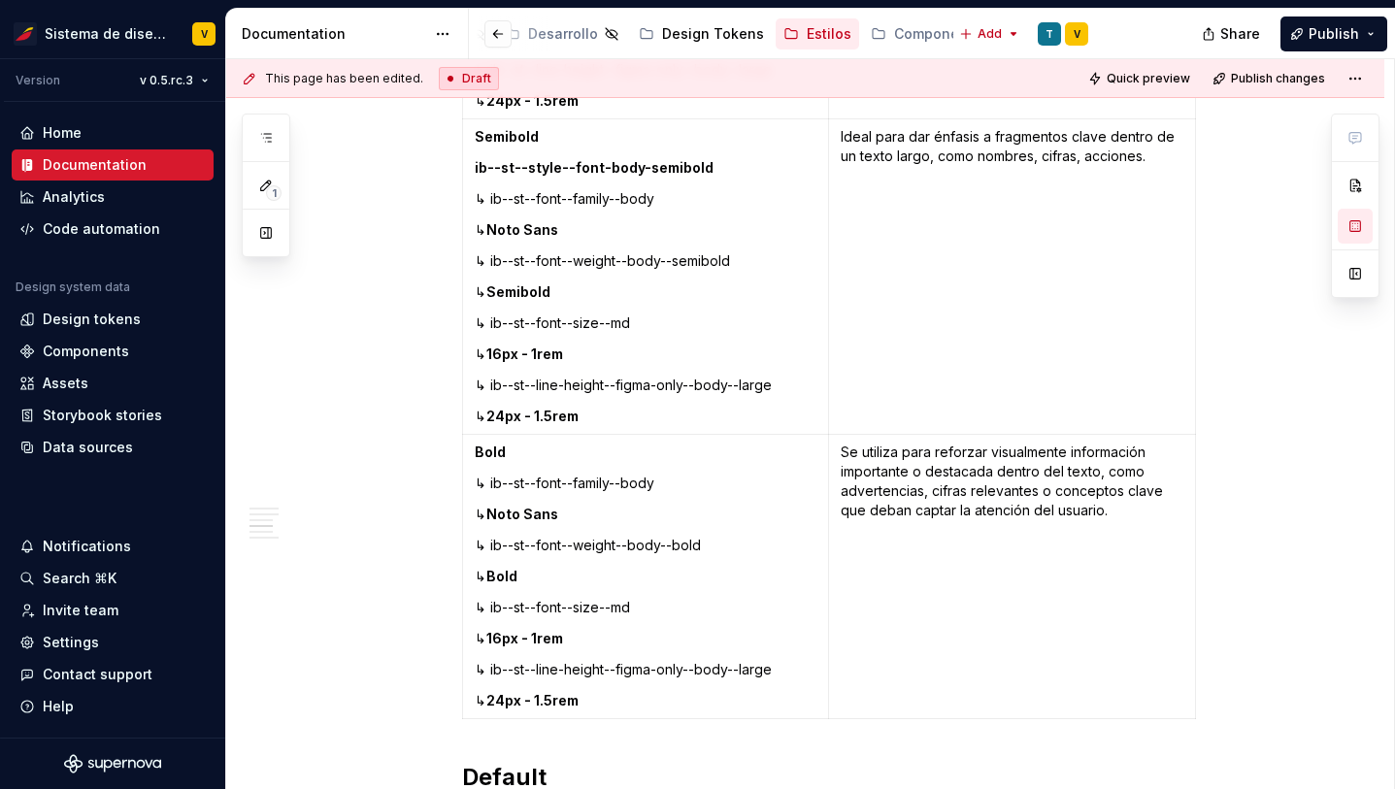
scroll to position [3294, 0]
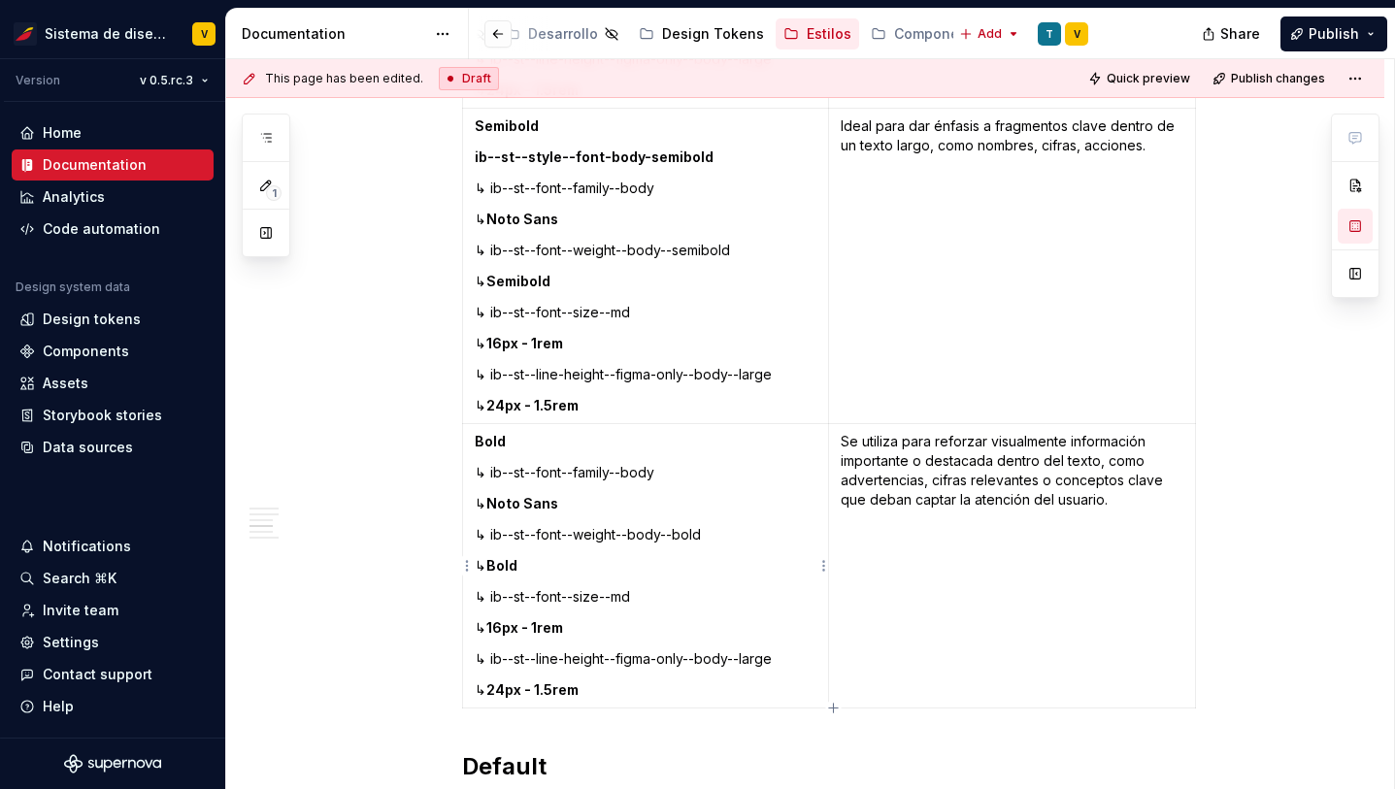
click at [524, 441] on p "Bold" at bounding box center [646, 441] width 343 height 19
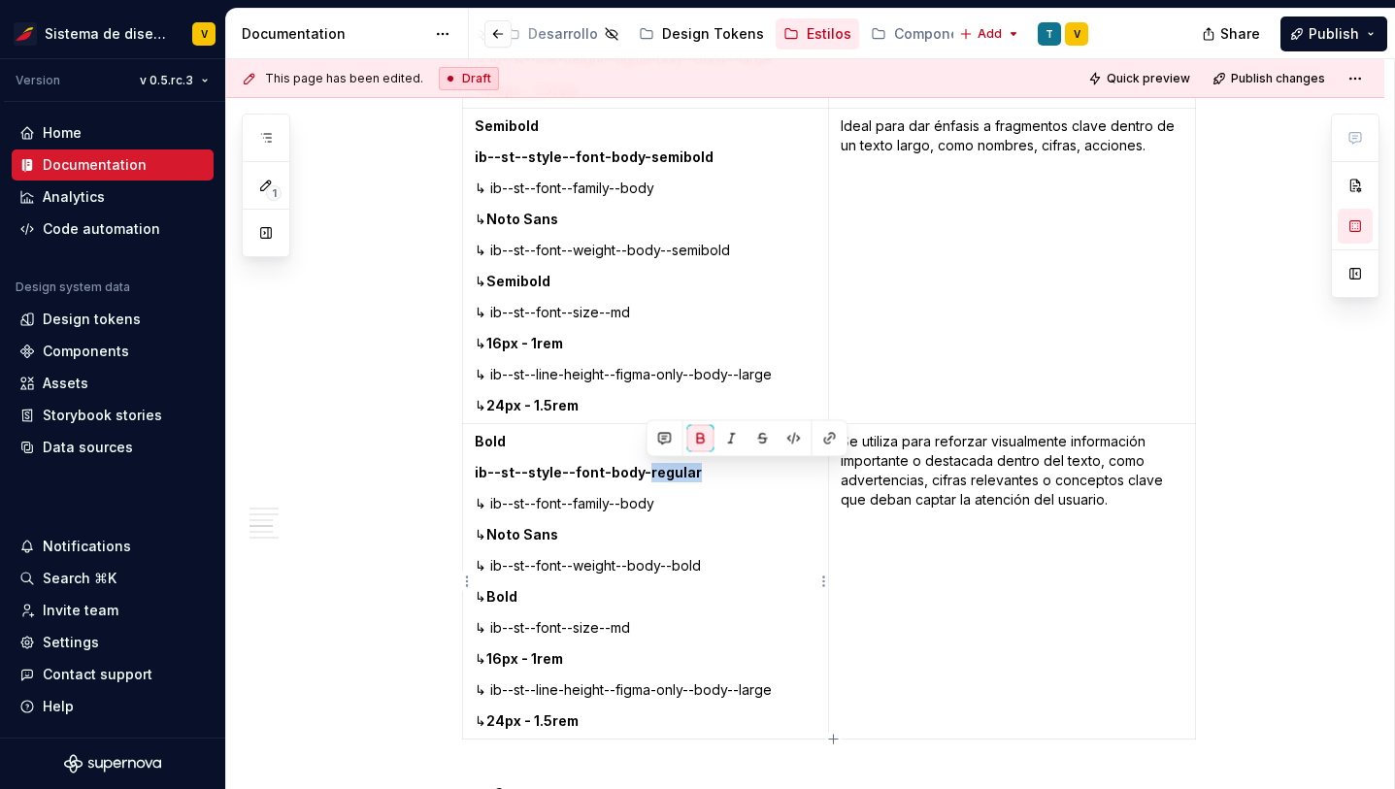
drag, startPoint x: 648, startPoint y: 475, endPoint x: 692, endPoint y: 478, distance: 44.8
click at [692, 478] on strong "ib--st--style--font-body-regular" at bounding box center [588, 472] width 227 height 17
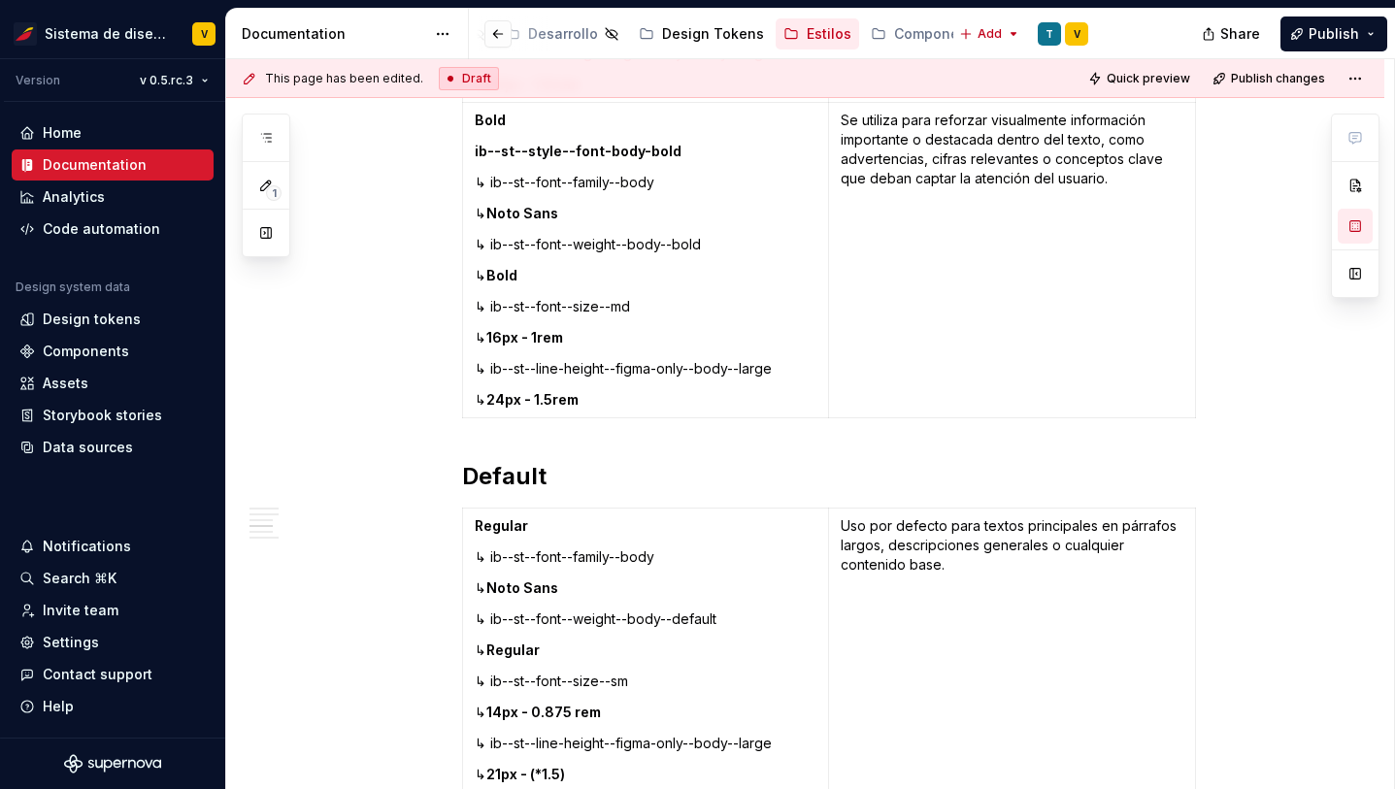
scroll to position [3629, 0]
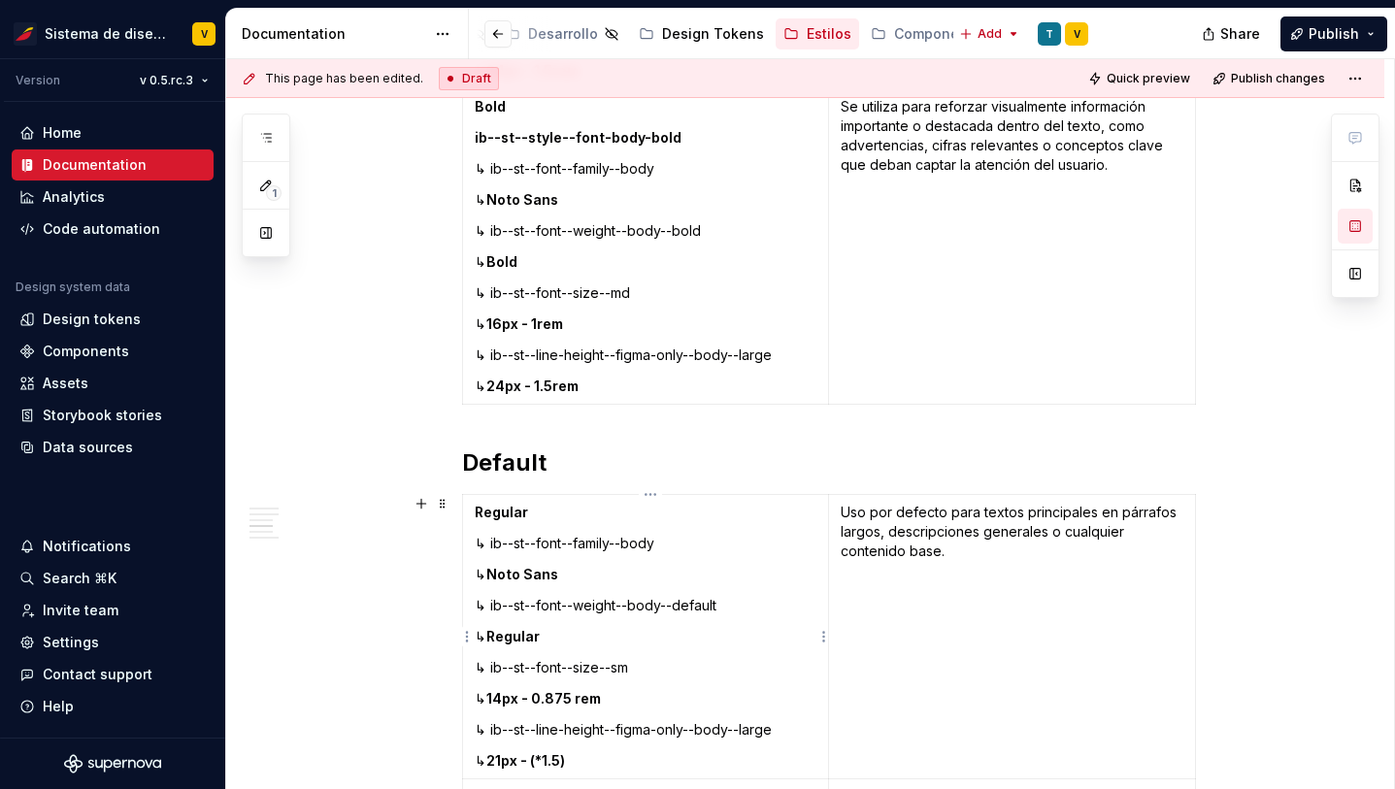
click at [537, 507] on p "Regular" at bounding box center [646, 512] width 343 height 19
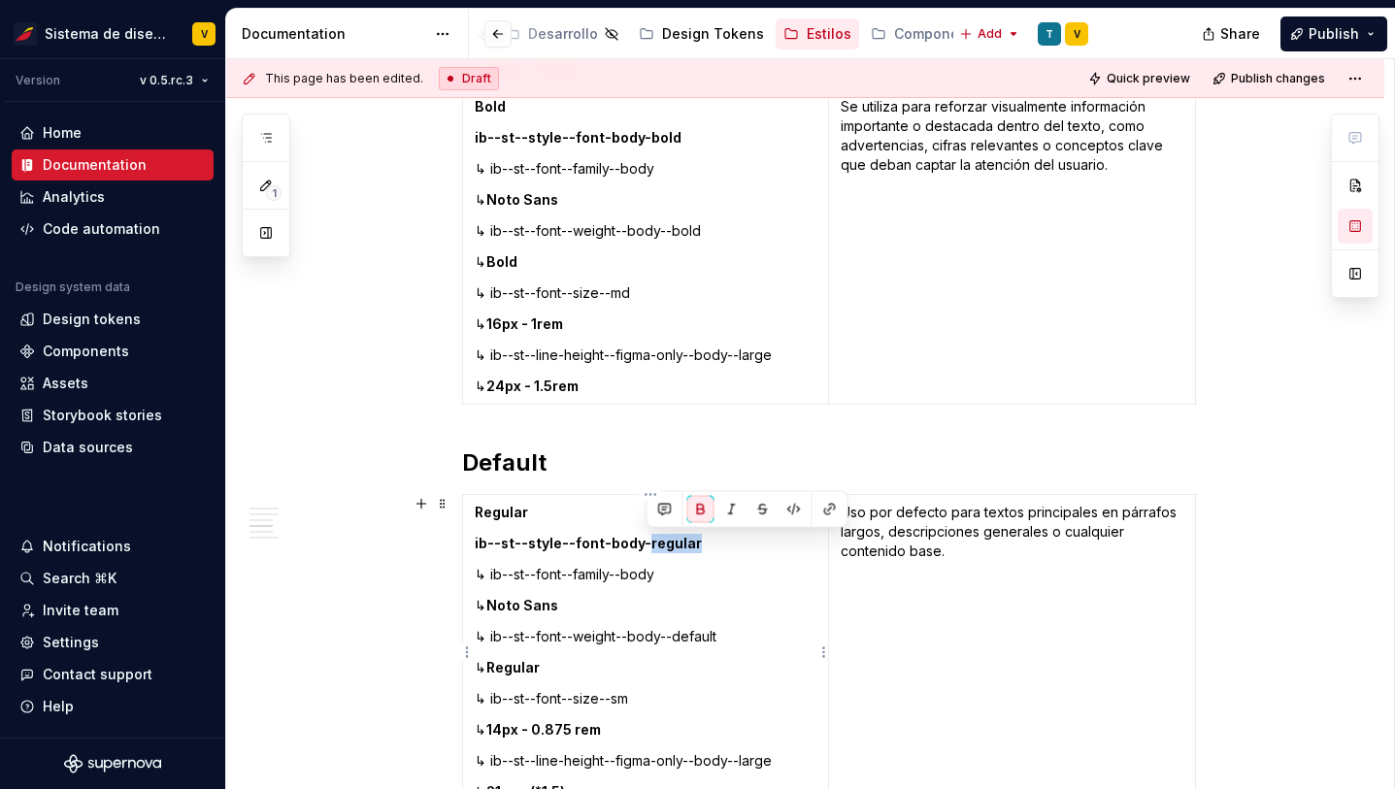
drag, startPoint x: 644, startPoint y: 542, endPoint x: 690, endPoint y: 543, distance: 46.6
click at [690, 543] on strong "ib--st--style--font-body-regular" at bounding box center [588, 543] width 227 height 17
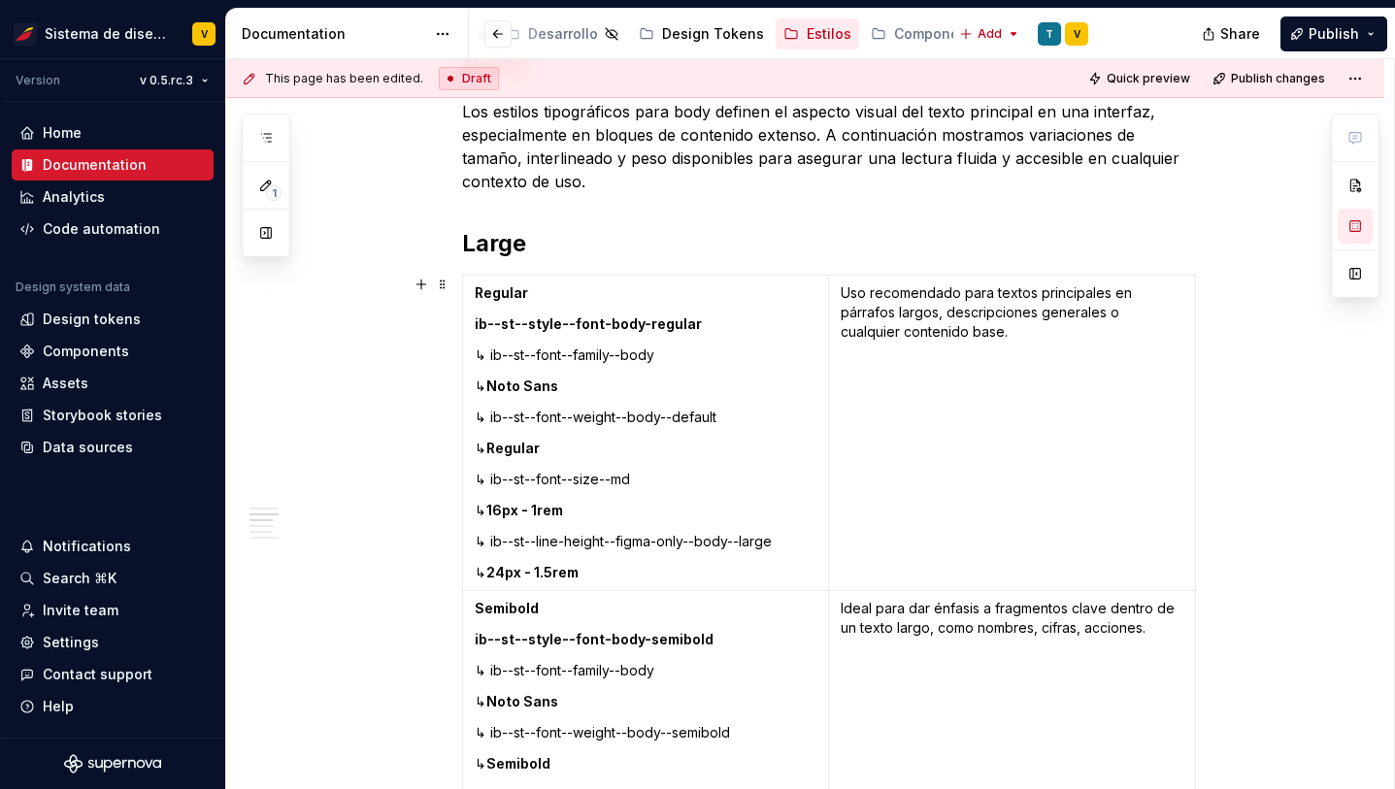
scroll to position [2796, 0]
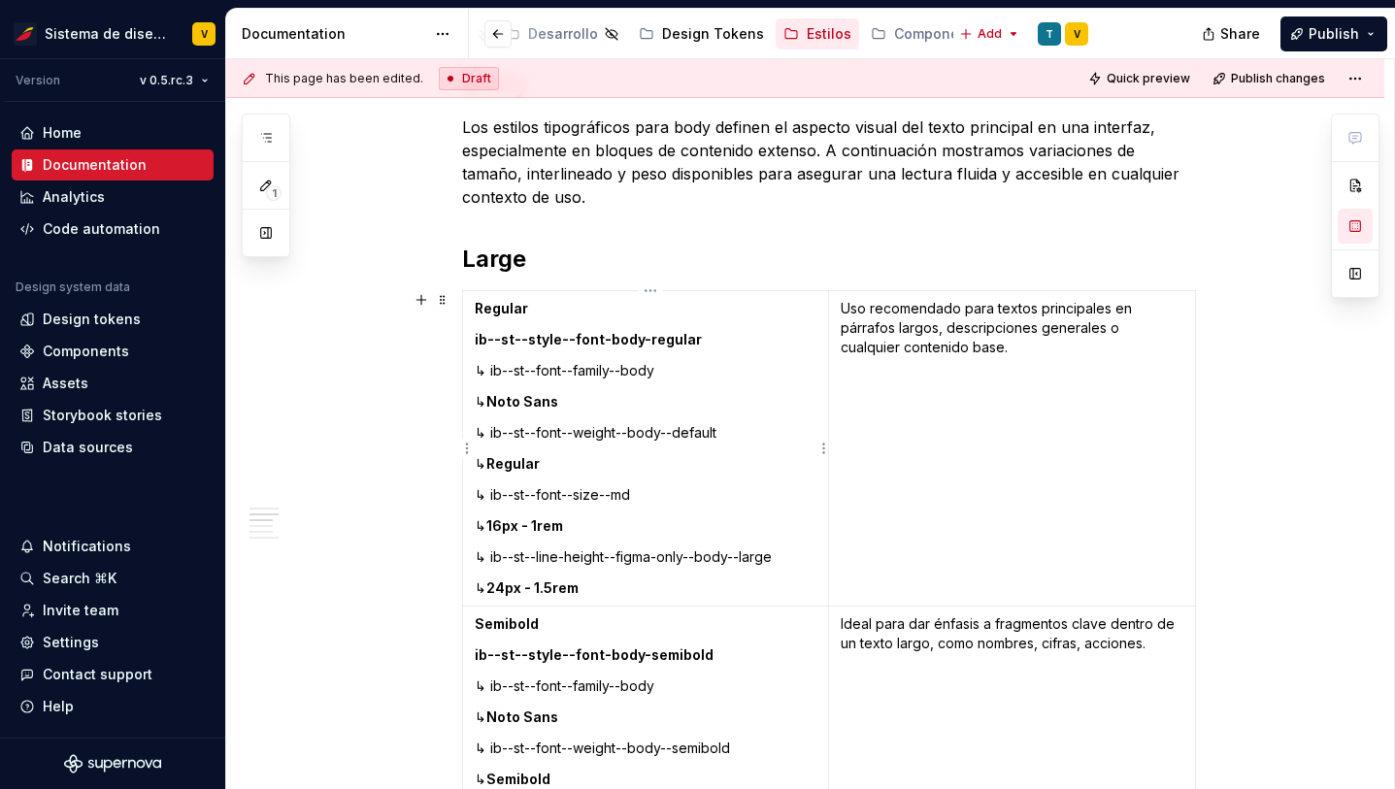
click at [593, 341] on strong "ib--st--style--font-body-regular" at bounding box center [588, 339] width 227 height 17
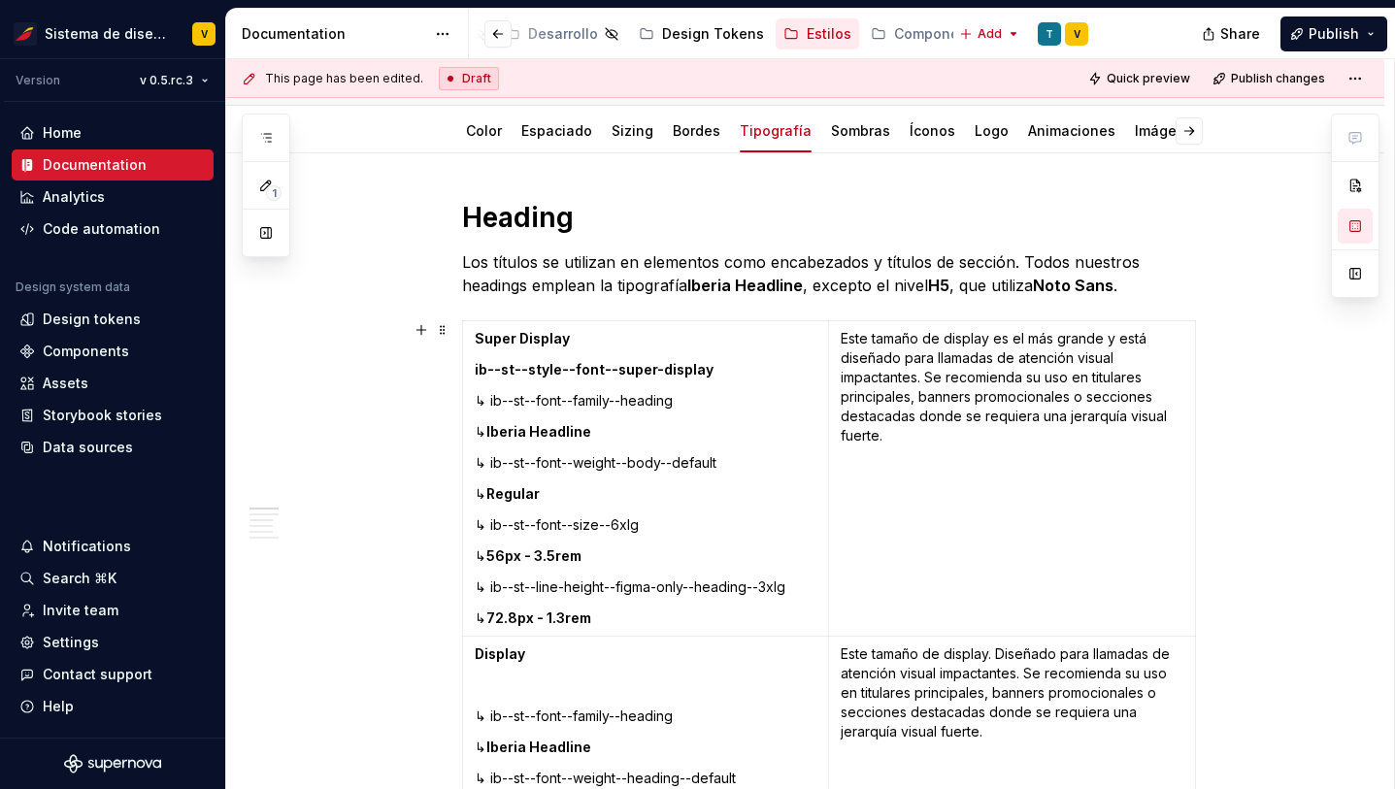
scroll to position [345, 0]
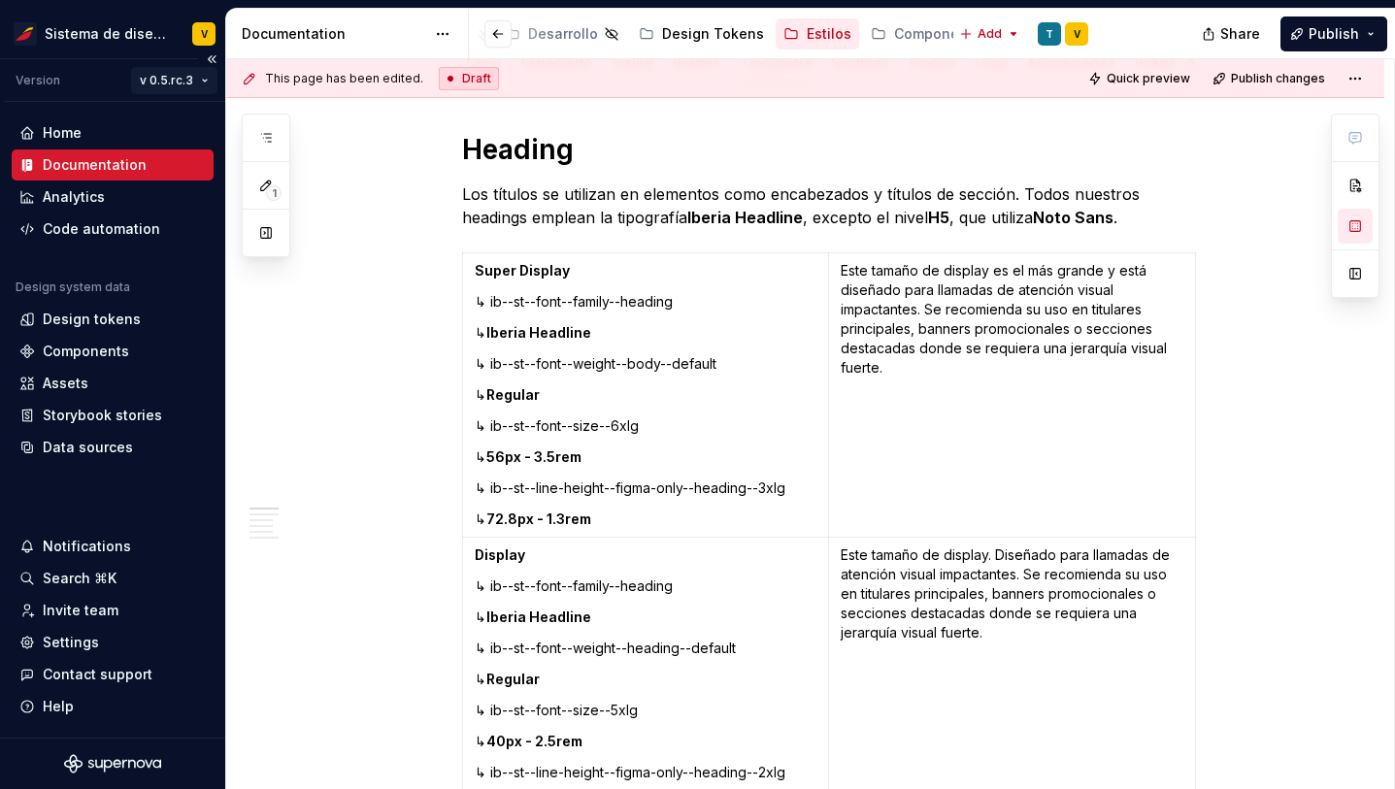
click at [181, 79] on html "Sistema de diseño Iberia V Version v 0.5.rc.3 Home Documentation Analytics Code…" at bounding box center [697, 394] width 1395 height 789
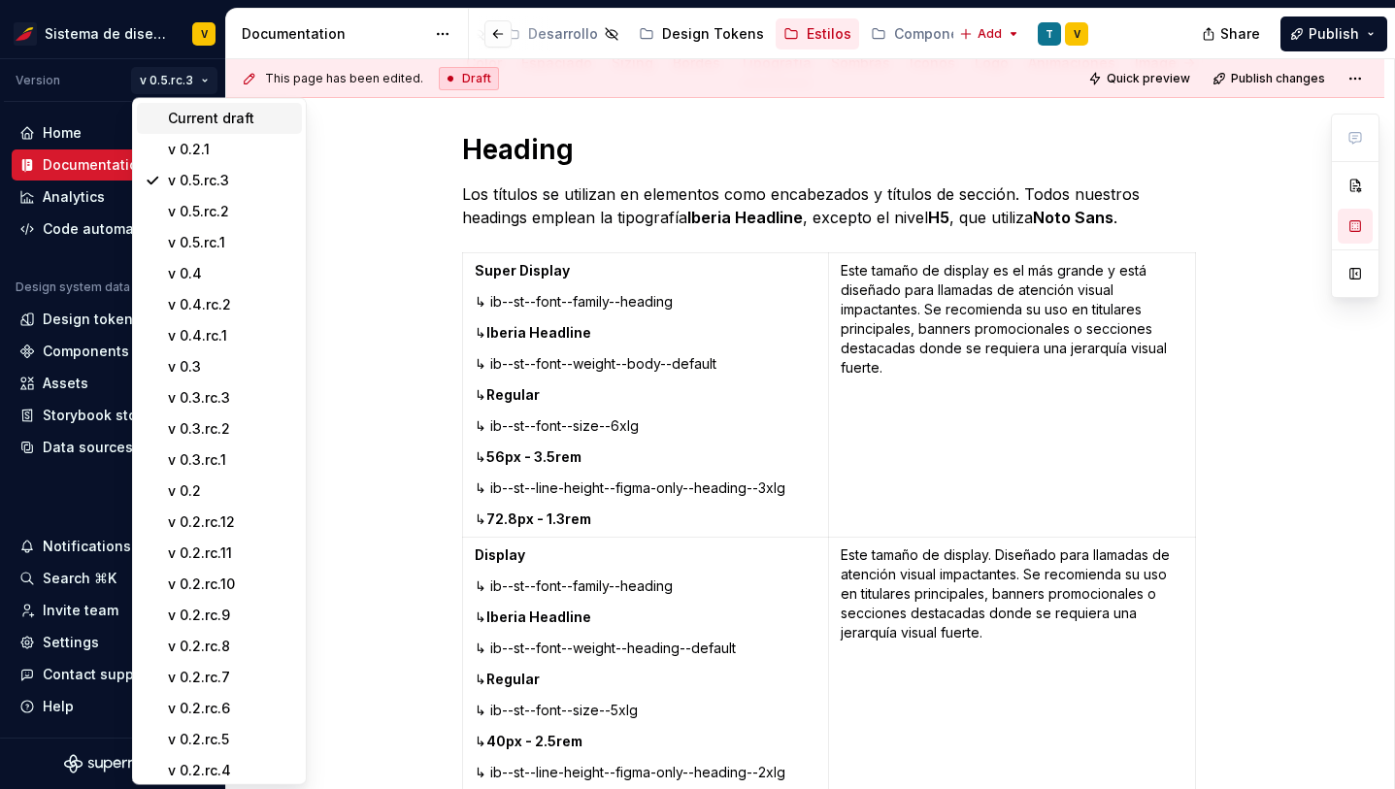
click at [193, 113] on div "Current draft" at bounding box center [231, 118] width 126 height 19
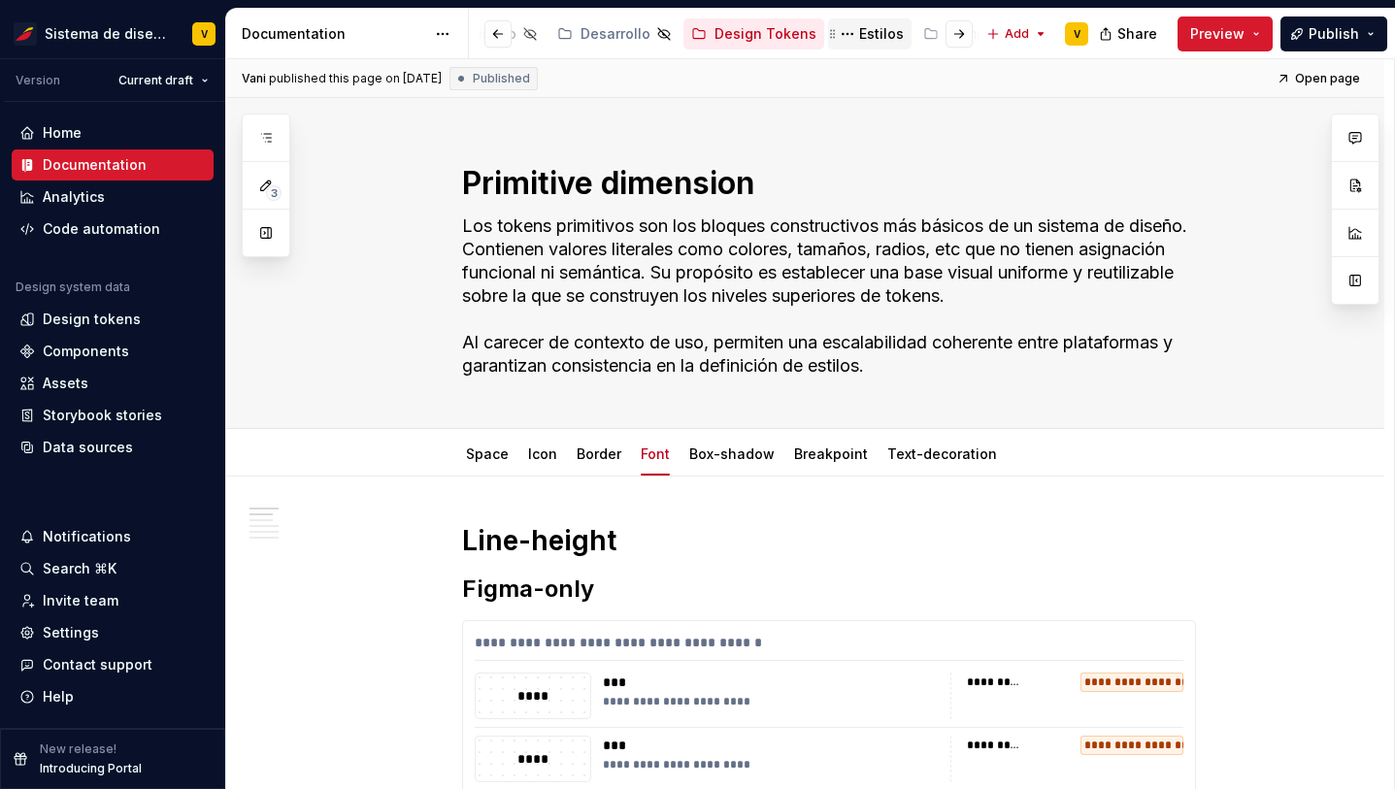
scroll to position [0, 521]
click at [857, 30] on div "Estilos" at bounding box center [879, 33] width 45 height 19
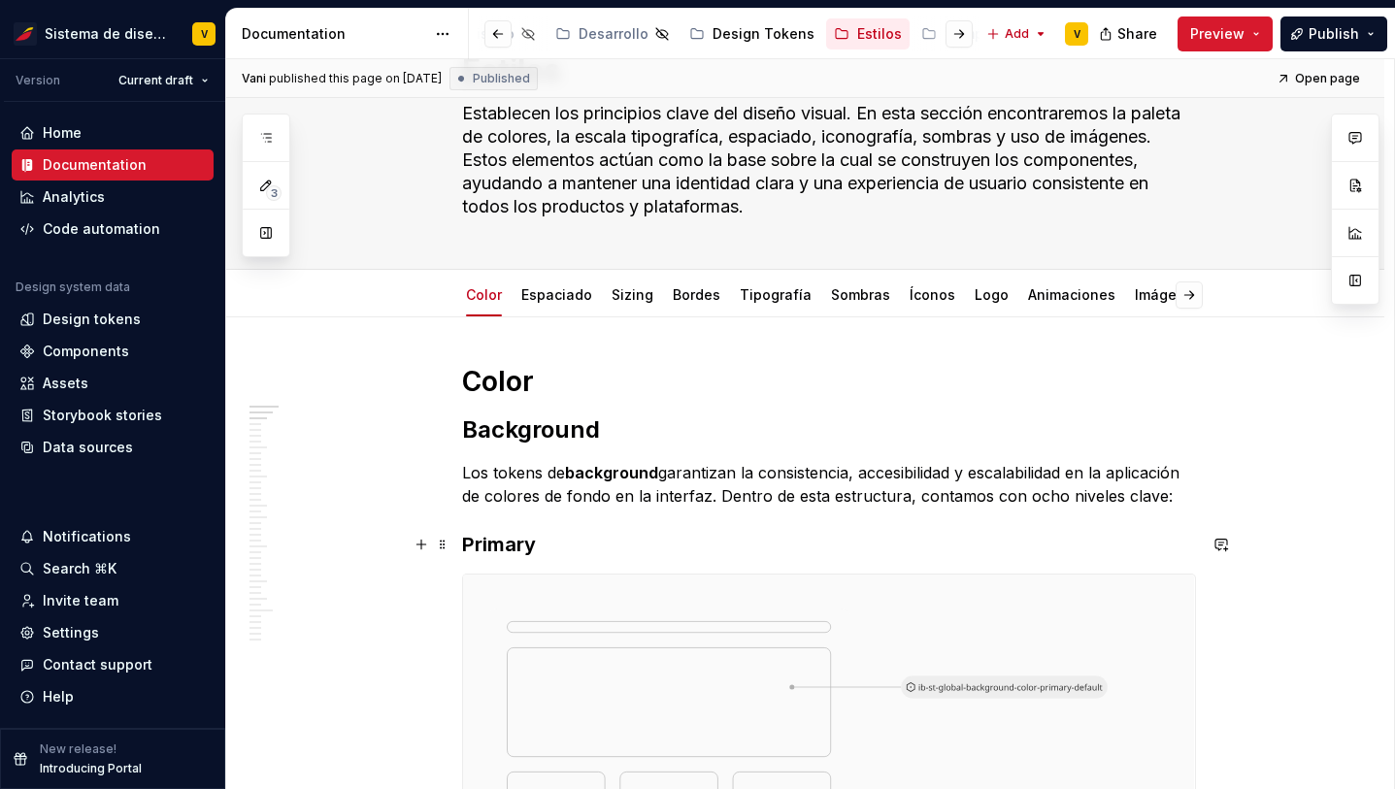
scroll to position [211, 0]
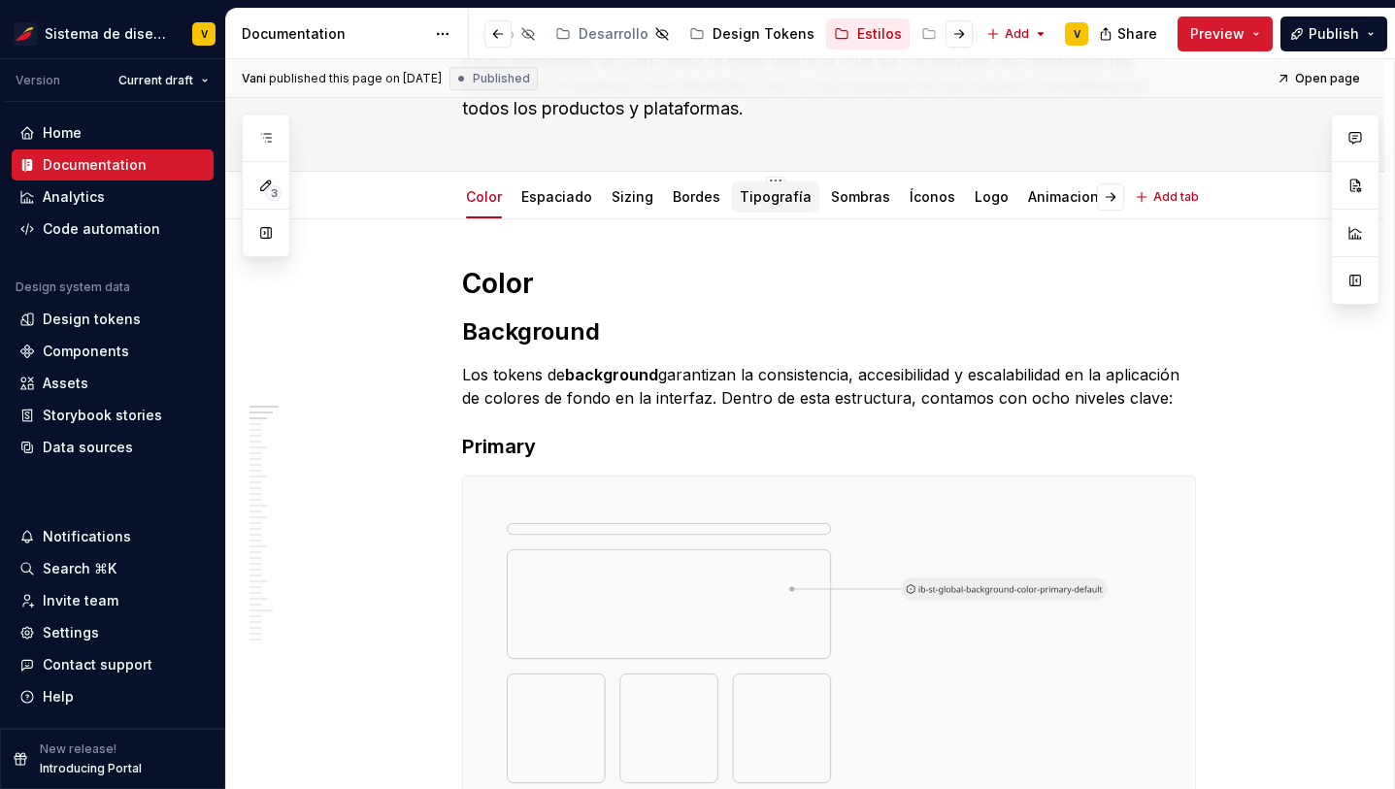
click at [769, 195] on link "Tipografía" at bounding box center [776, 196] width 72 height 17
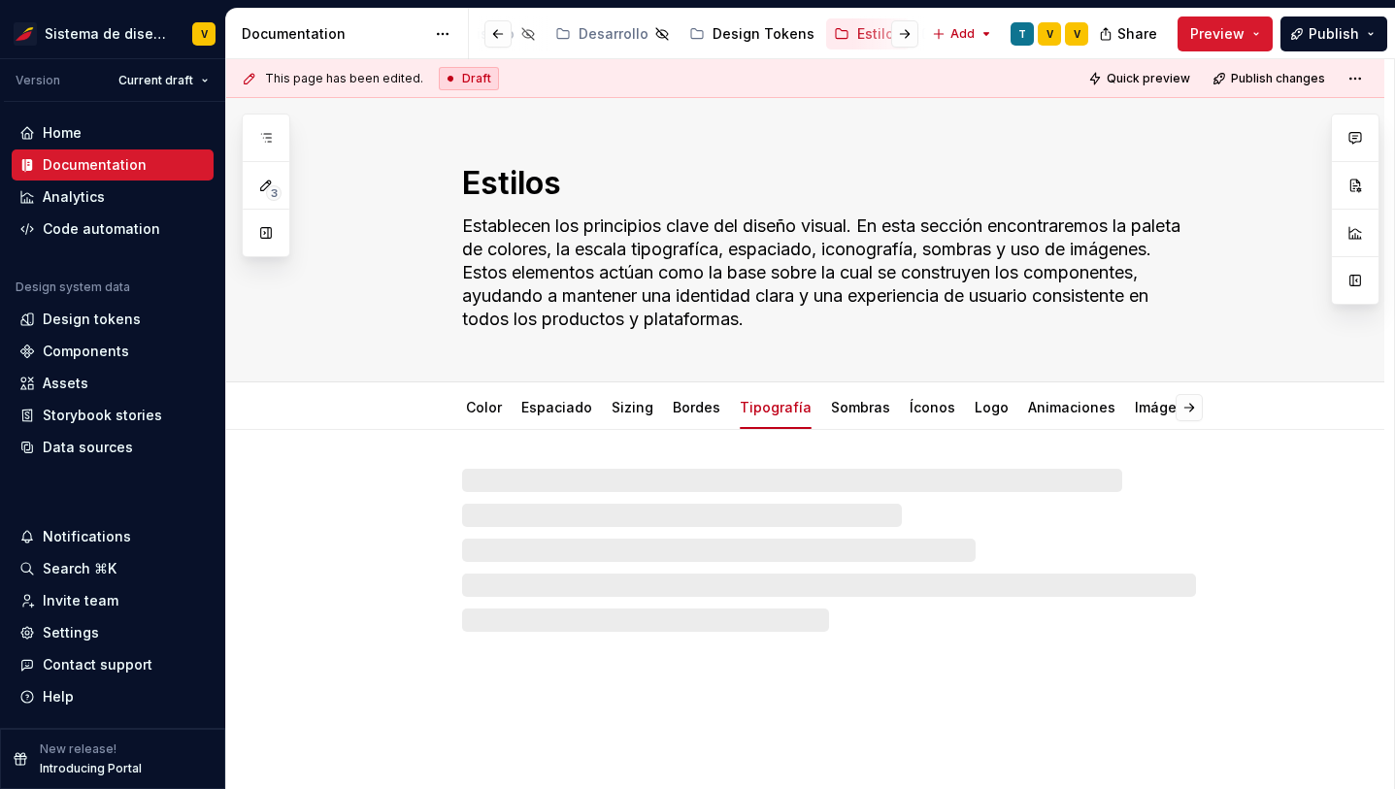
type textarea "*"
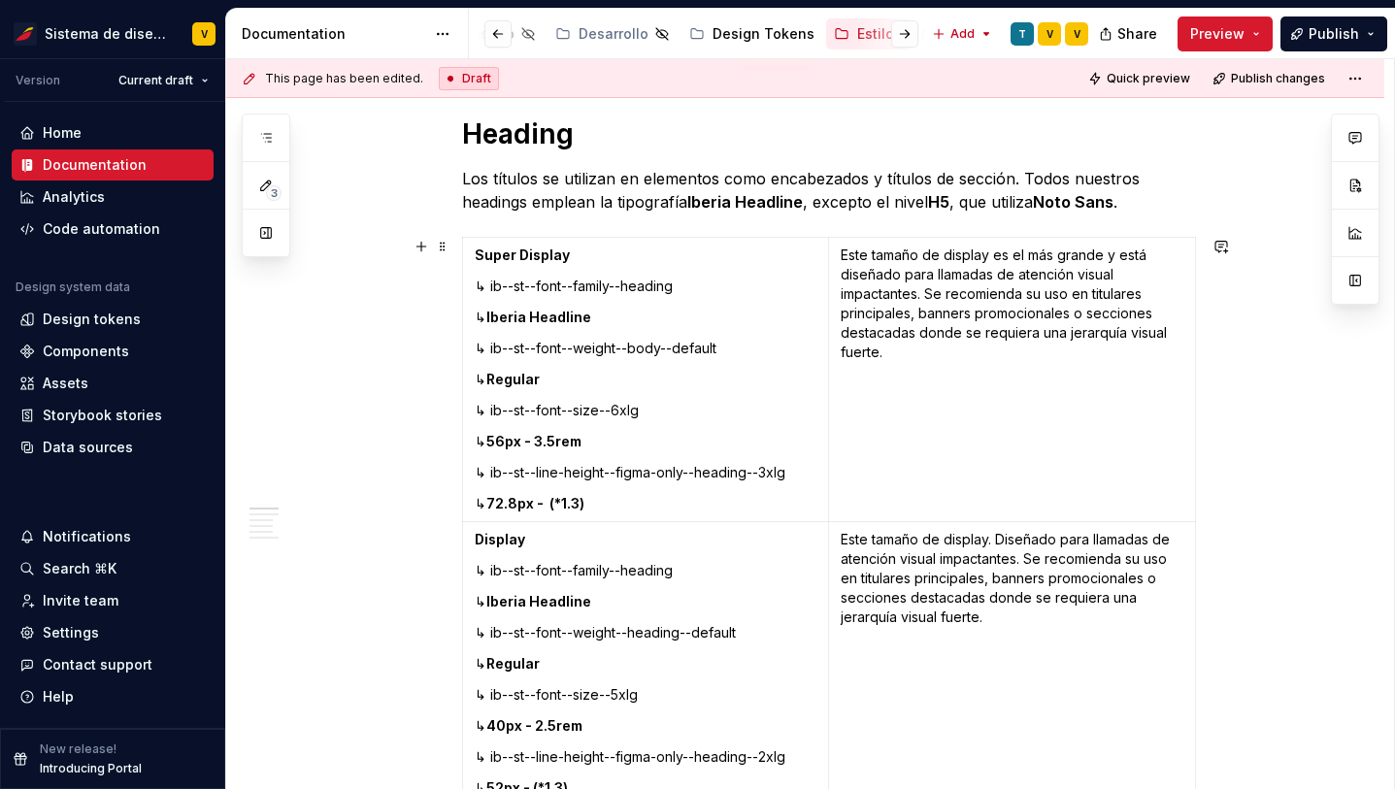
scroll to position [419, 0]
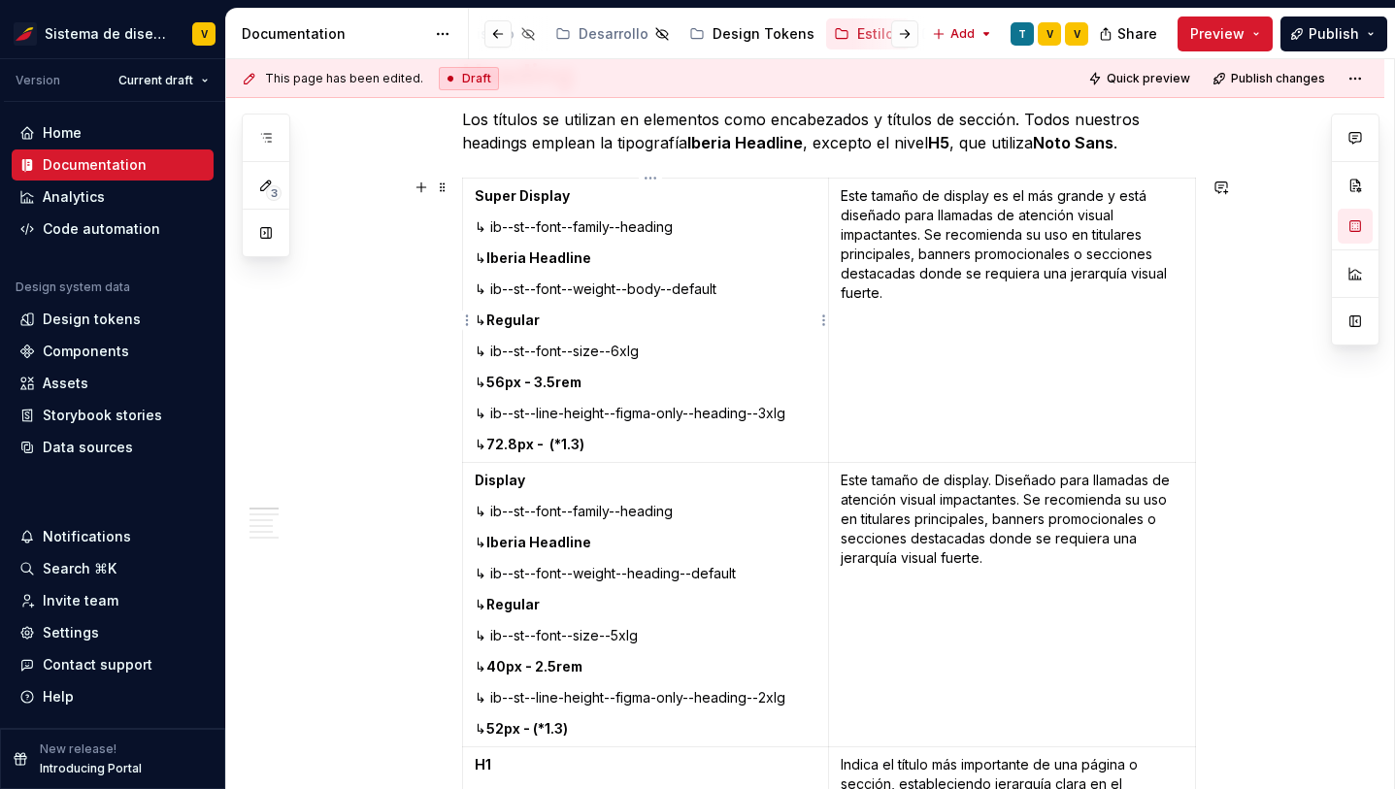
click at [575, 199] on p "Super Display" at bounding box center [646, 195] width 343 height 19
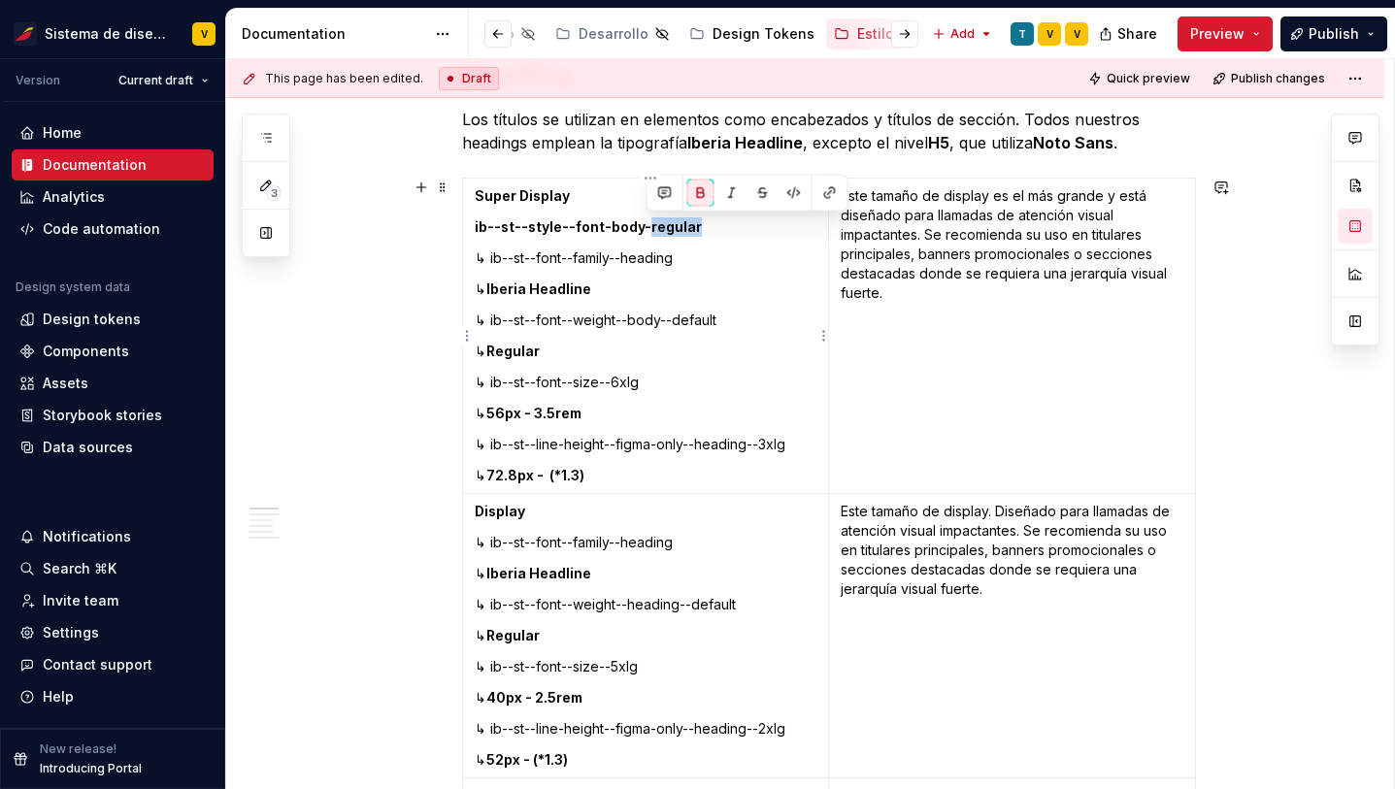
drag, startPoint x: 646, startPoint y: 228, endPoint x: 695, endPoint y: 229, distance: 49.5
click at [695, 229] on p "ib--st--style--font-body-regular" at bounding box center [646, 226] width 343 height 19
drag, startPoint x: 607, startPoint y: 229, endPoint x: 640, endPoint y: 229, distance: 33.0
click at [640, 229] on strong "ib--st--style--font-body-regular" at bounding box center [588, 226] width 227 height 17
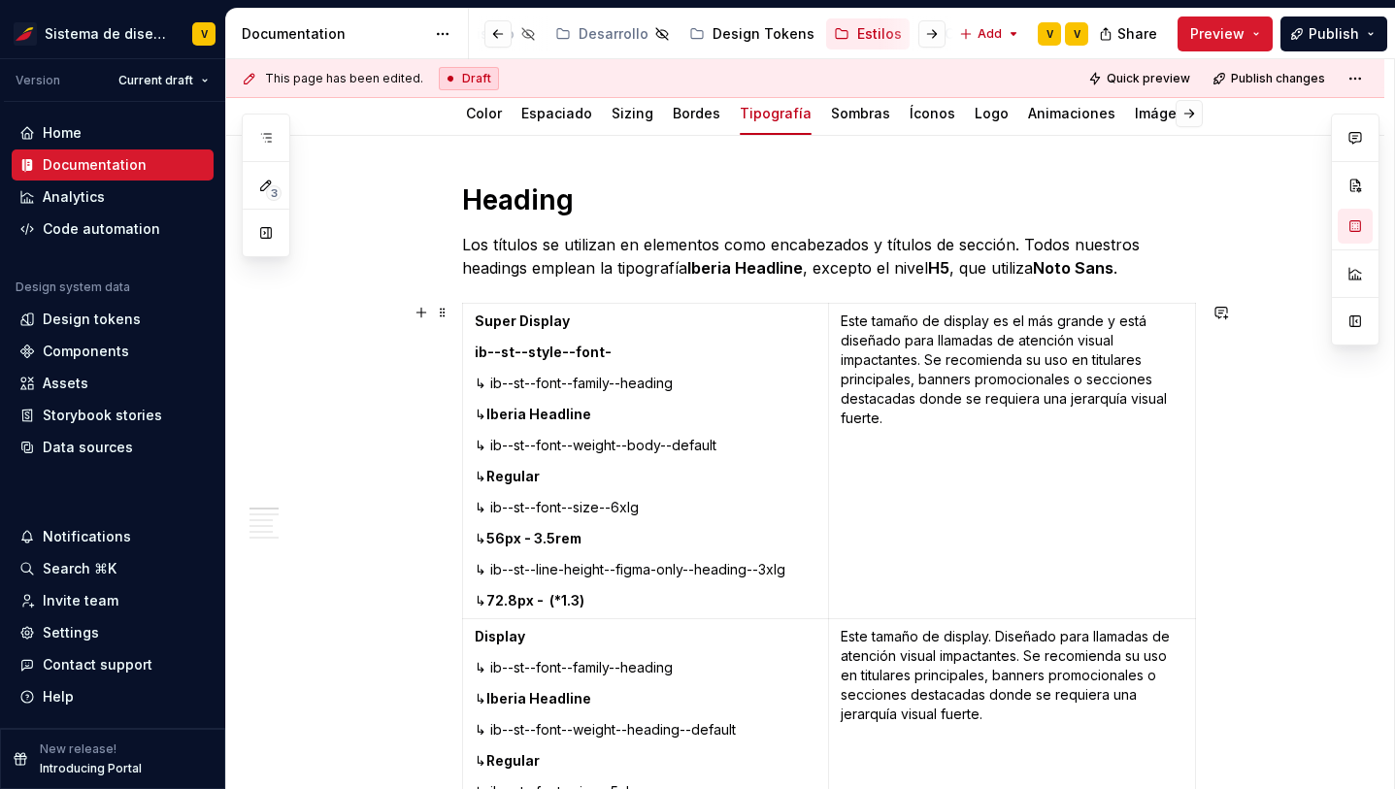
scroll to position [292, 0]
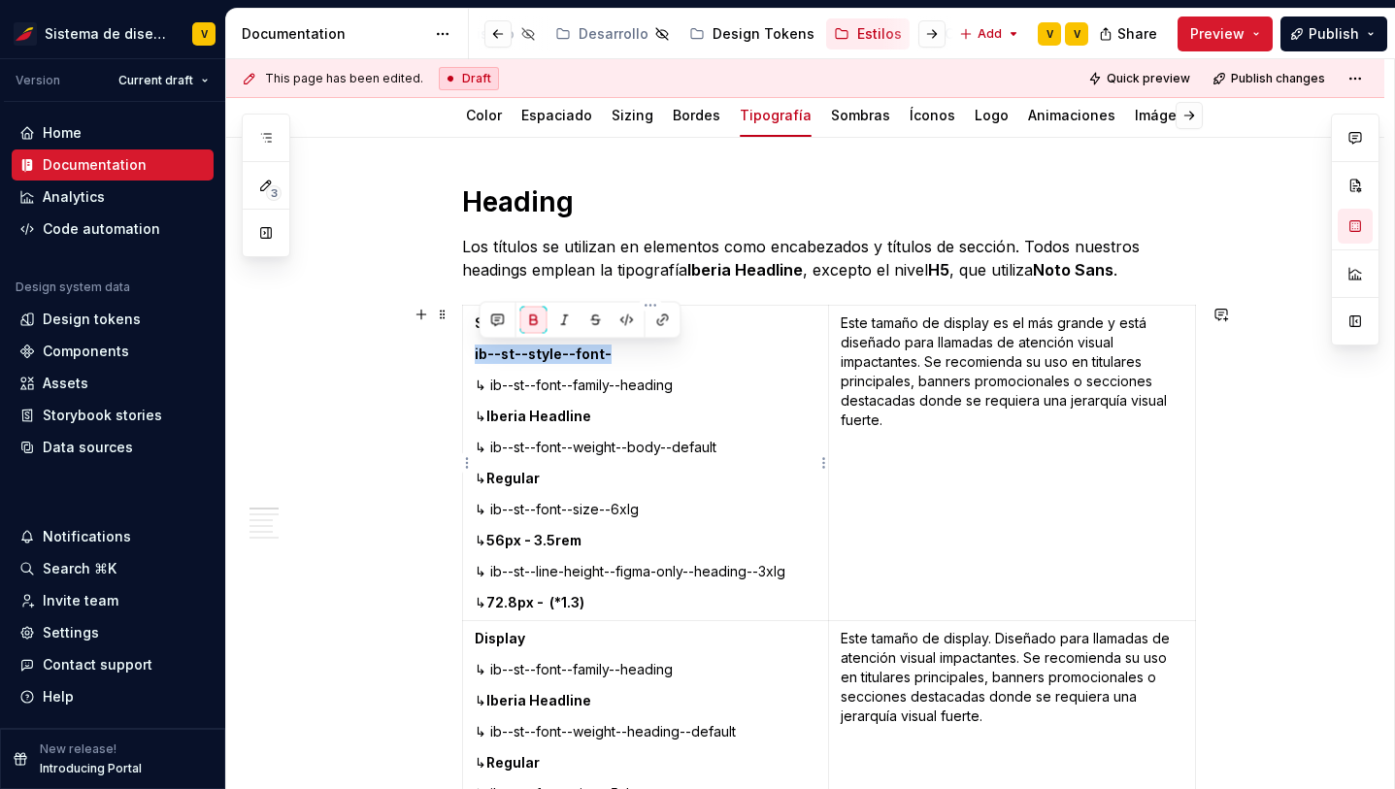
drag, startPoint x: 481, startPoint y: 359, endPoint x: 615, endPoint y: 358, distance: 134.0
click at [616, 358] on p "ib--st--style--font-" at bounding box center [646, 354] width 343 height 19
copy strong "ib--st--style--font-"
click at [533, 382] on p "↳ ib--st--font--family--heading" at bounding box center [646, 385] width 343 height 19
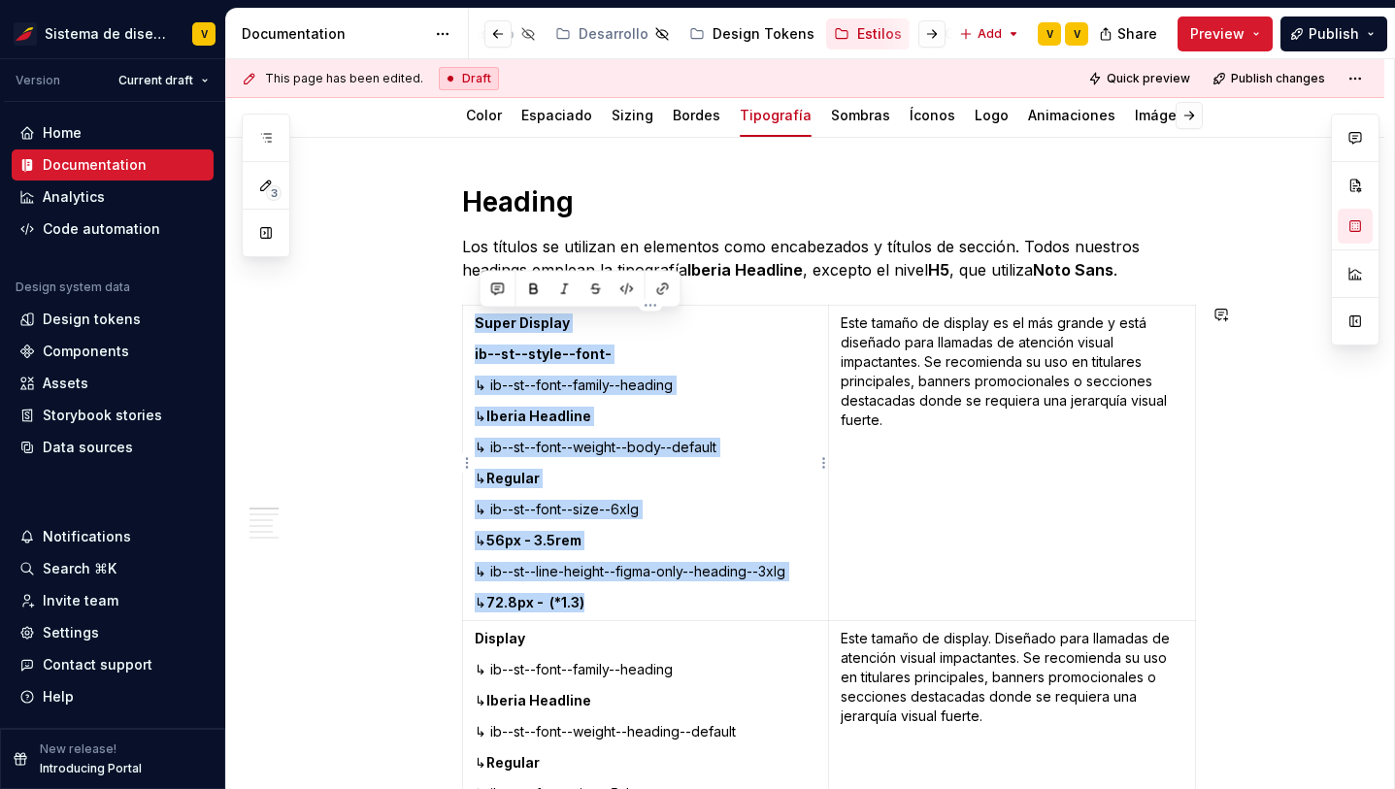
copy td "Super Display ib--st--style--font- ↳ ib--st--font--family--heading ↳ Iberia Hea…"
drag, startPoint x: 480, startPoint y: 322, endPoint x: 641, endPoint y: 609, distance: 328.6
click at [641, 609] on td "Super Display ib--st--style--font- ↳ ib--st--font--family--heading ↳ Iberia Hea…" at bounding box center [645, 464] width 367 height 316
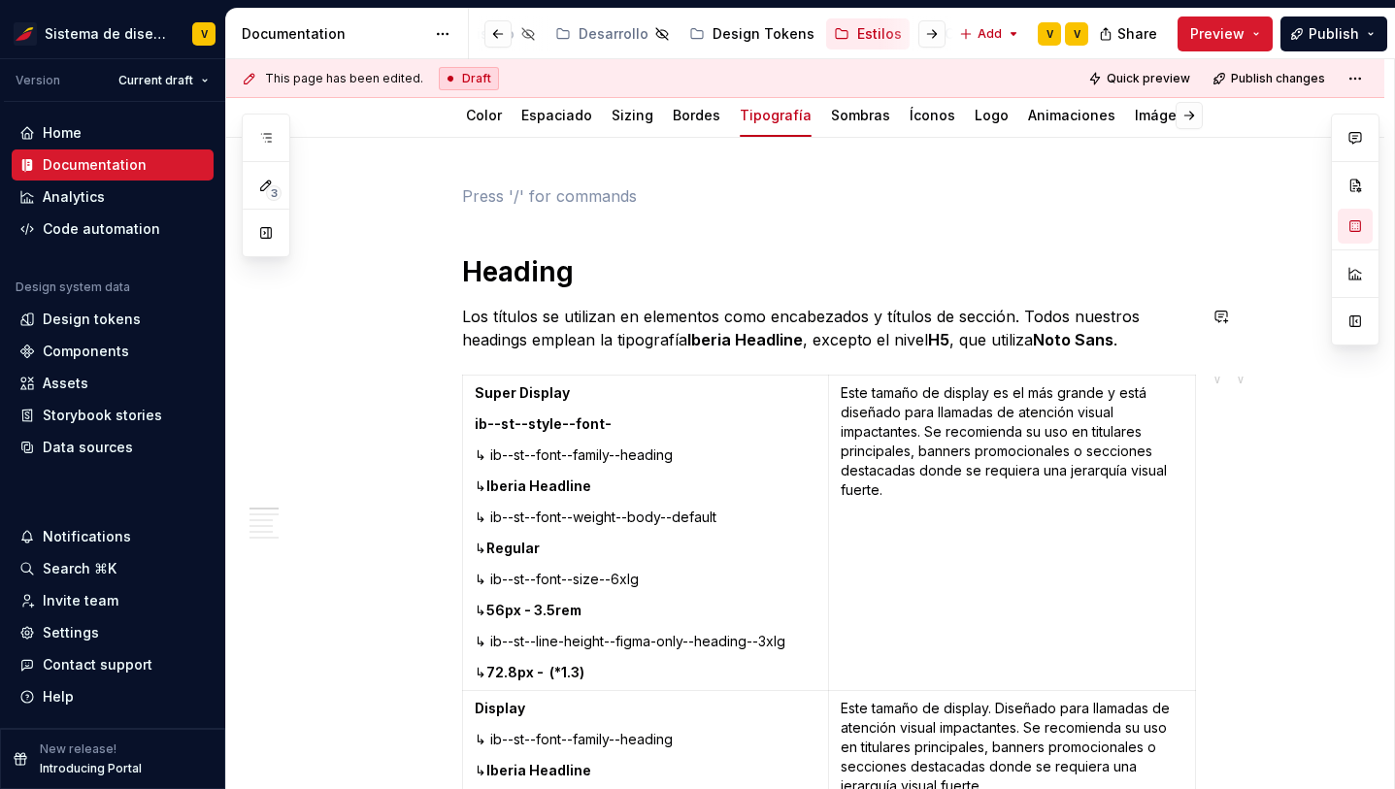
scroll to position [5986, 0]
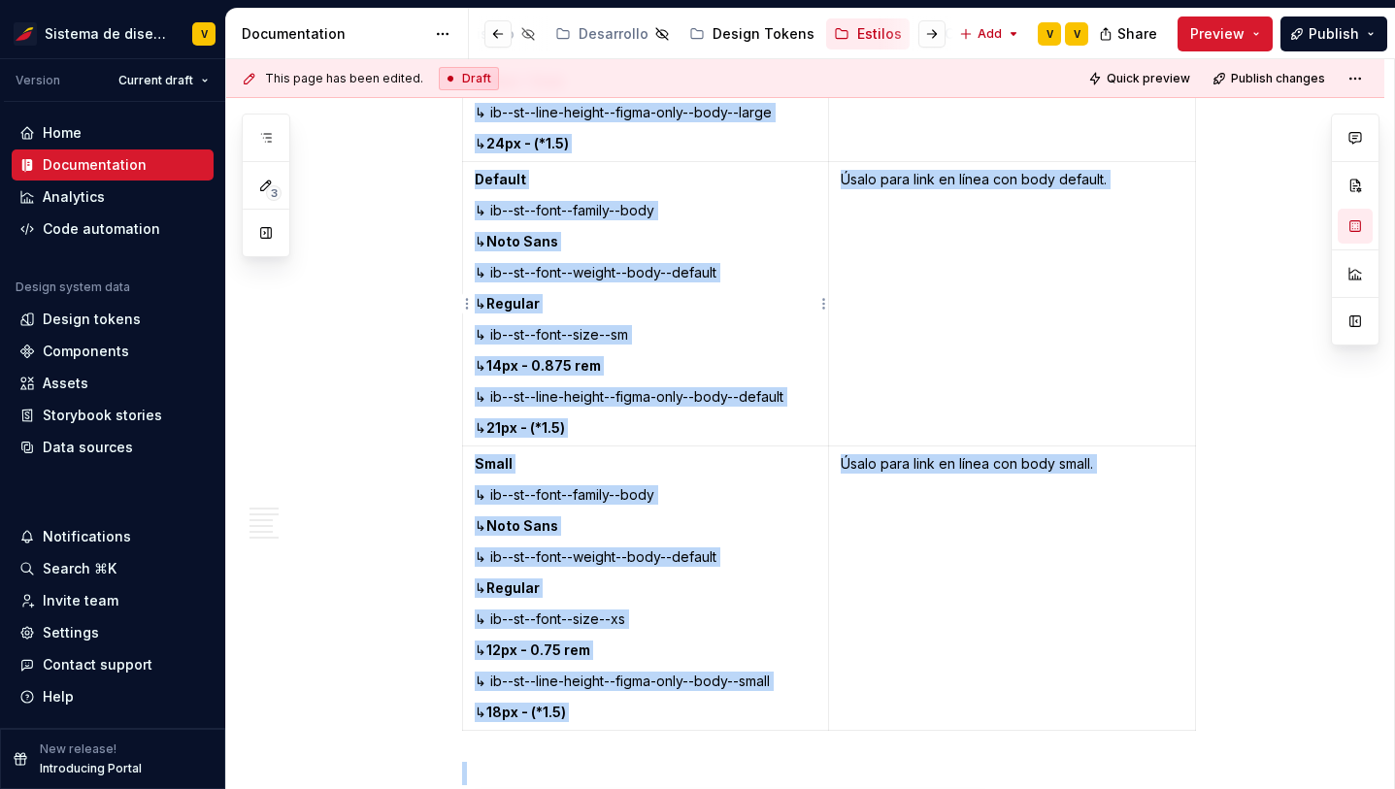
copy div "Loremip Dol sitamet co adipisci el seddoeius temp incididuntu l etdolor ma aliq…"
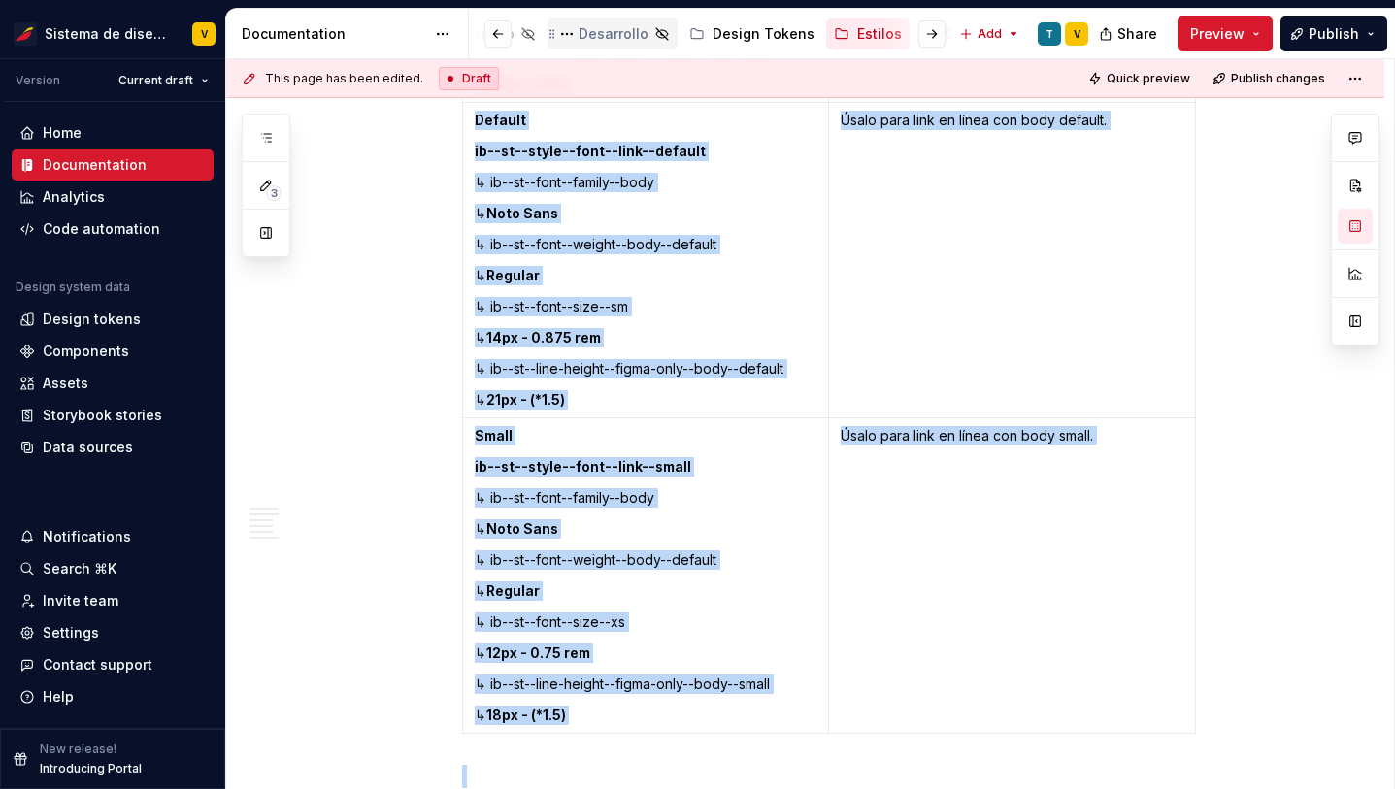
scroll to position [0, 0]
click at [654, 33] on div "Releases" at bounding box center [670, 33] width 63 height 19
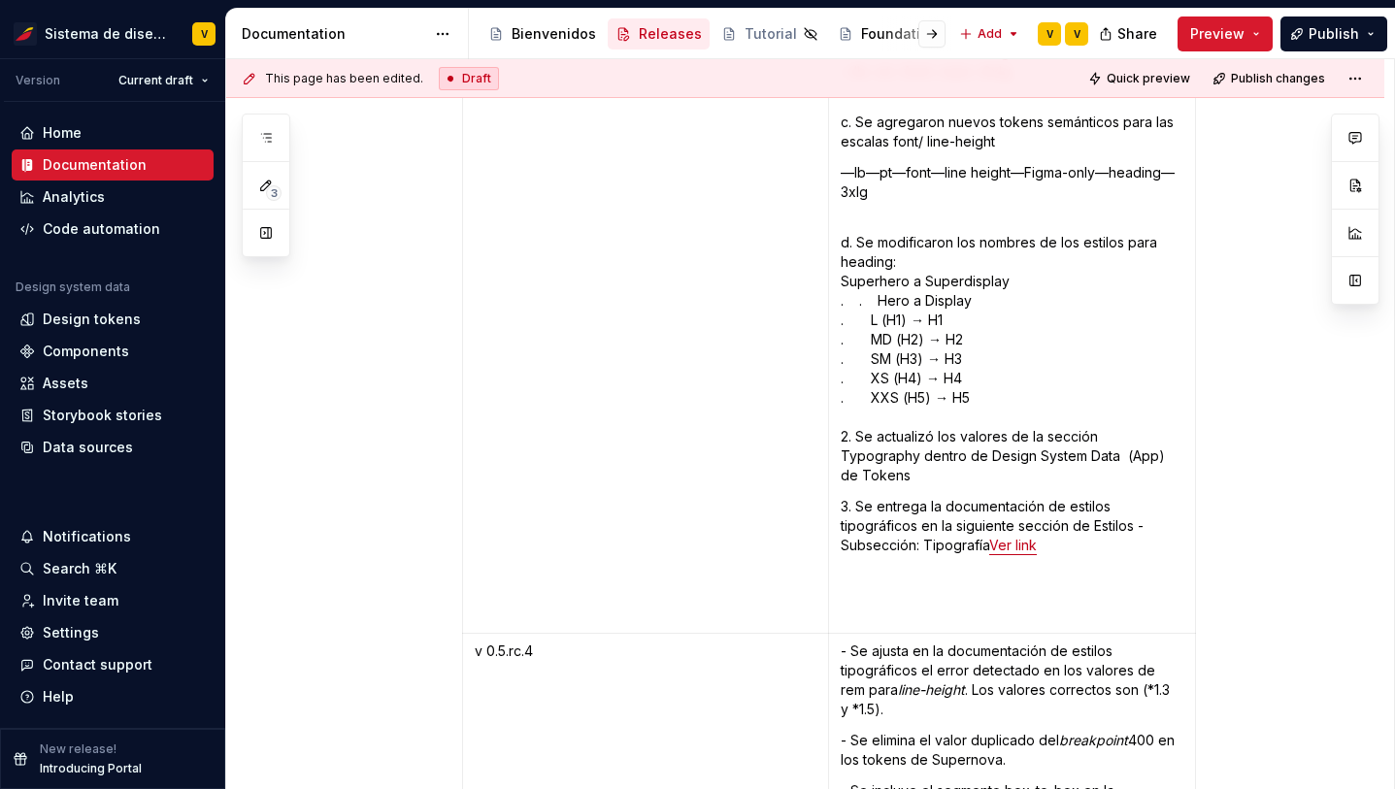
scroll to position [10474, 0]
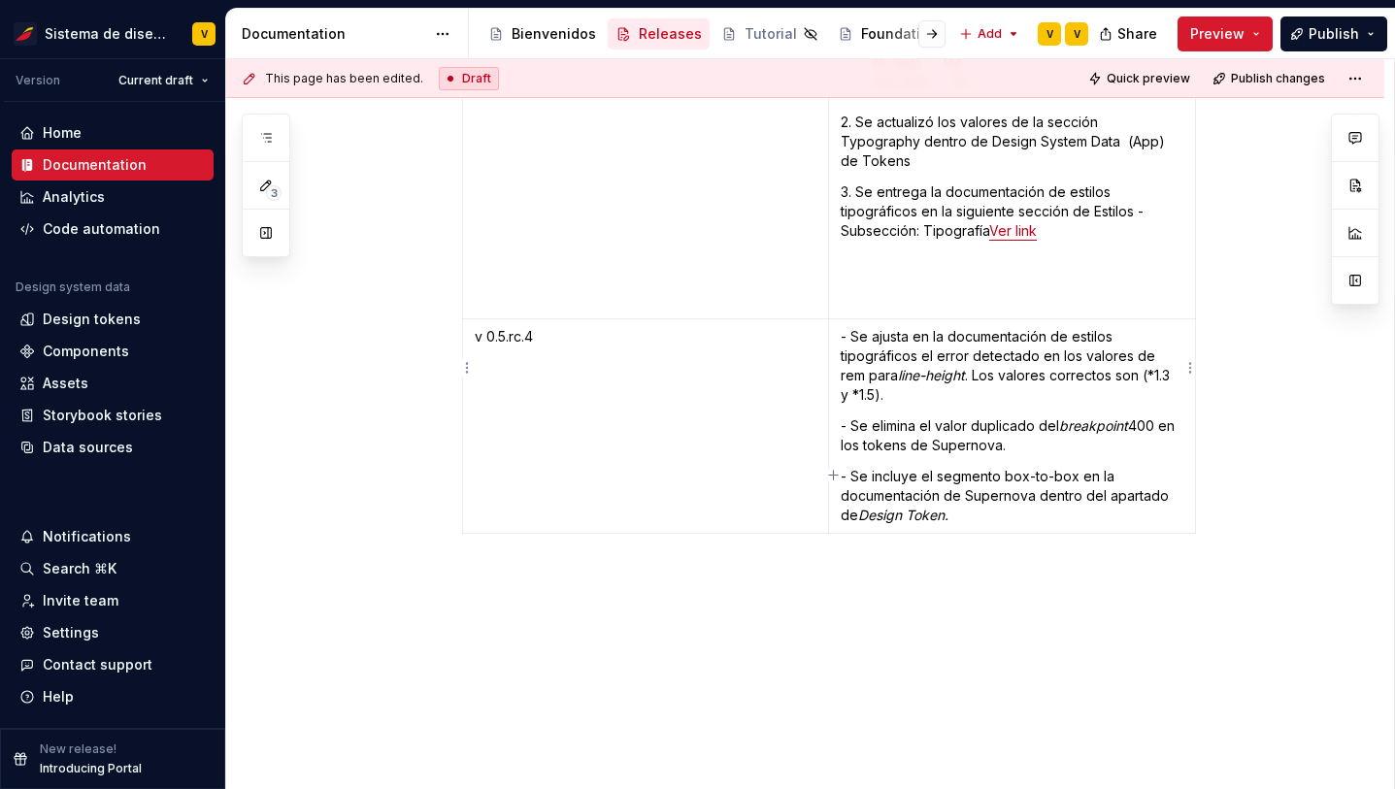
click at [967, 467] on p "- Se incluye el segmento box-to-box en la documentación de Supernova dentro del…" at bounding box center [1012, 496] width 343 height 58
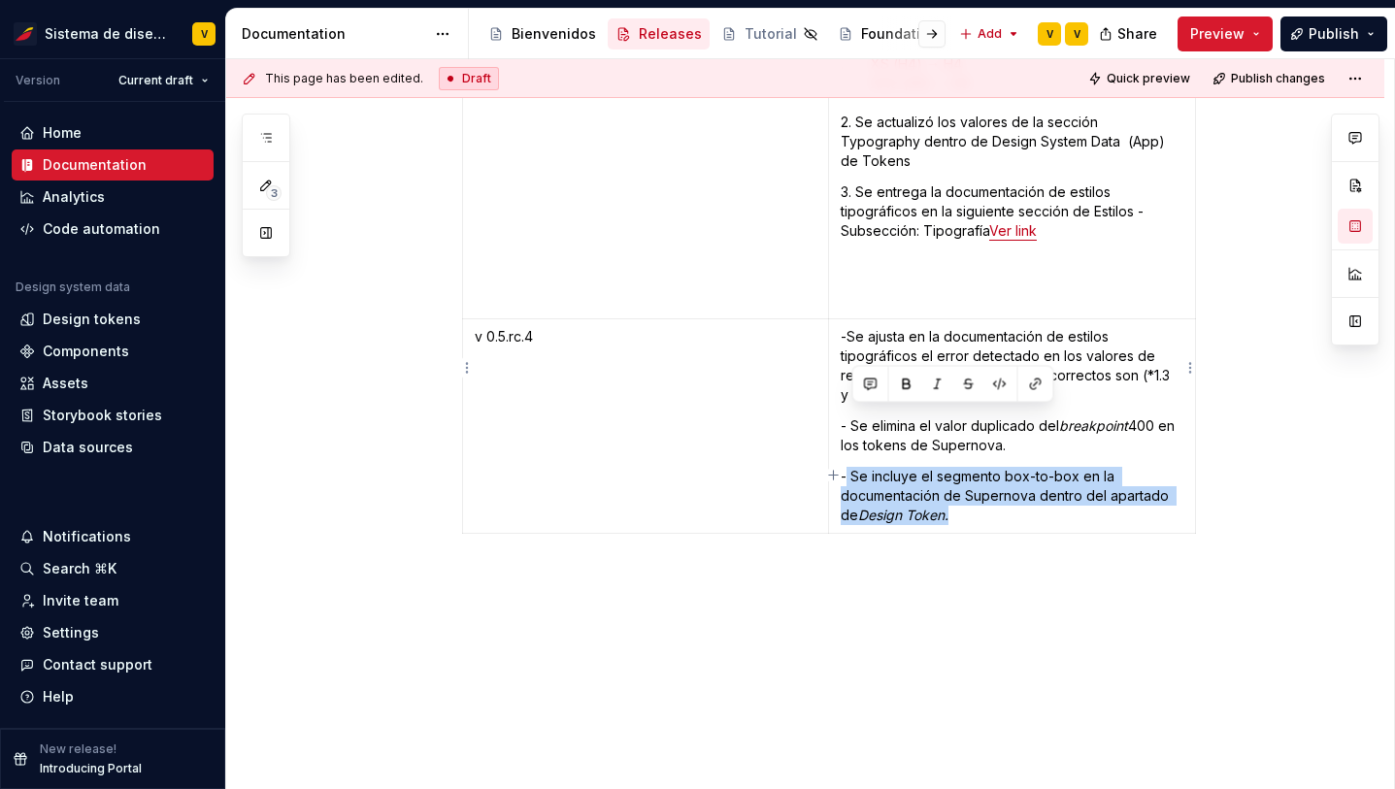
copy p "Se incluye el segmento box-to-box en la documentación de Supernova dentro del a…"
drag, startPoint x: 852, startPoint y: 417, endPoint x: 1001, endPoint y: 451, distance: 152.6
click at [1001, 467] on p "- Se incluye el segmento box-to-box en la documentación de Supernova dentro del…" at bounding box center [1012, 496] width 343 height 58
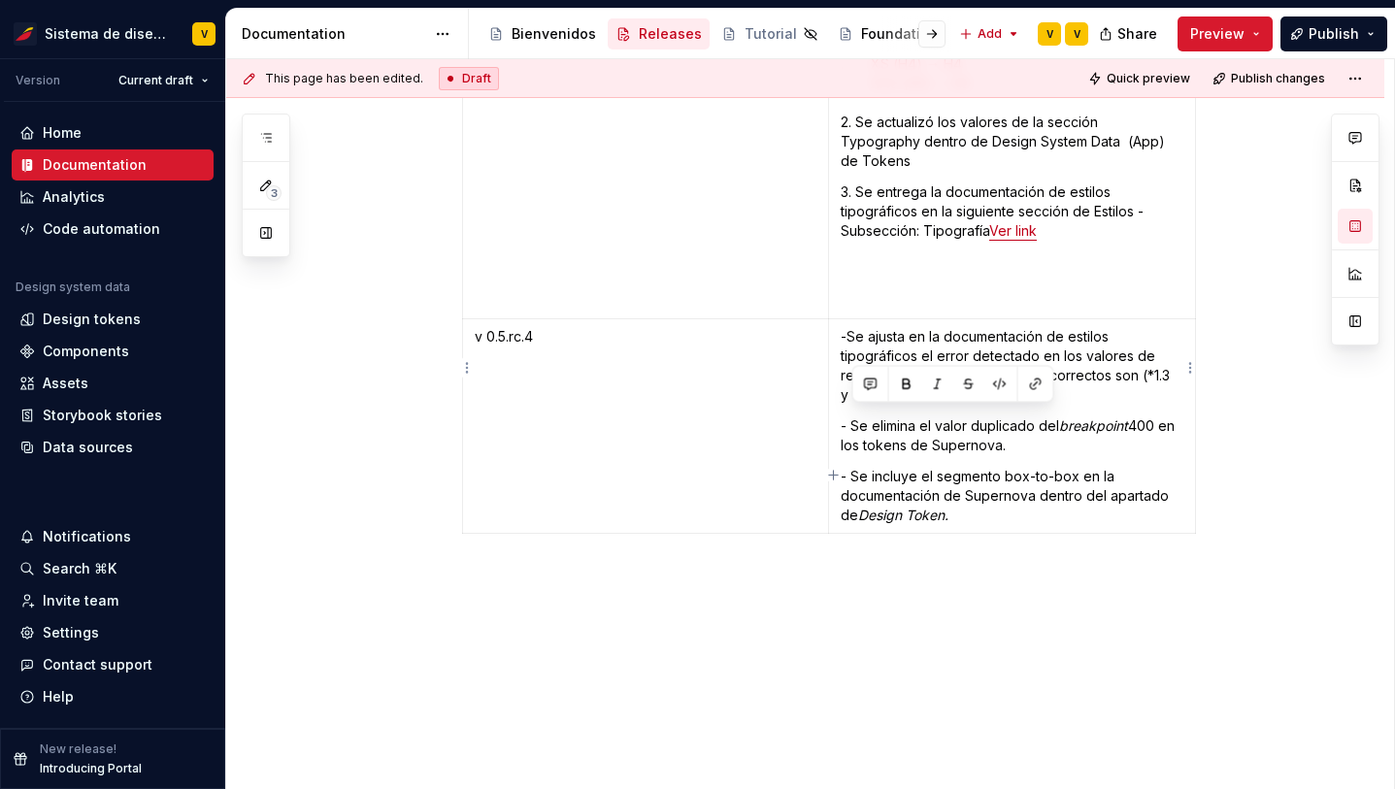
click at [1034, 327] on p "- Se ajusta en la documentación de estilos tipográficos el error detectado en l…" at bounding box center [1012, 366] width 343 height 78
click at [63, 314] on div "Design tokens" at bounding box center [92, 319] width 98 height 19
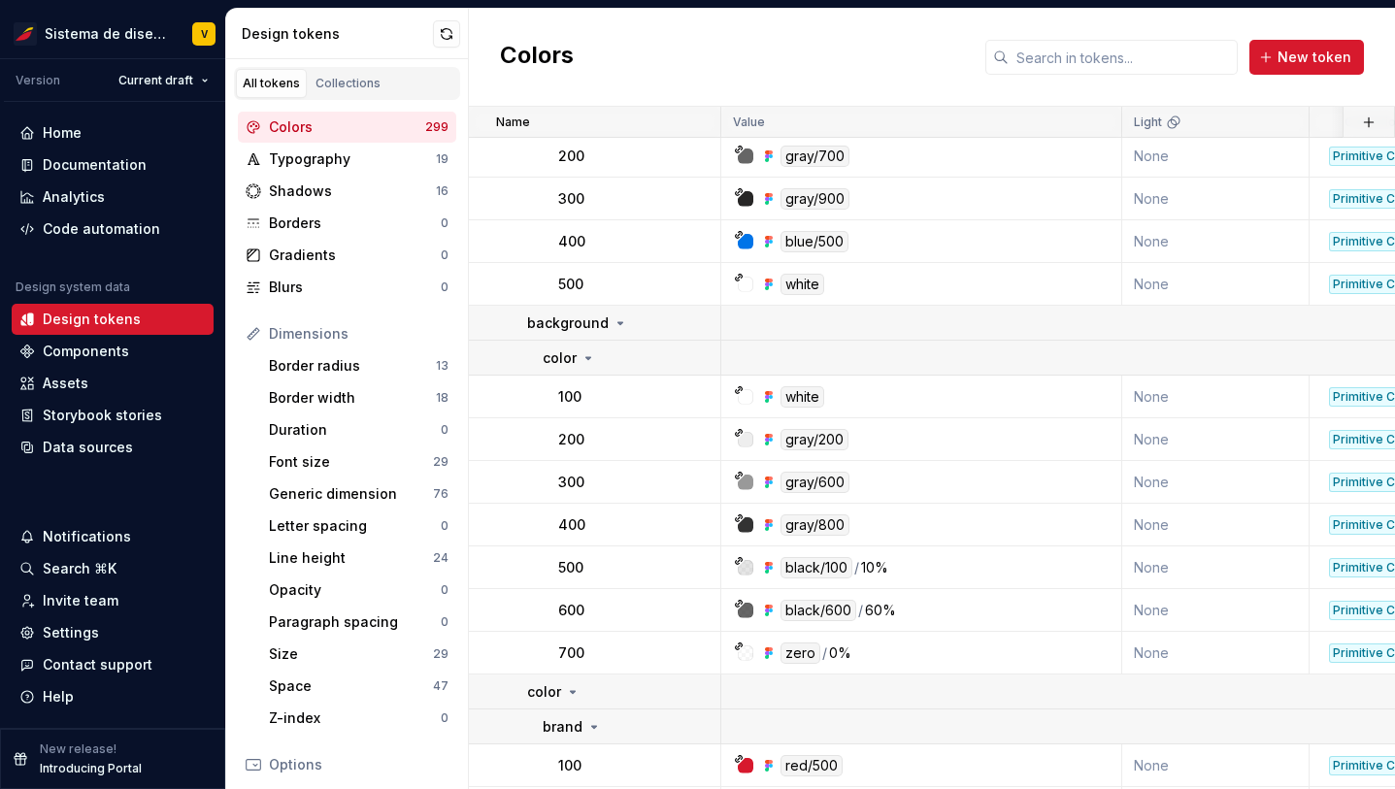
scroll to position [15791, 0]
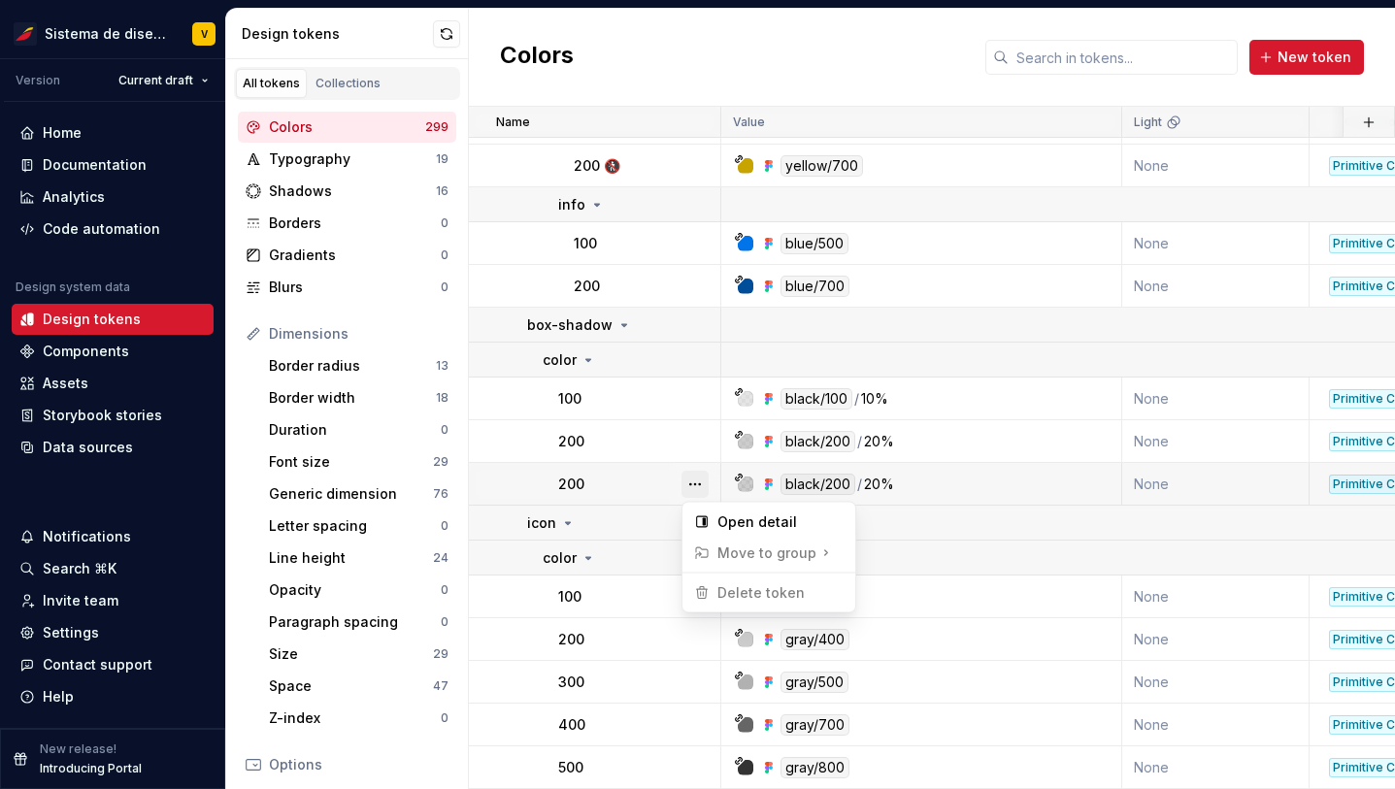
click at [697, 483] on button "button" at bounding box center [695, 484] width 27 height 27
click at [746, 517] on div "Open detail" at bounding box center [780, 522] width 126 height 19
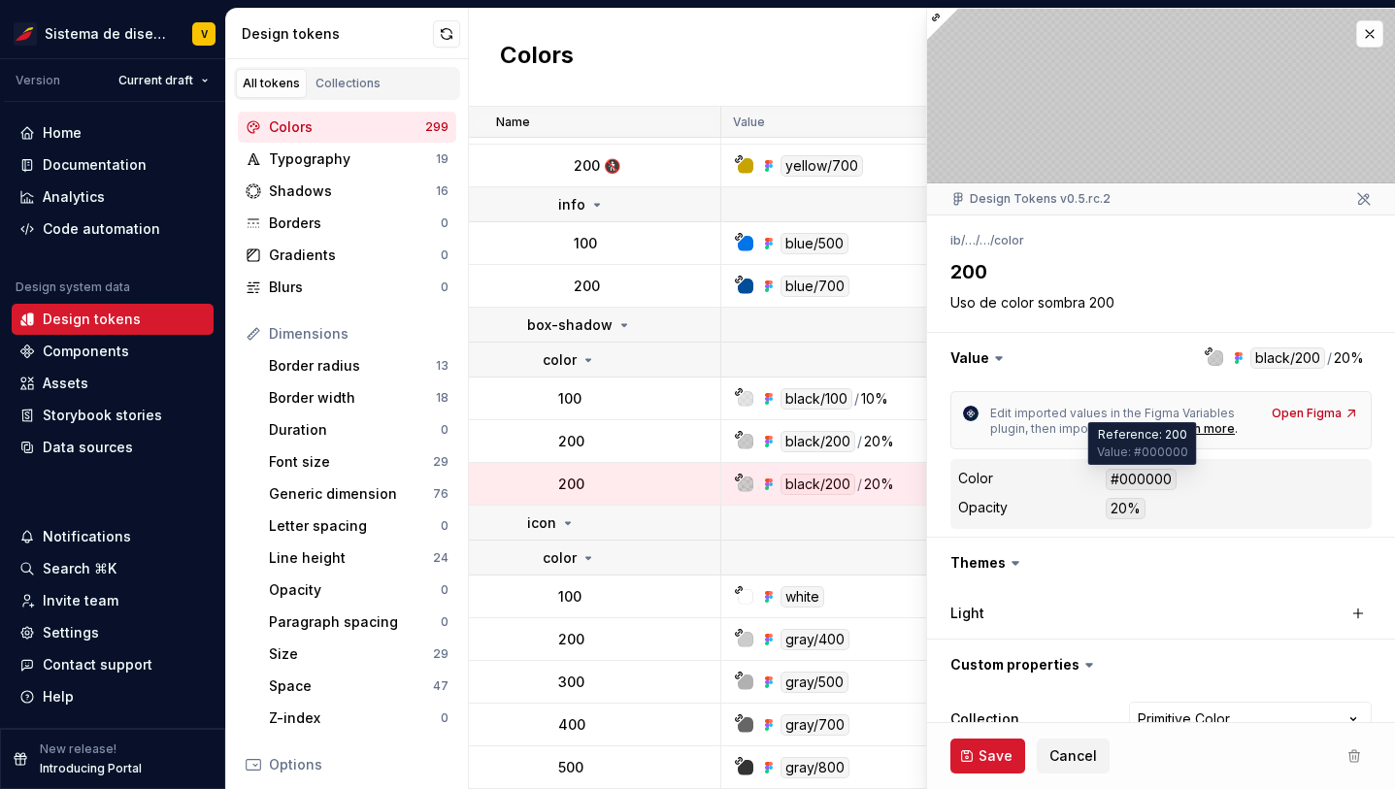
scroll to position [39, 0]
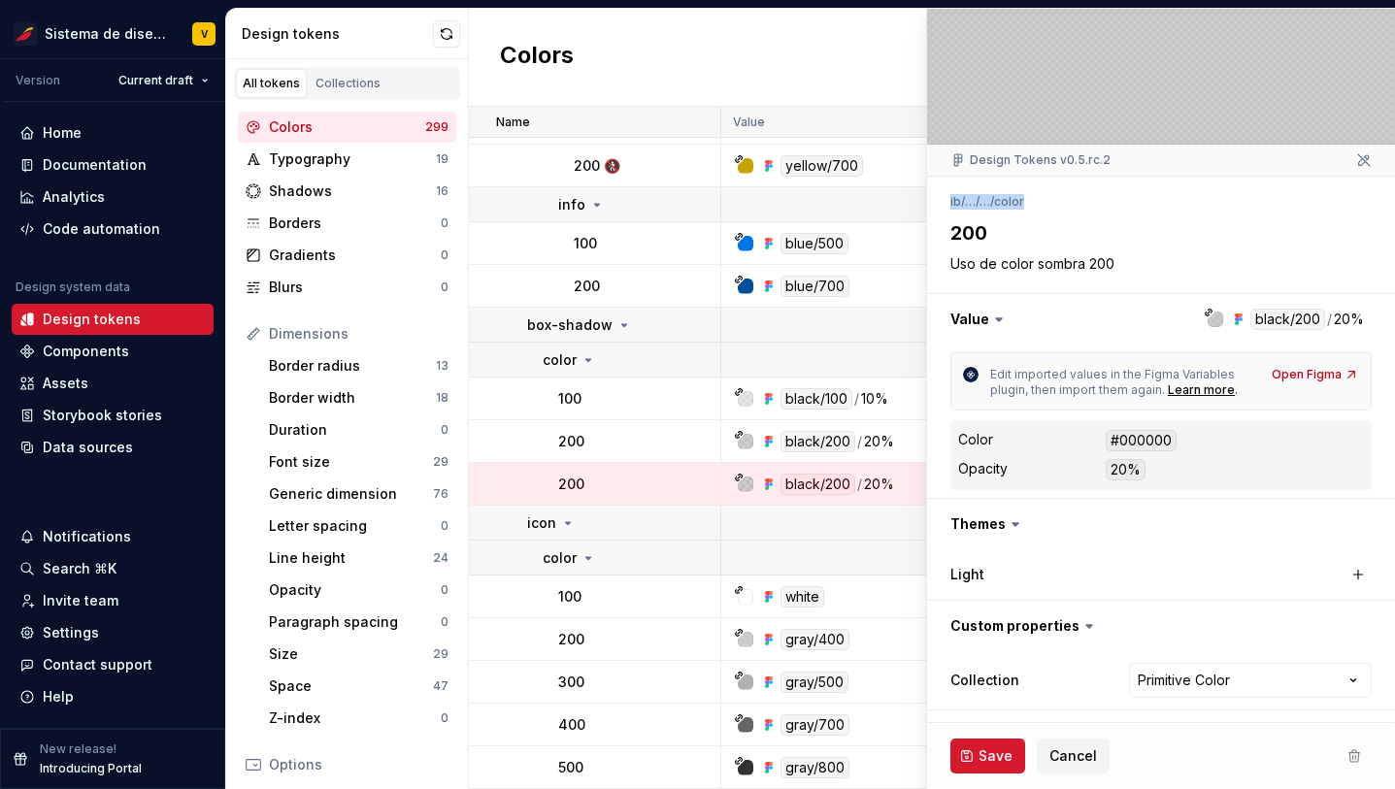
drag, startPoint x: 951, startPoint y: 201, endPoint x: 1051, endPoint y: 199, distance: 100.0
click at [1052, 199] on div "ib / … / … / color" at bounding box center [1160, 201] width 421 height 27
copy ul "ib / … / … / color"
type textarea "*"
click at [1090, 756] on span "Cancel" at bounding box center [1074, 756] width 48 height 19
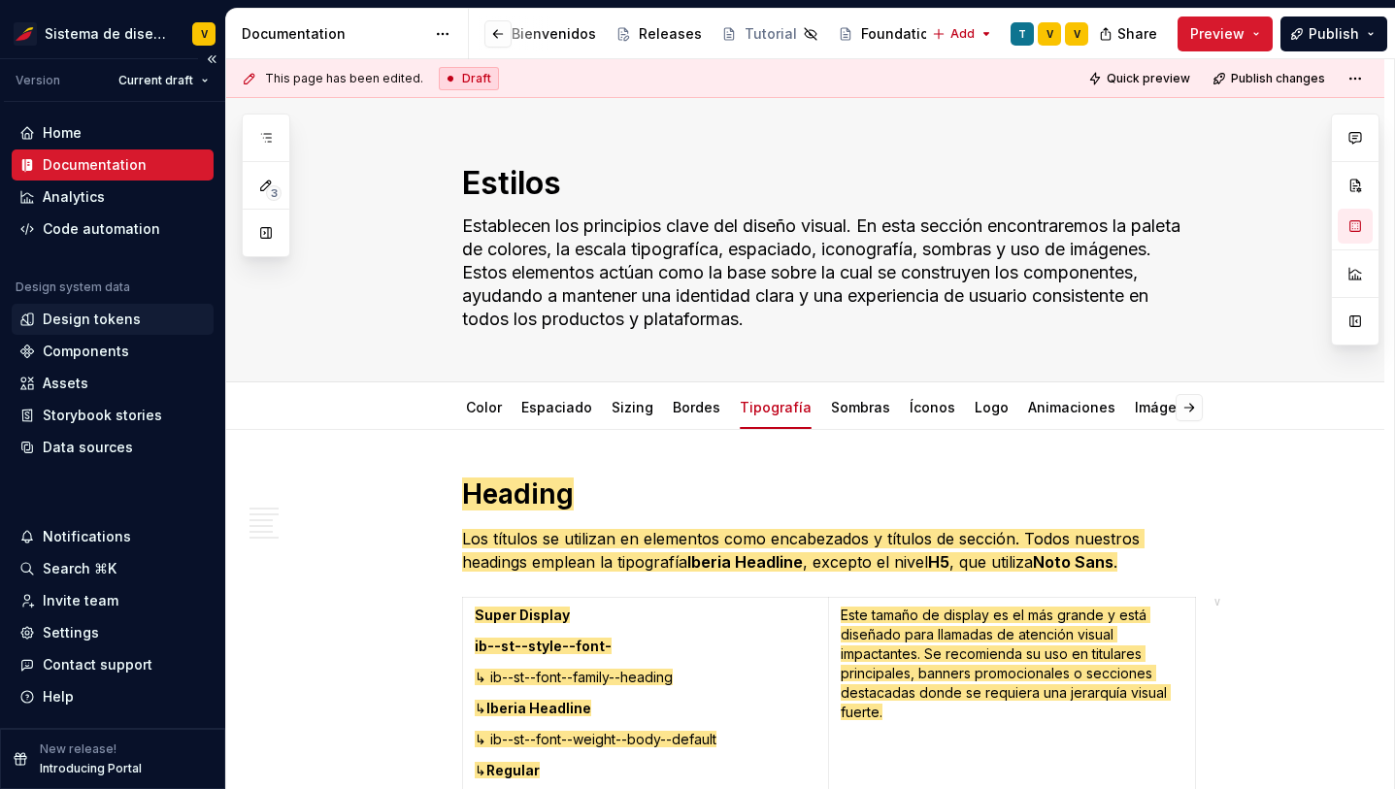
scroll to position [1293, 0]
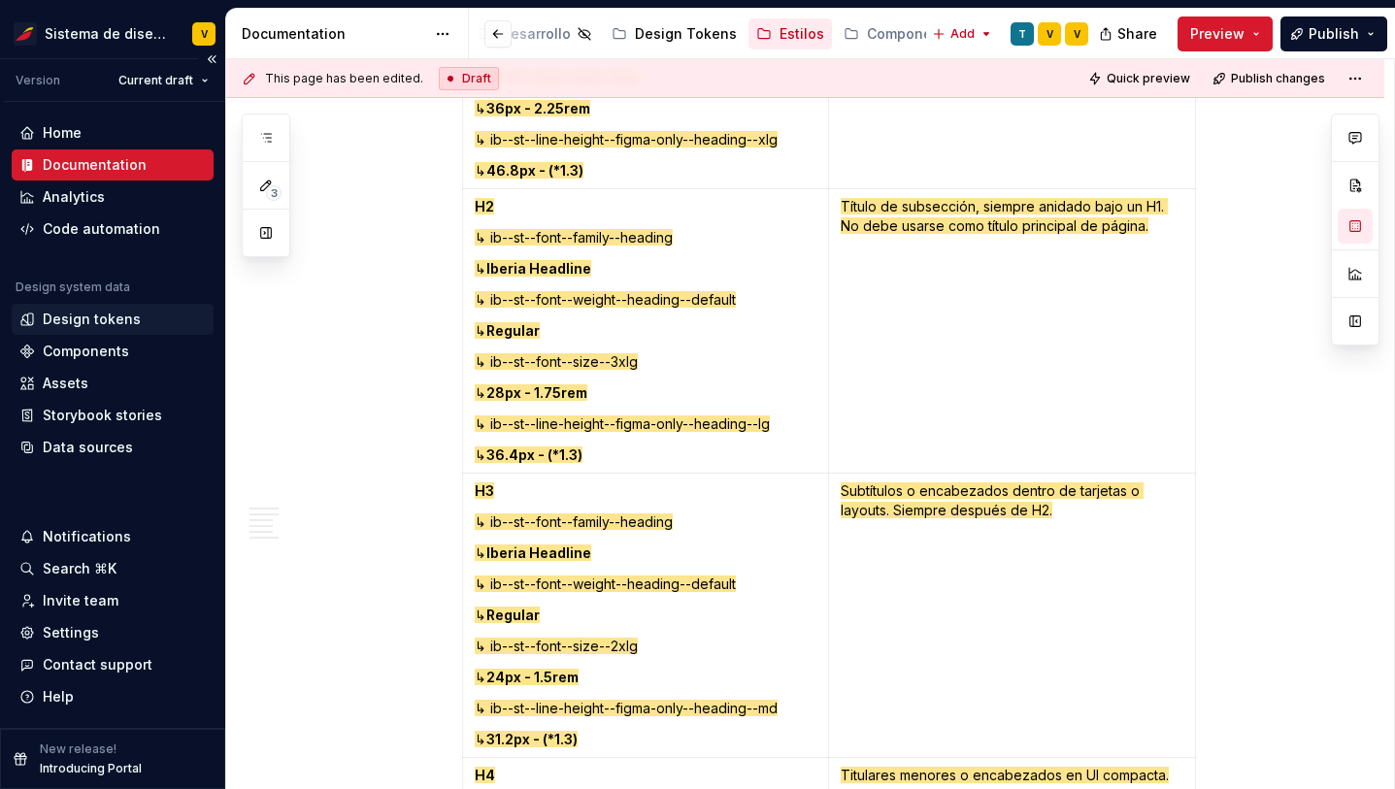
click at [84, 319] on div "Design tokens" at bounding box center [92, 319] width 98 height 19
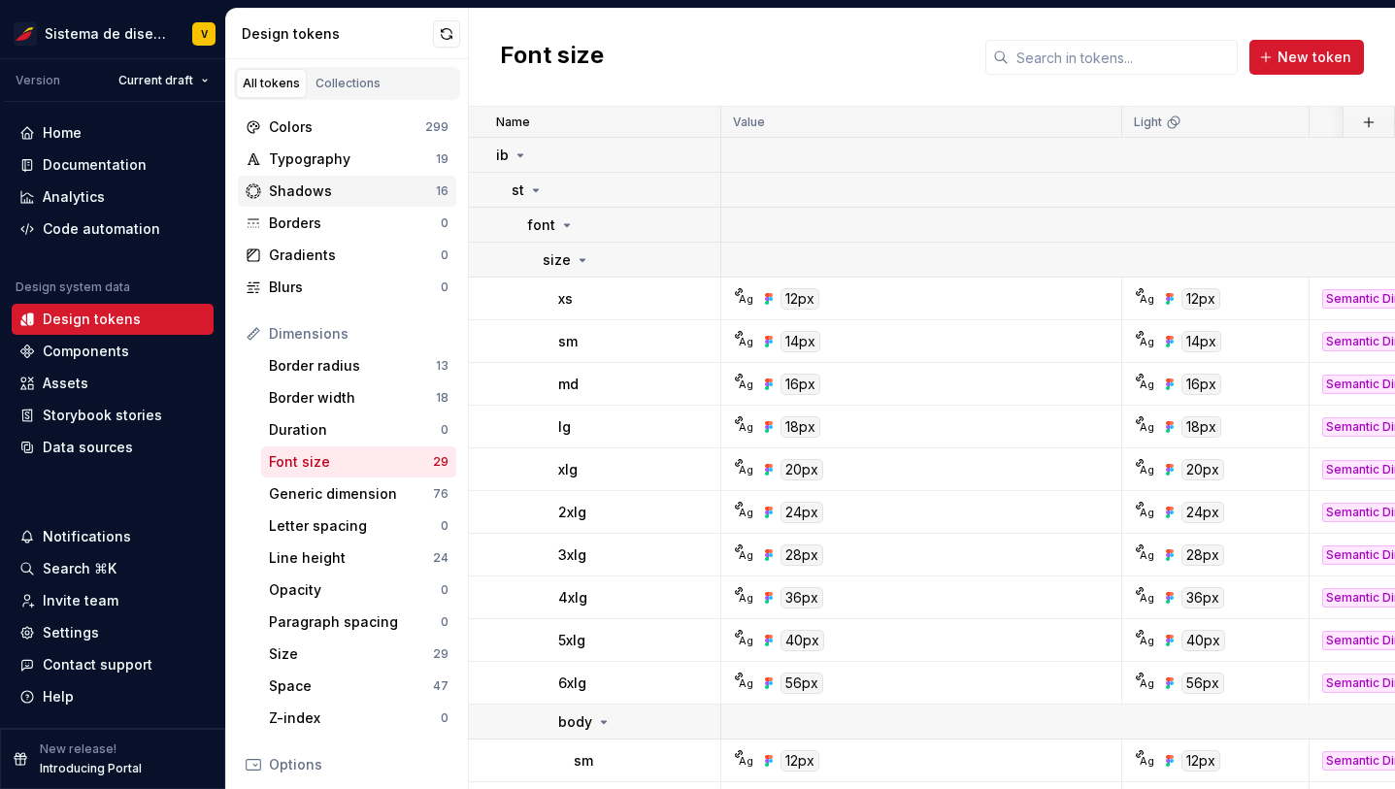
click at [330, 189] on div "Shadows" at bounding box center [352, 191] width 167 height 19
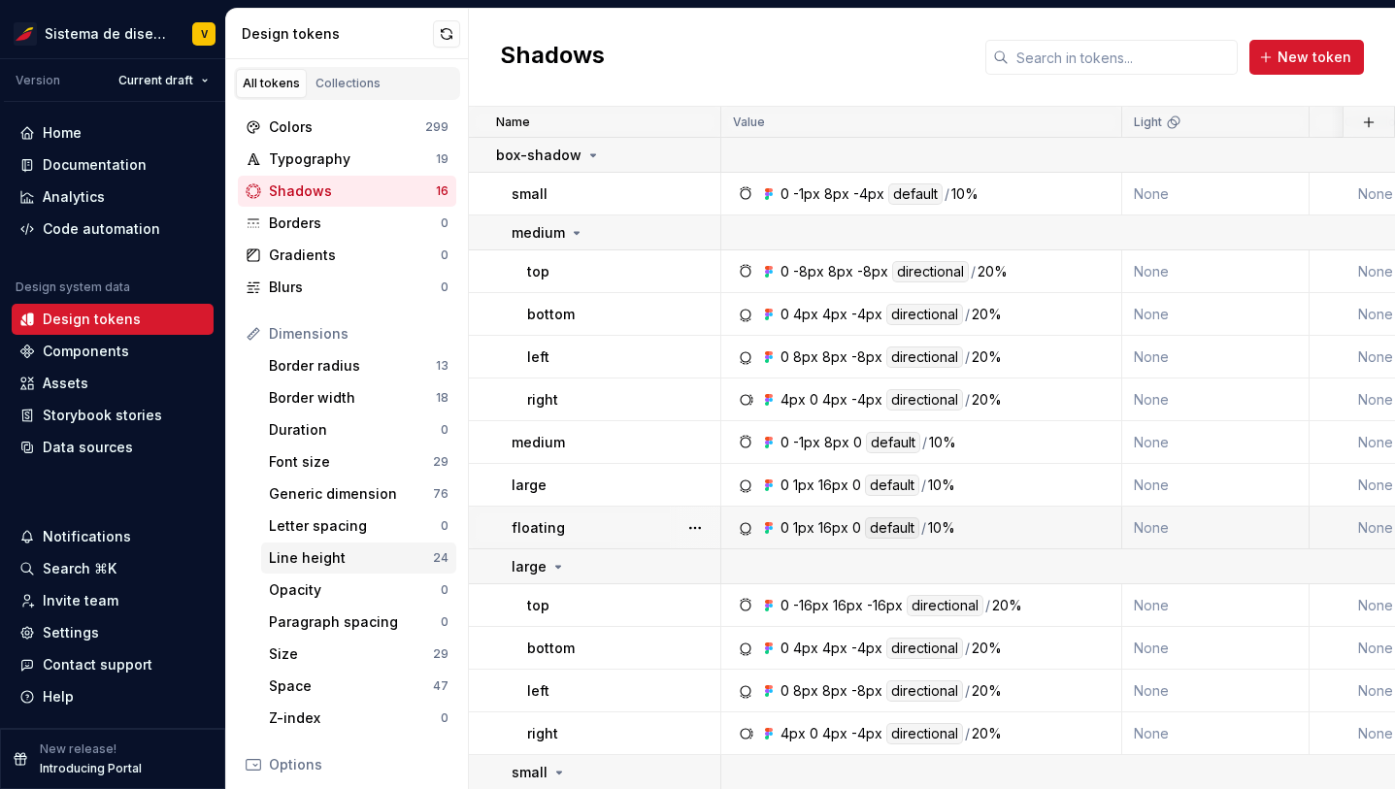
scroll to position [274, 0]
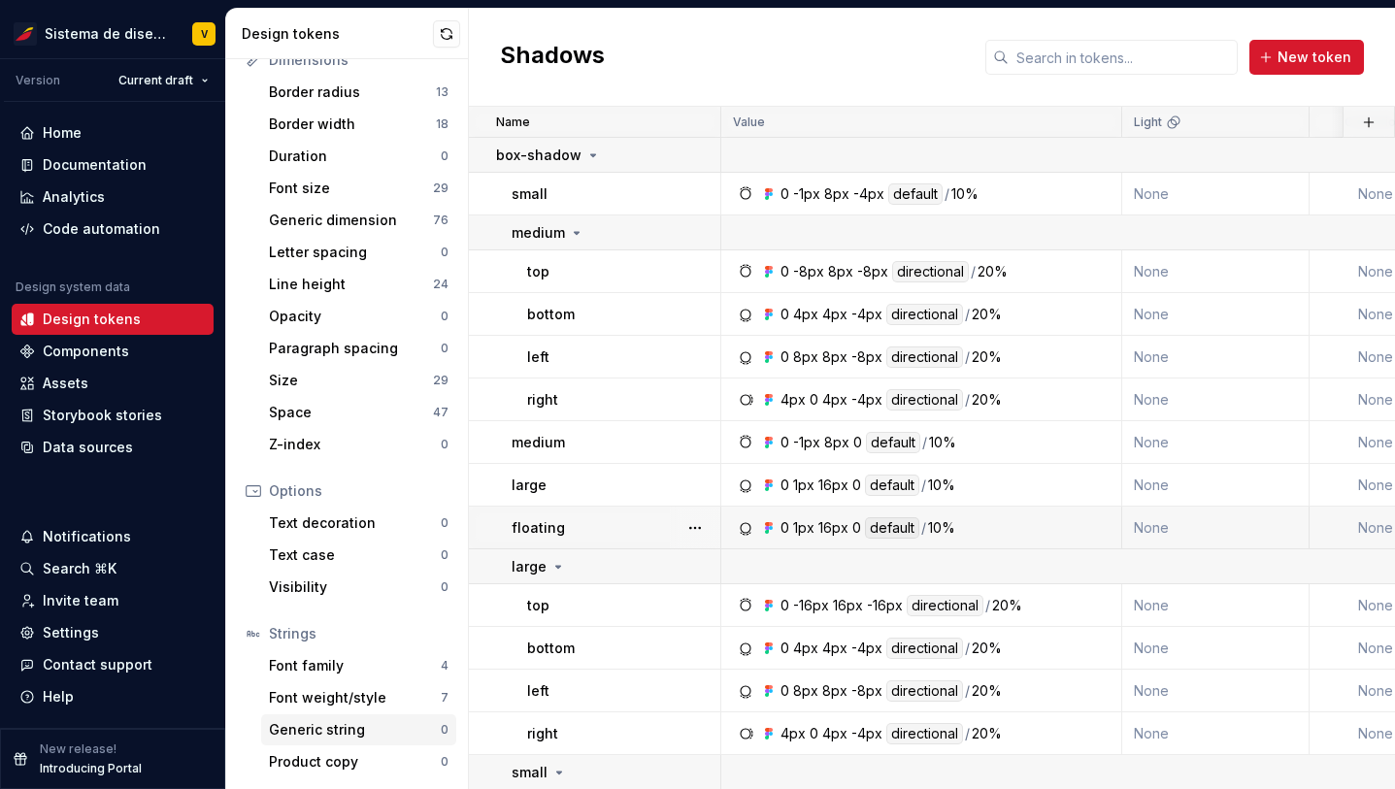
click at [328, 729] on div "Generic string" at bounding box center [355, 729] width 172 height 19
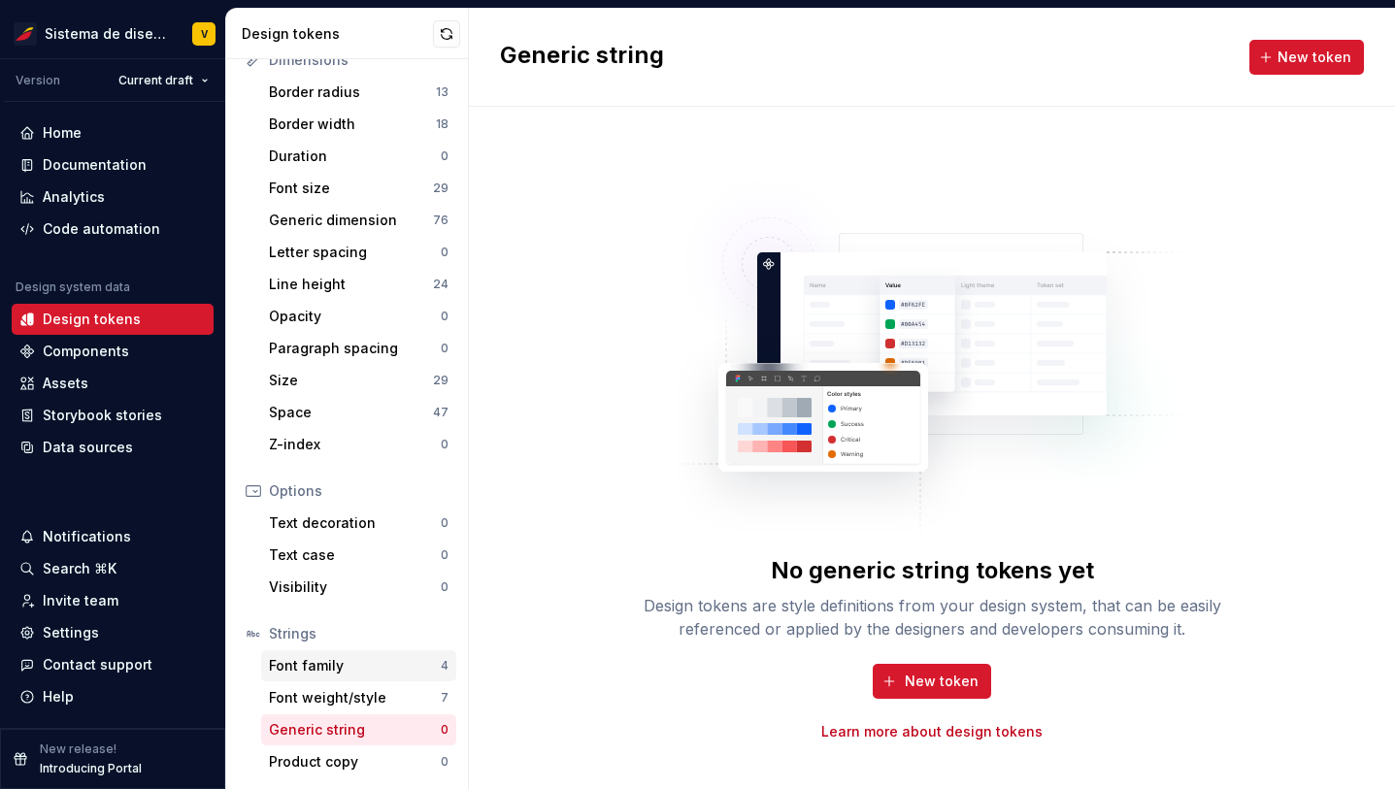
click at [315, 659] on div "Font family" at bounding box center [355, 665] width 172 height 19
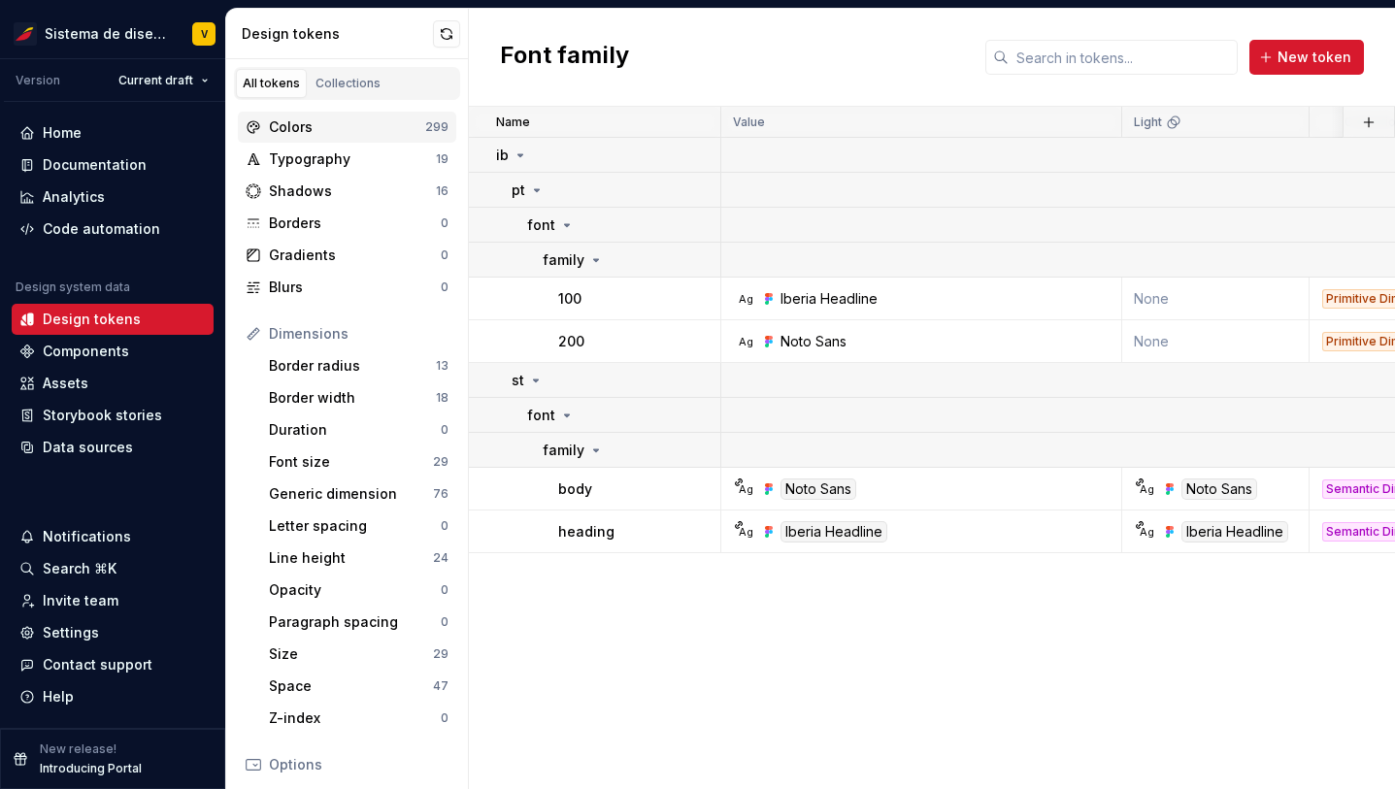
click at [316, 131] on div "Colors" at bounding box center [347, 126] width 156 height 19
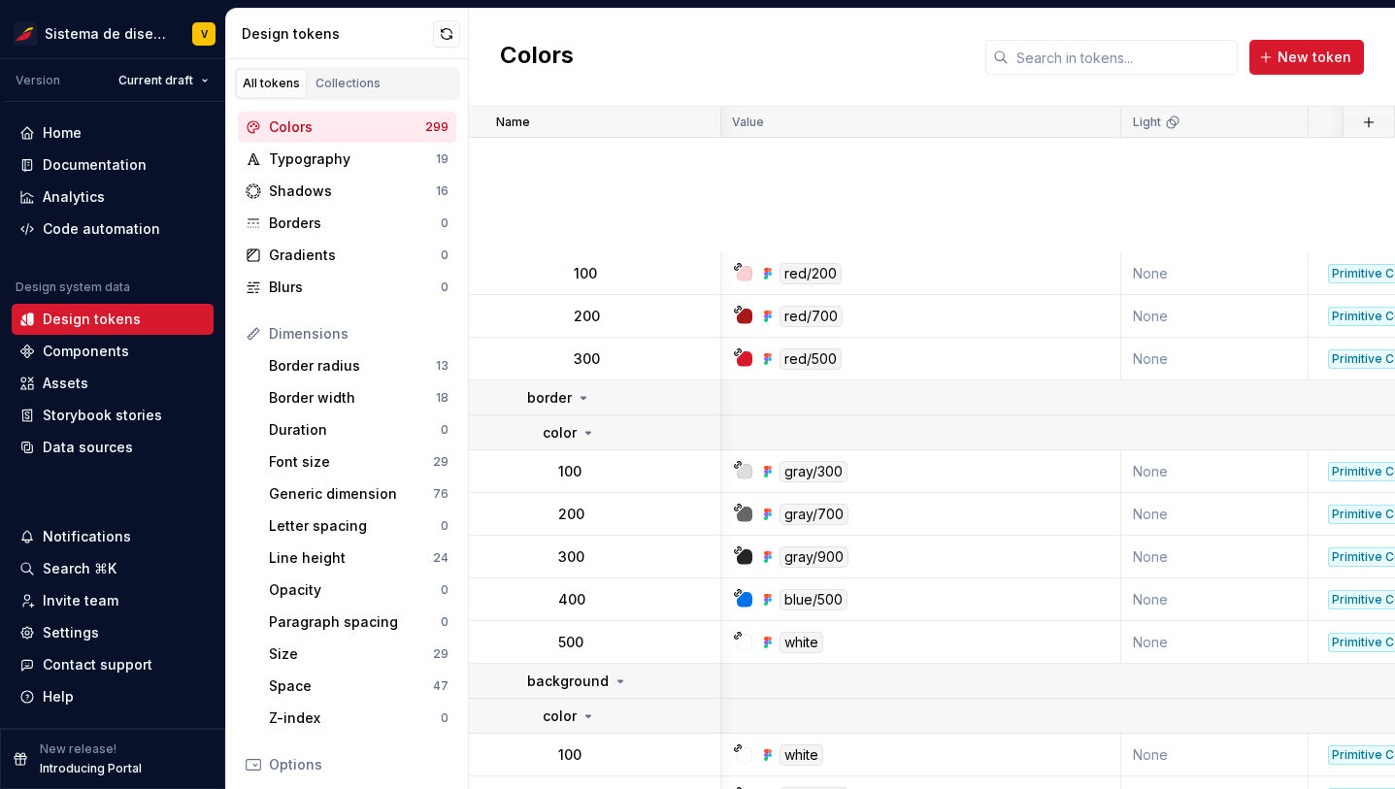
scroll to position [15791, 1]
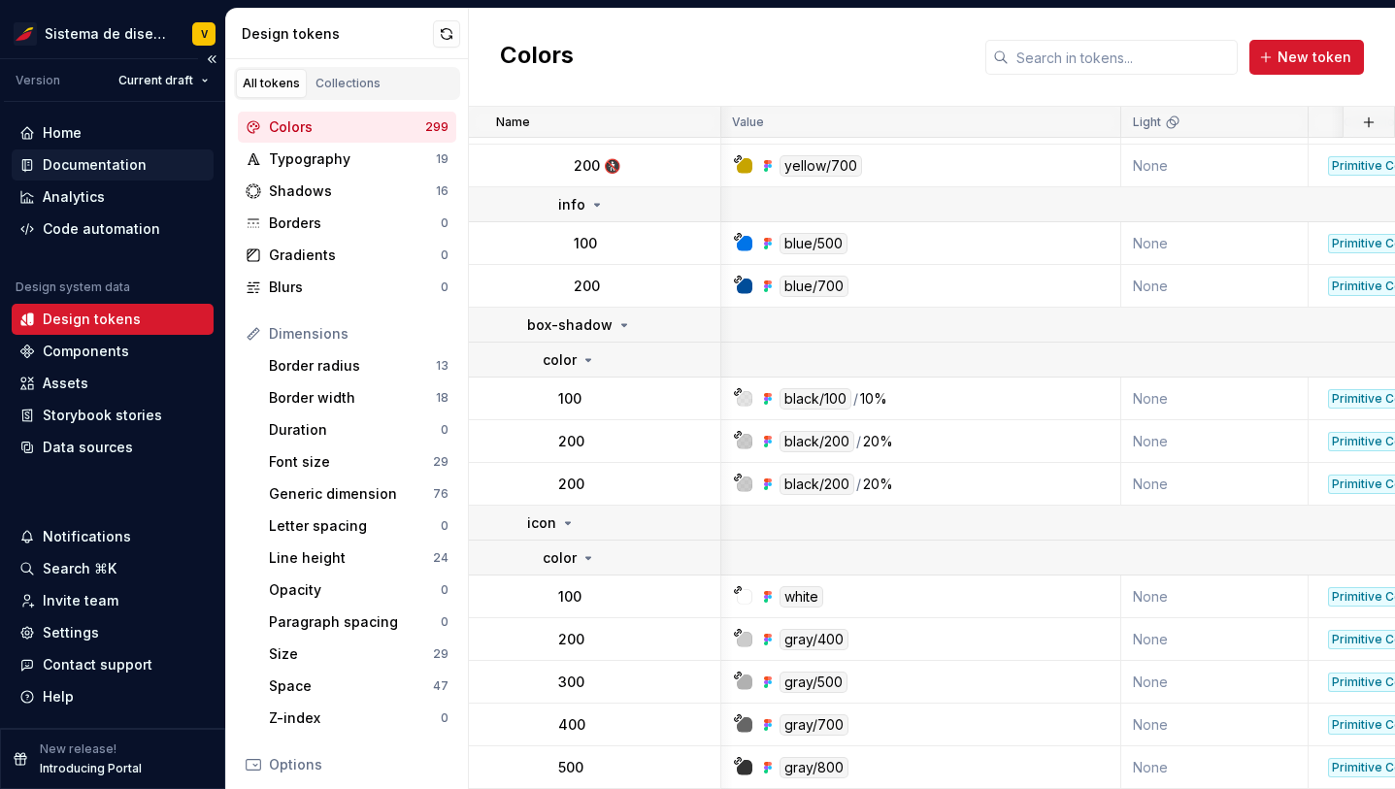
click at [116, 159] on div "Documentation" at bounding box center [95, 164] width 104 height 19
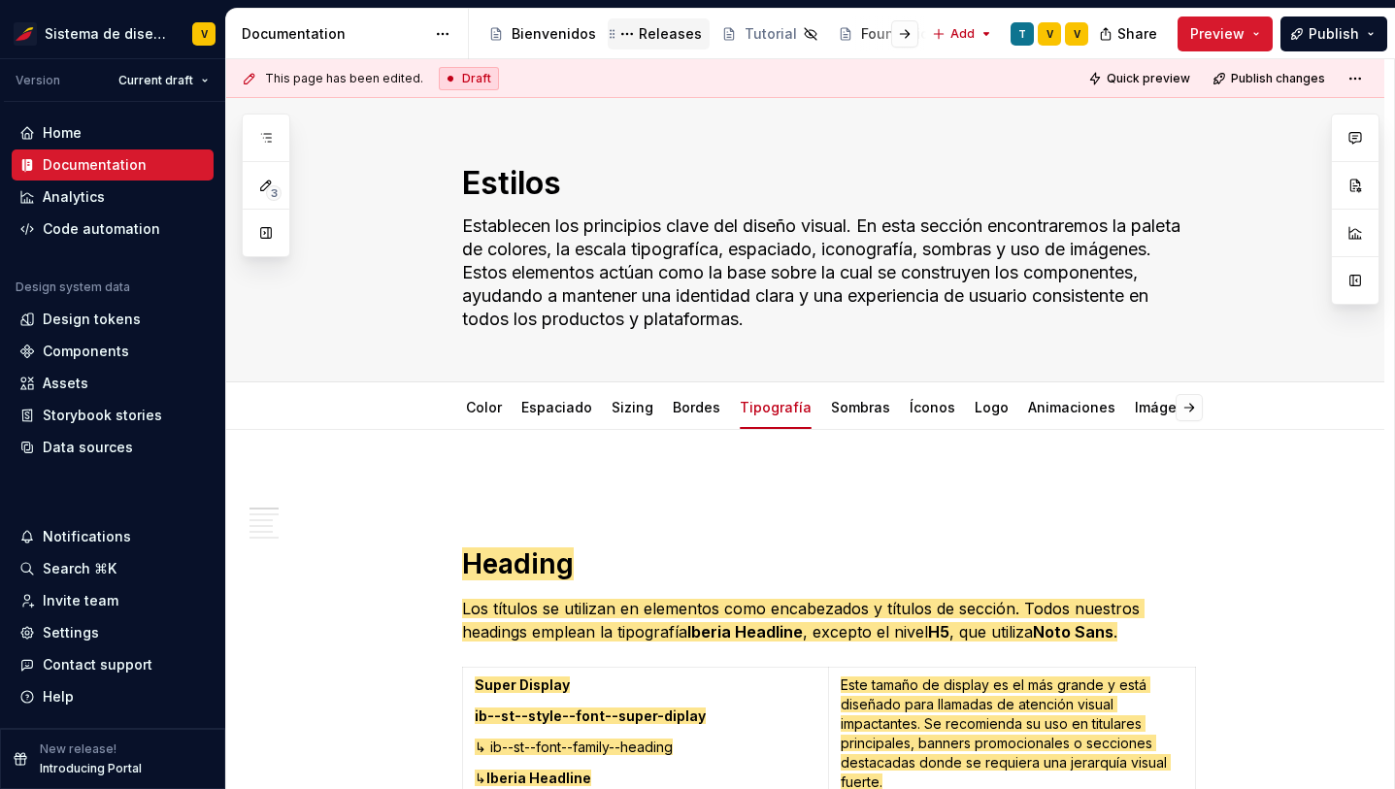
click at [653, 36] on div "Releases" at bounding box center [670, 33] width 63 height 19
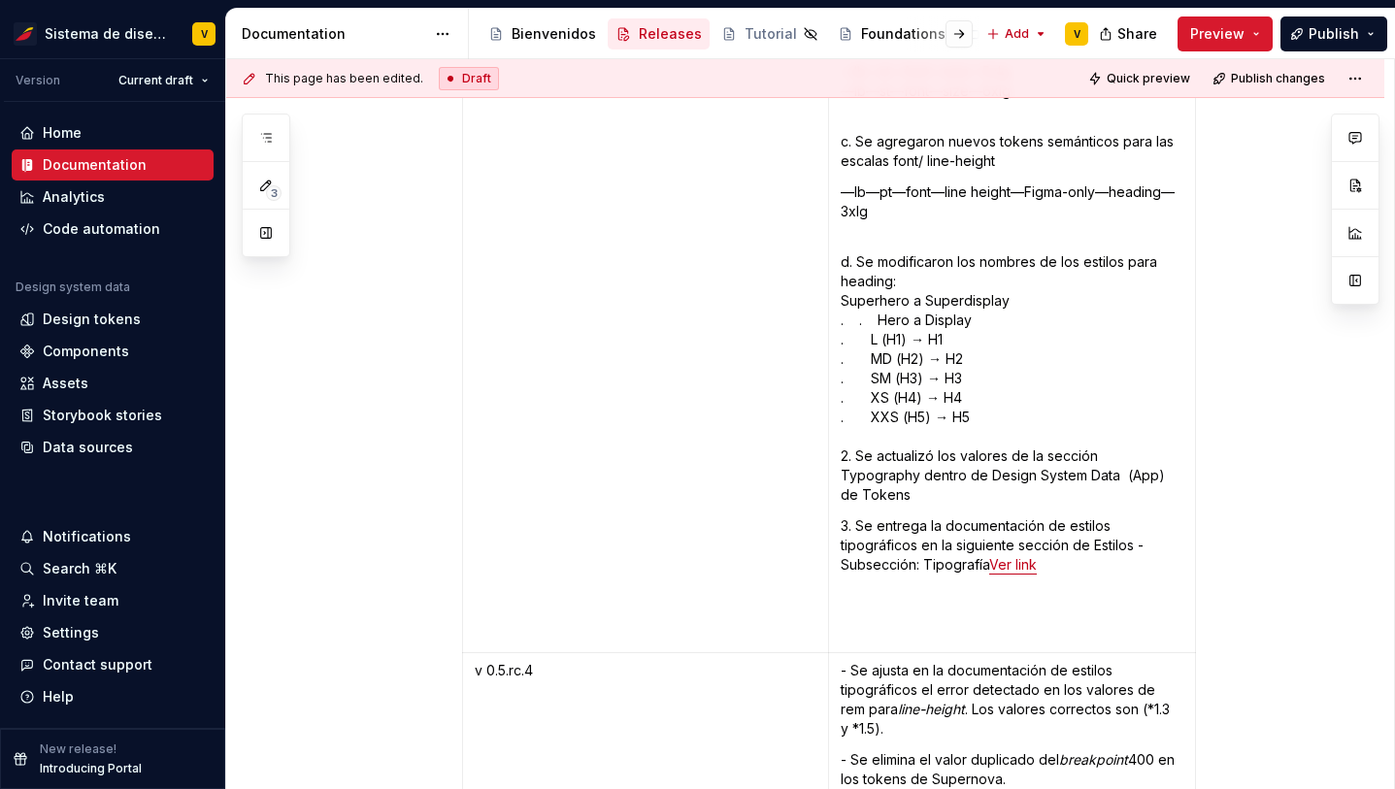
scroll to position [10474, 0]
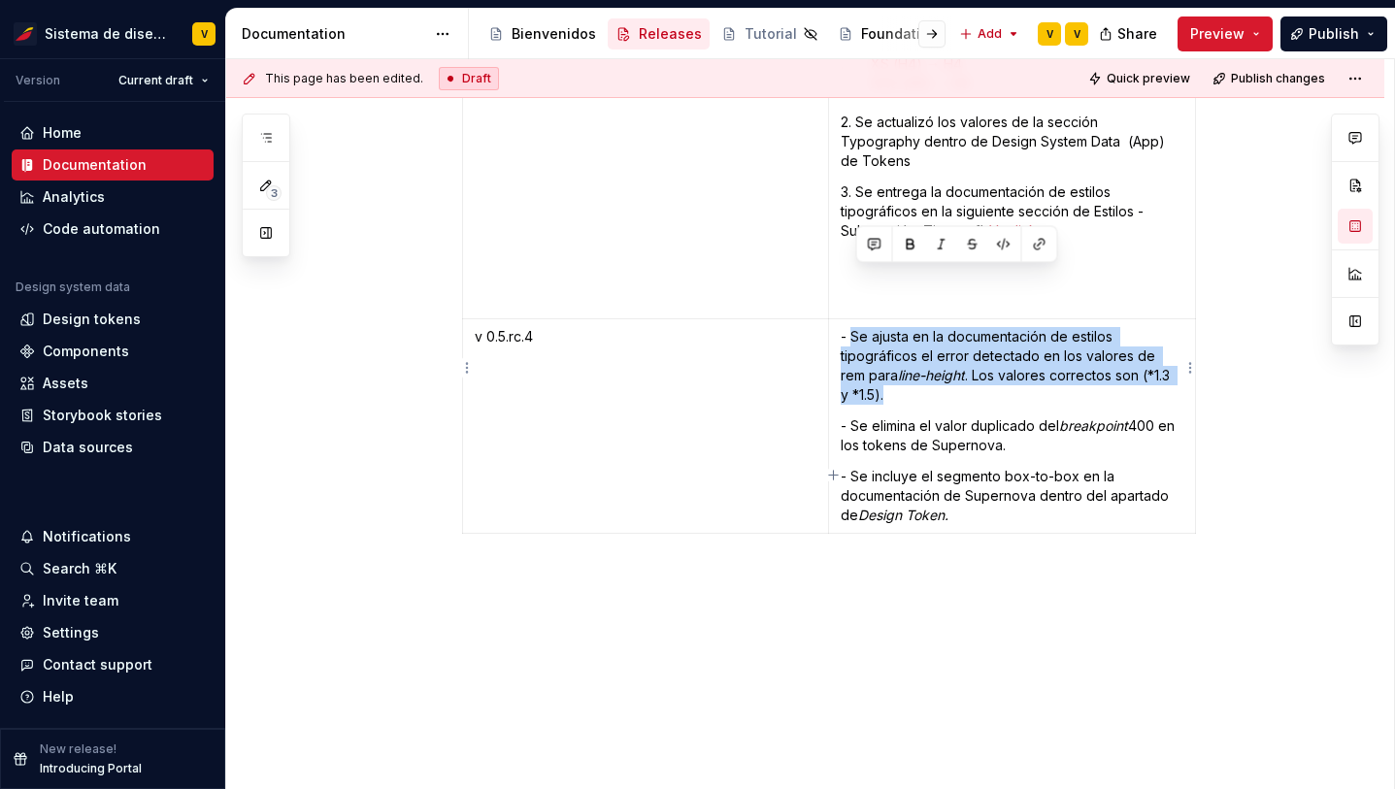
copy p "Se ajusta en la documentación de estilos tipográficos el error detectado en los…"
drag, startPoint x: 855, startPoint y: 280, endPoint x: 881, endPoint y: 342, distance: 67.1
click at [882, 342] on p "- Se ajusta en la documentación de estilos tipográficos el error detectado en l…" at bounding box center [1012, 366] width 343 height 78
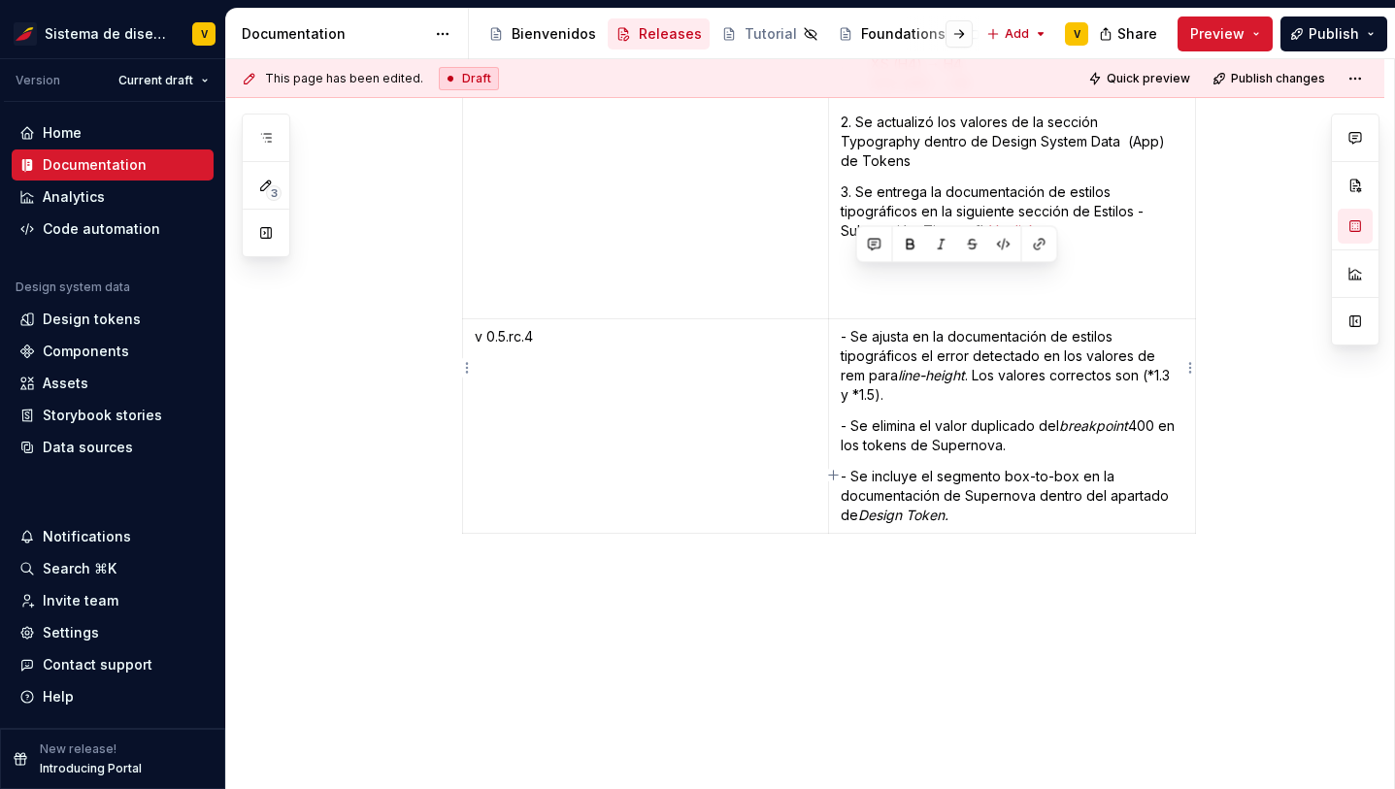
click at [968, 352] on td "- Se ajusta en la documentación de estilos tipográficos el error detectado en l…" at bounding box center [1011, 426] width 367 height 215
click at [926, 467] on p "- Se incluye el segmento box-to-box en la documentación de Supernova dentro del…" at bounding box center [1012, 496] width 343 height 58
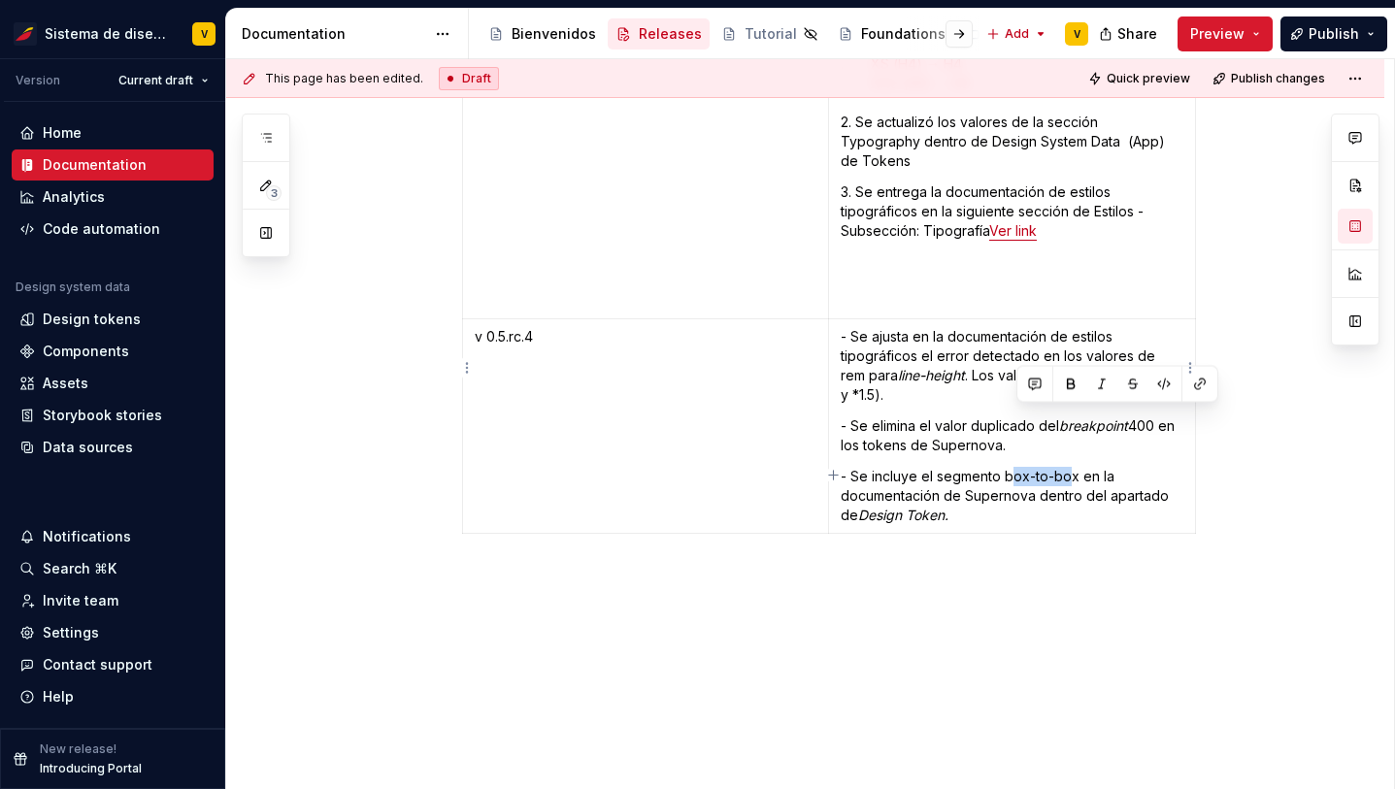
drag, startPoint x: 1019, startPoint y: 420, endPoint x: 1072, endPoint y: 420, distance: 52.4
click at [1073, 467] on p "- Se incluye el segmento box-to-box en la documentación de Supernova dentro del…" at bounding box center [1012, 496] width 343 height 58
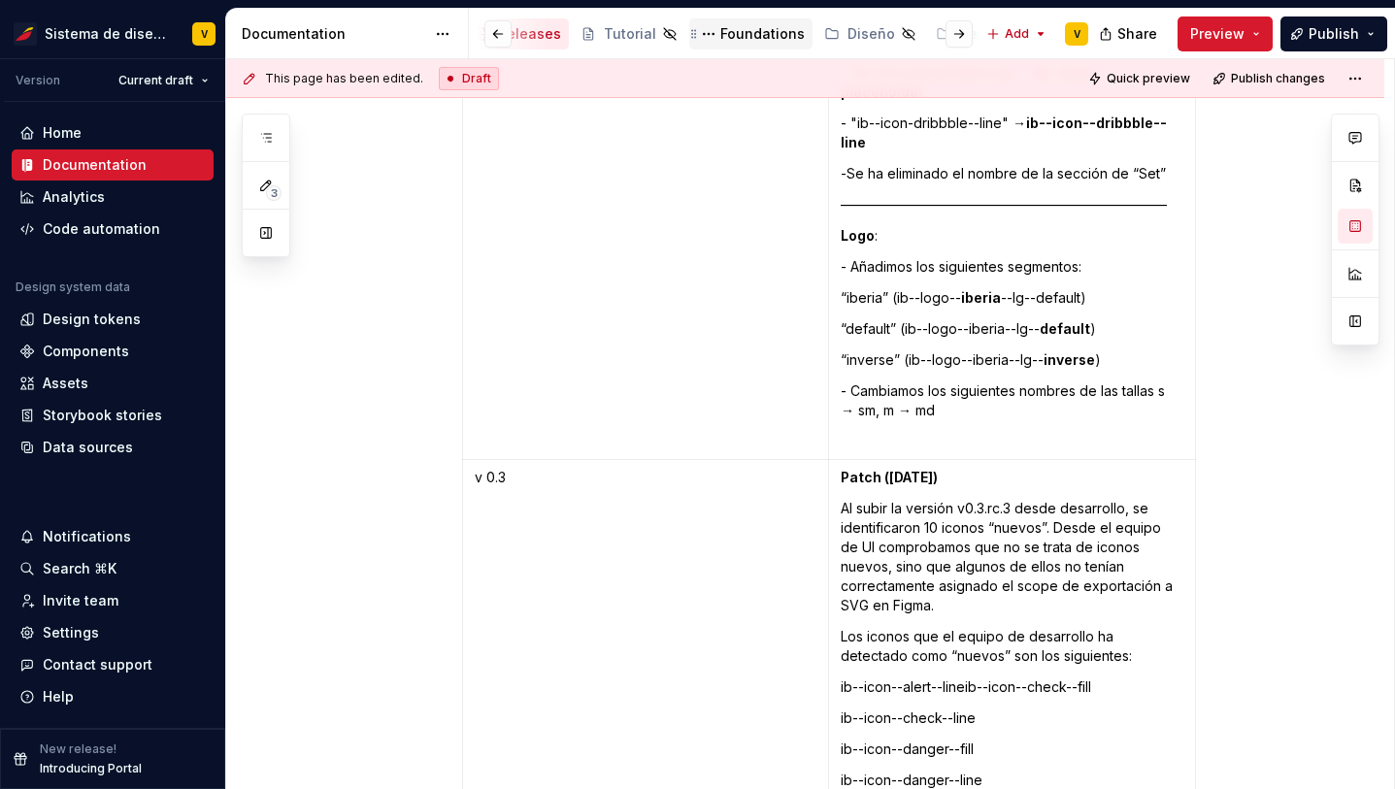
scroll to position [0, 98]
click at [647, 31] on div "Tutorial" at bounding box center [673, 33] width 52 height 19
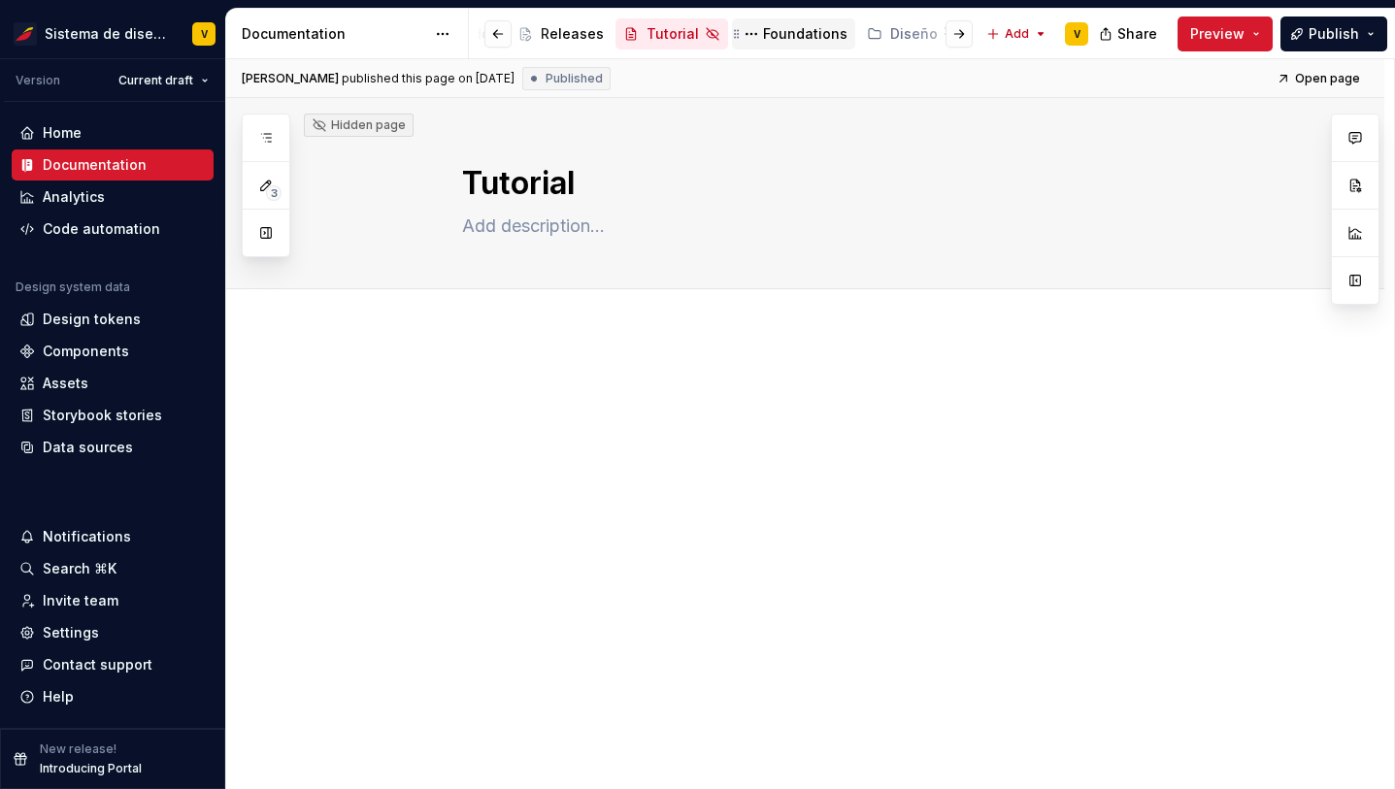
click at [785, 29] on div "Foundations" at bounding box center [805, 33] width 84 height 19
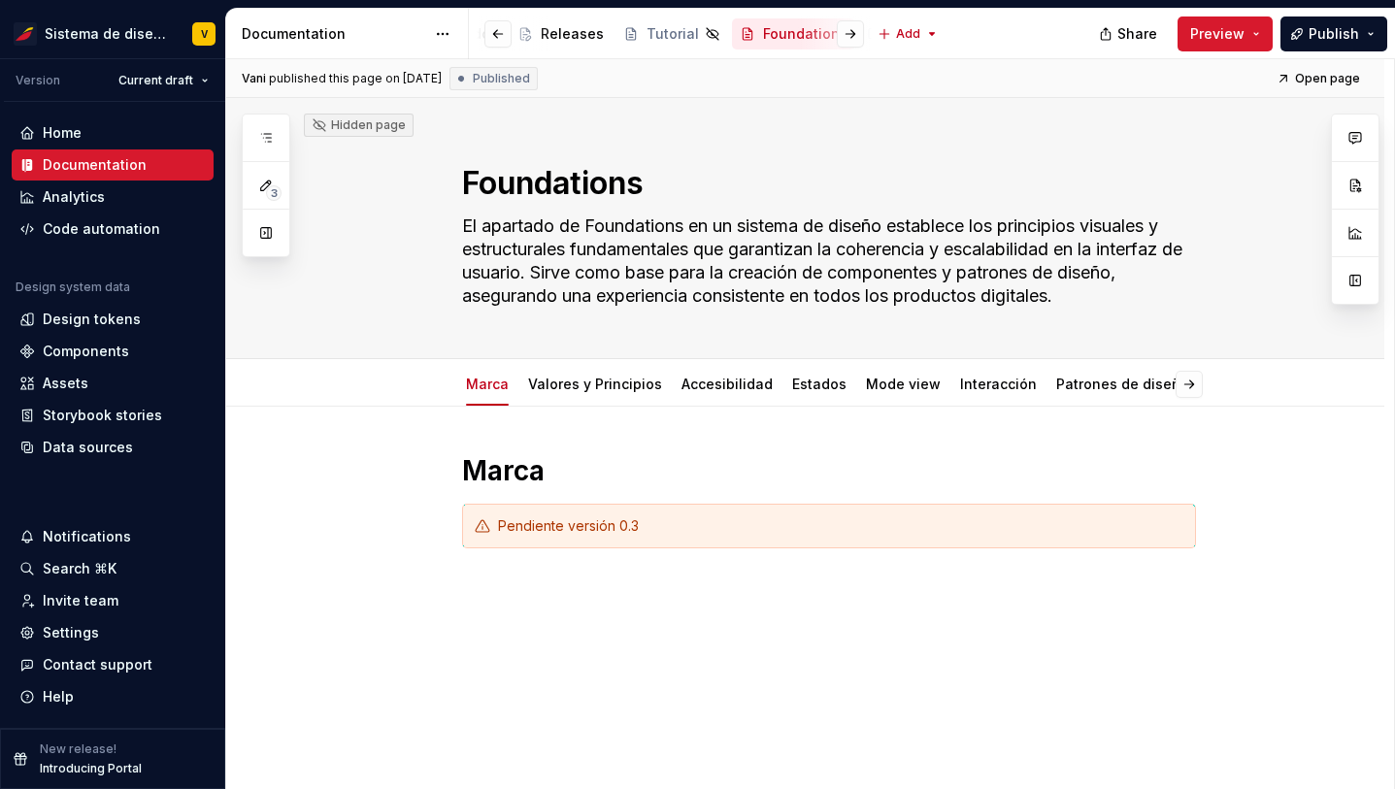
type textarea "*"
